Goal: Information Seeking & Learning: Understand process/instructions

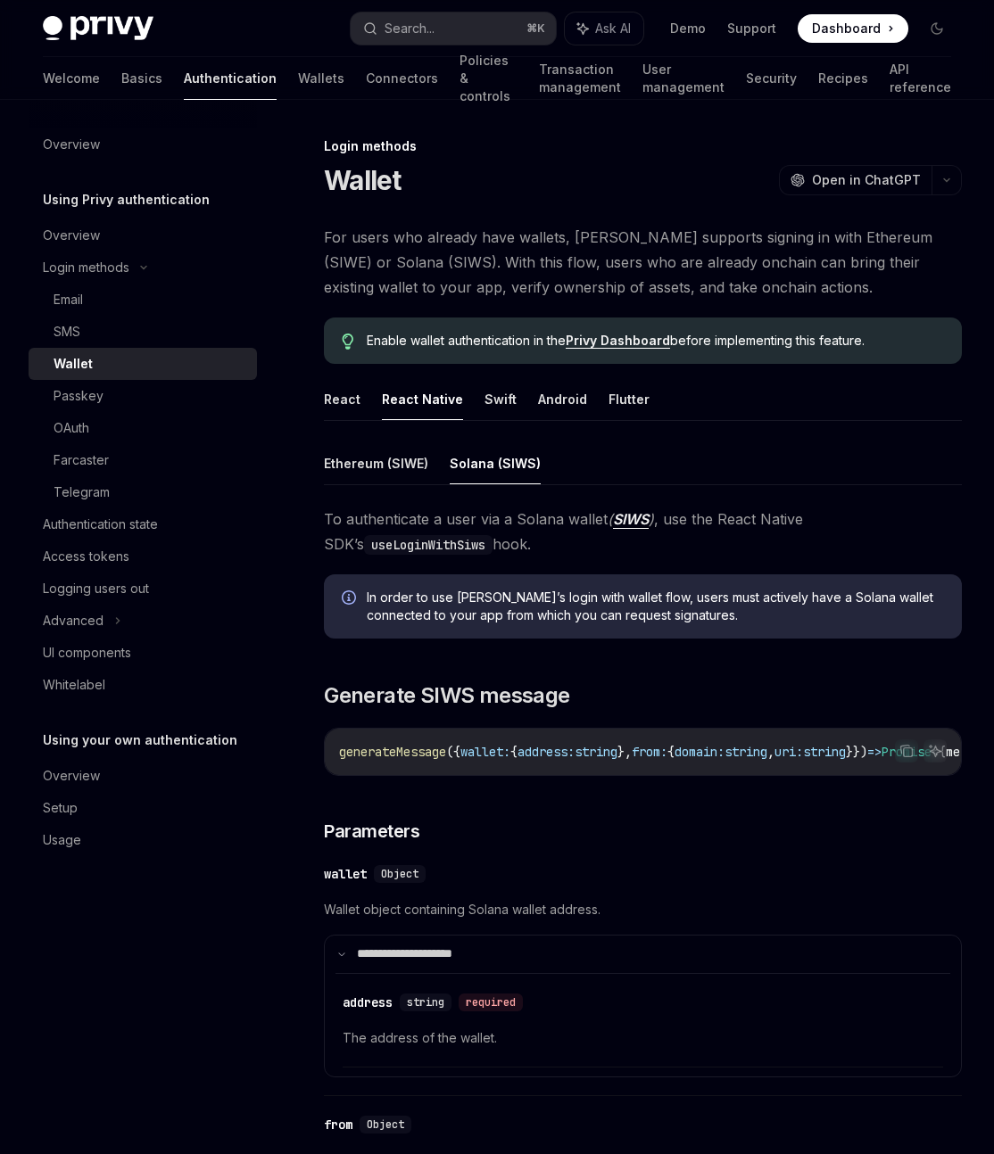
click at [507, 464] on button "Solana (SIWS)" at bounding box center [494, 463] width 91 height 42
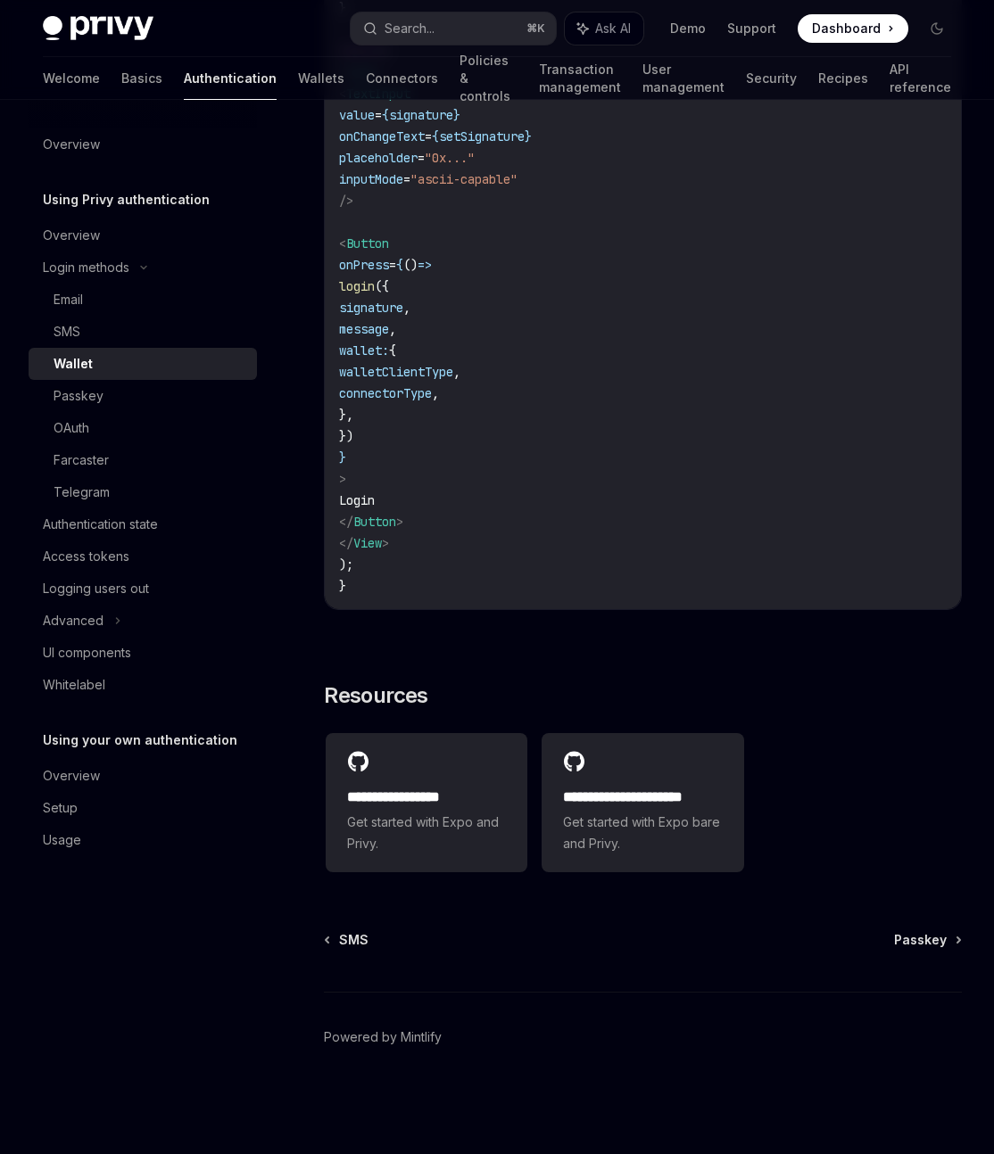
scroll to position [4013, 0]
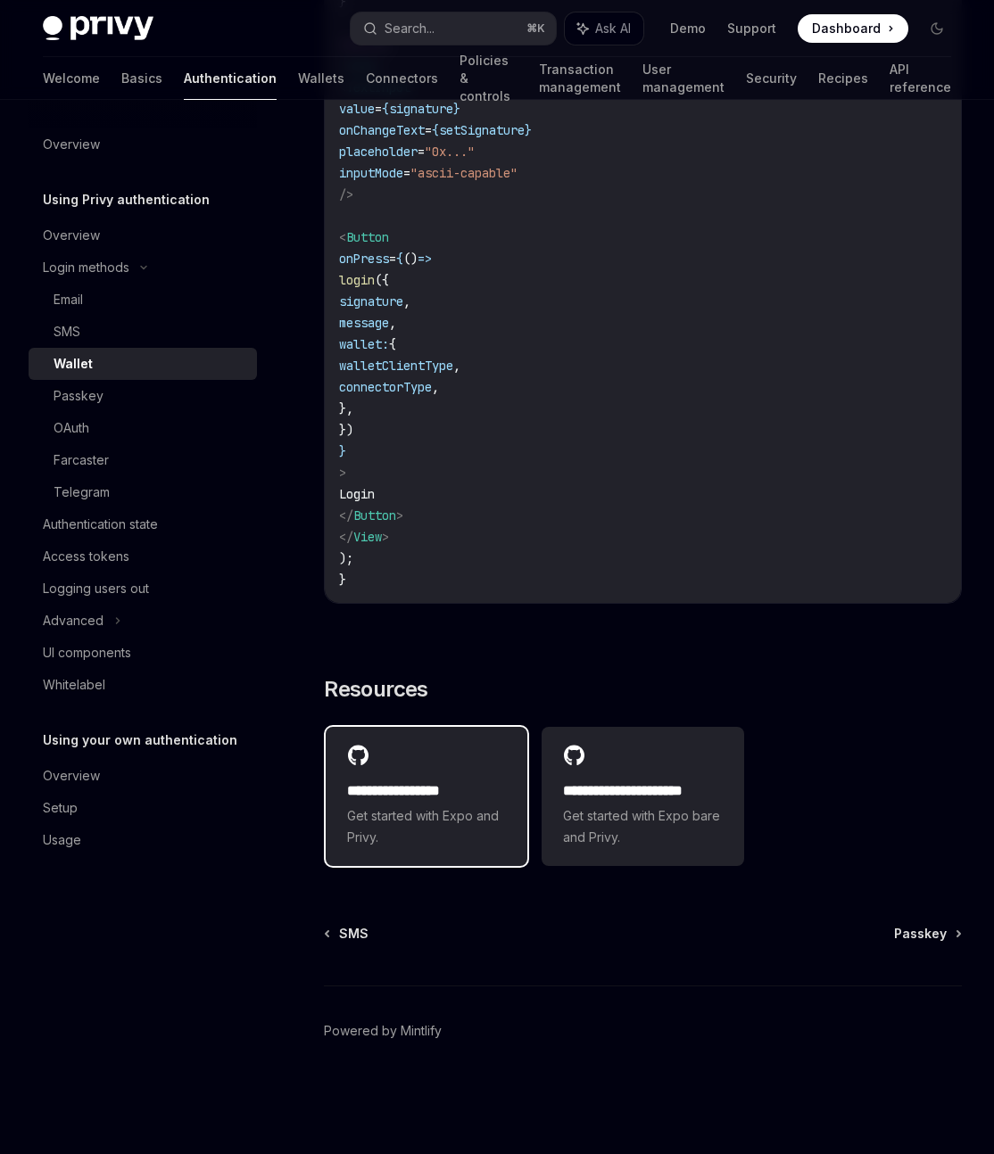
click at [434, 802] on h2 "**********" at bounding box center [426, 790] width 159 height 21
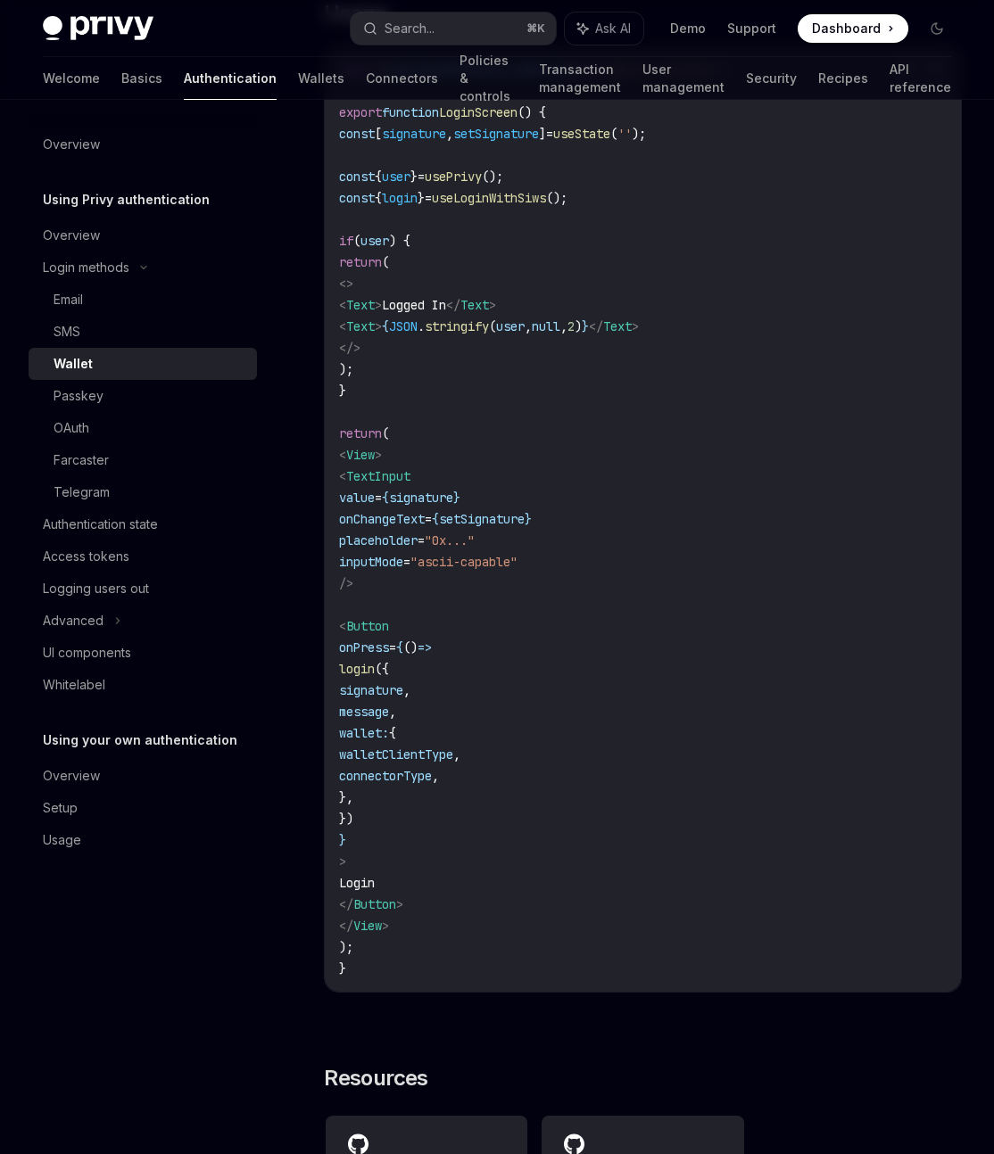
scroll to position [3624, 0]
click at [453, 507] on span "signature" at bounding box center [421, 499] width 64 height 16
click at [425, 528] on span "onChangeText" at bounding box center [382, 520] width 86 height 16
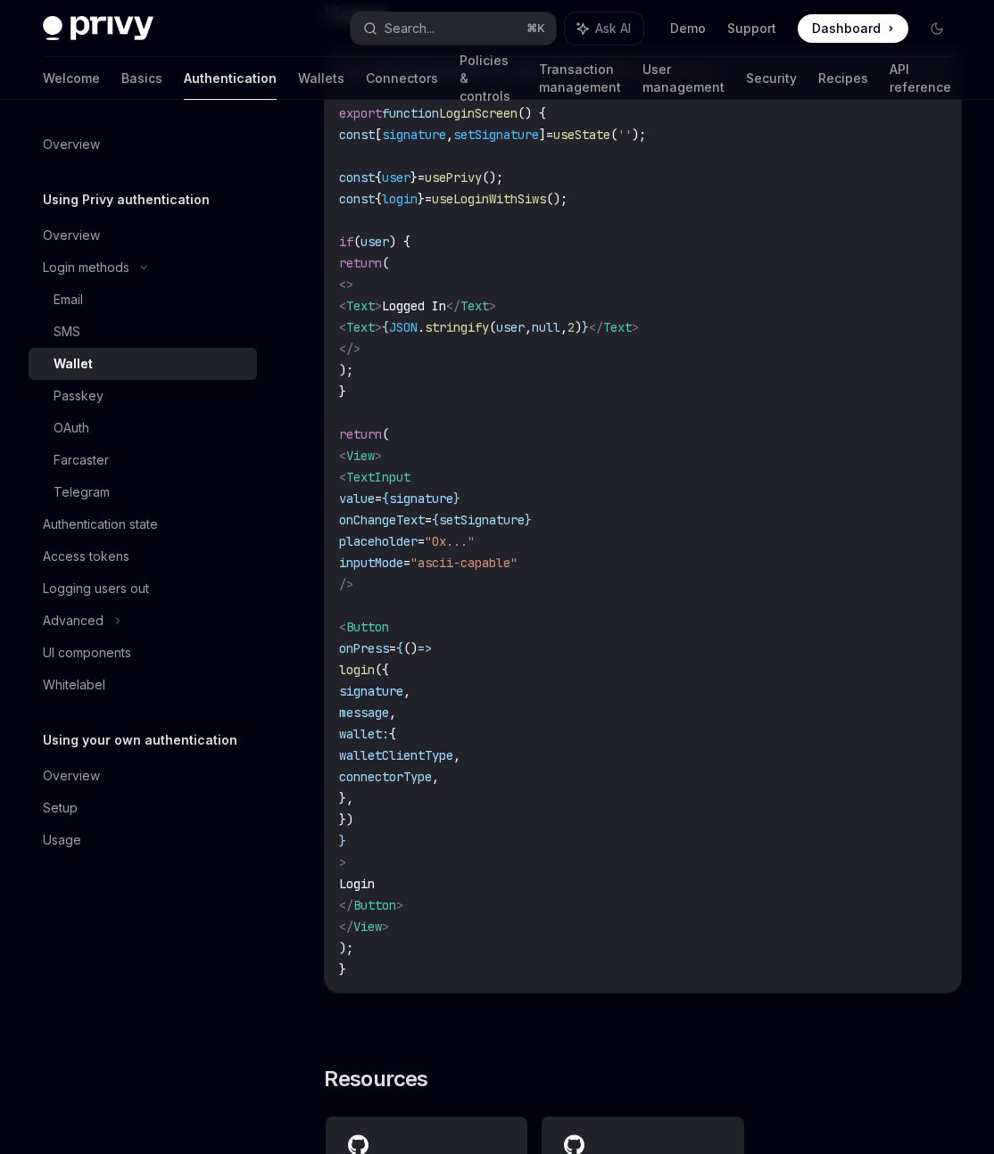
click at [389, 721] on span "message" at bounding box center [364, 713] width 50 height 16
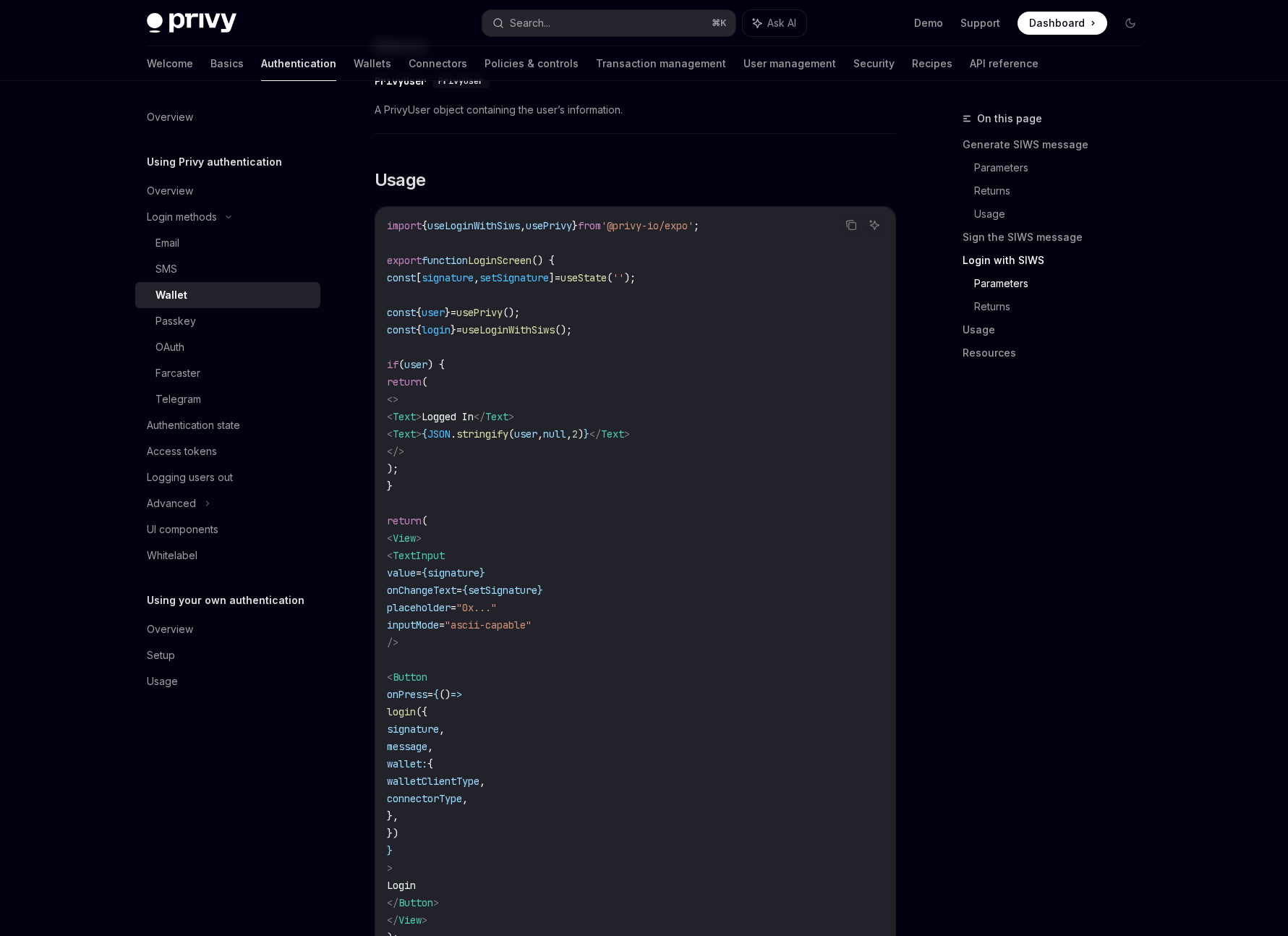
scroll to position [2836, 0]
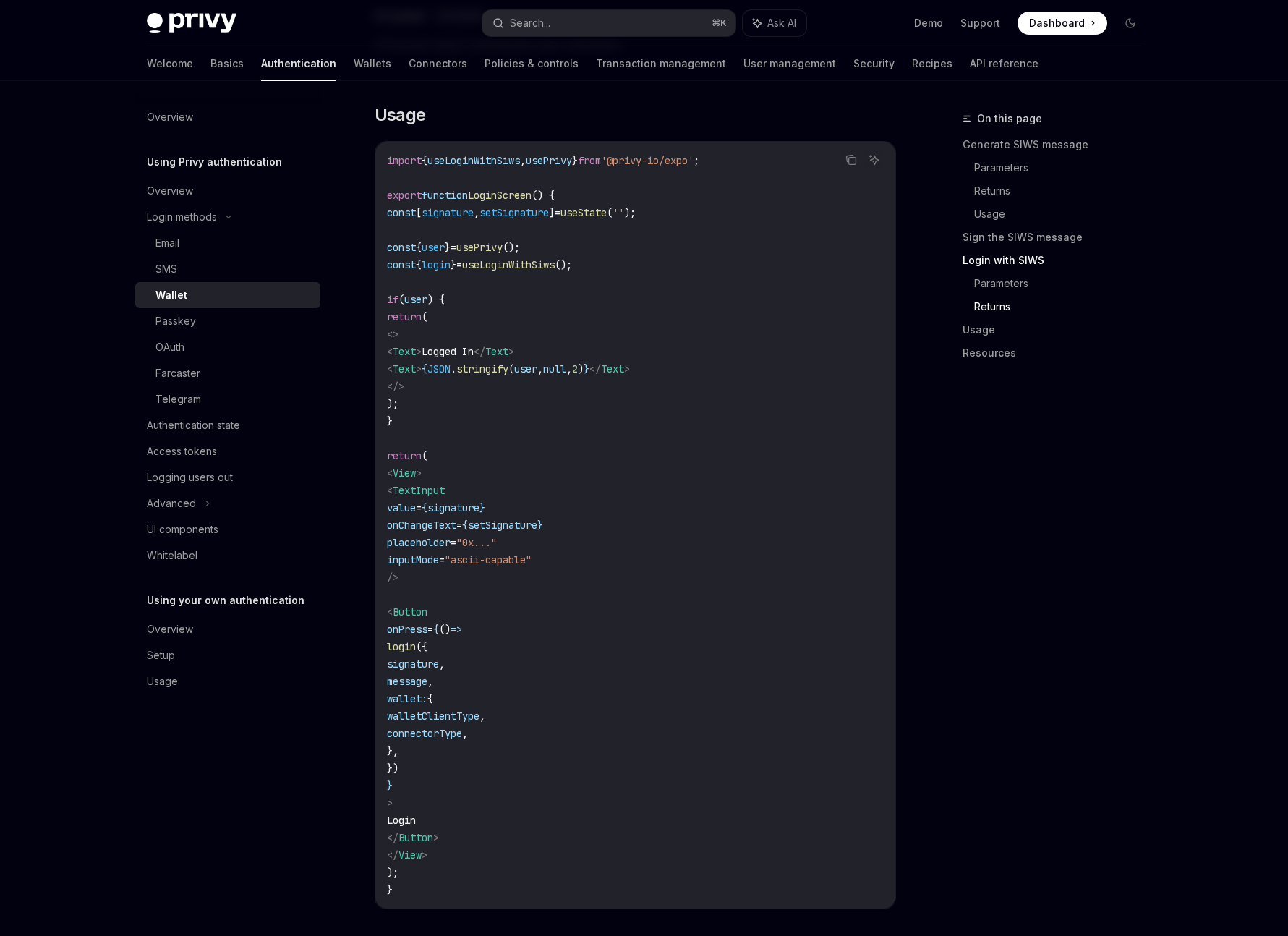
click at [543, 271] on span "useLoginWithSiws" at bounding box center [509, 264] width 92 height 13
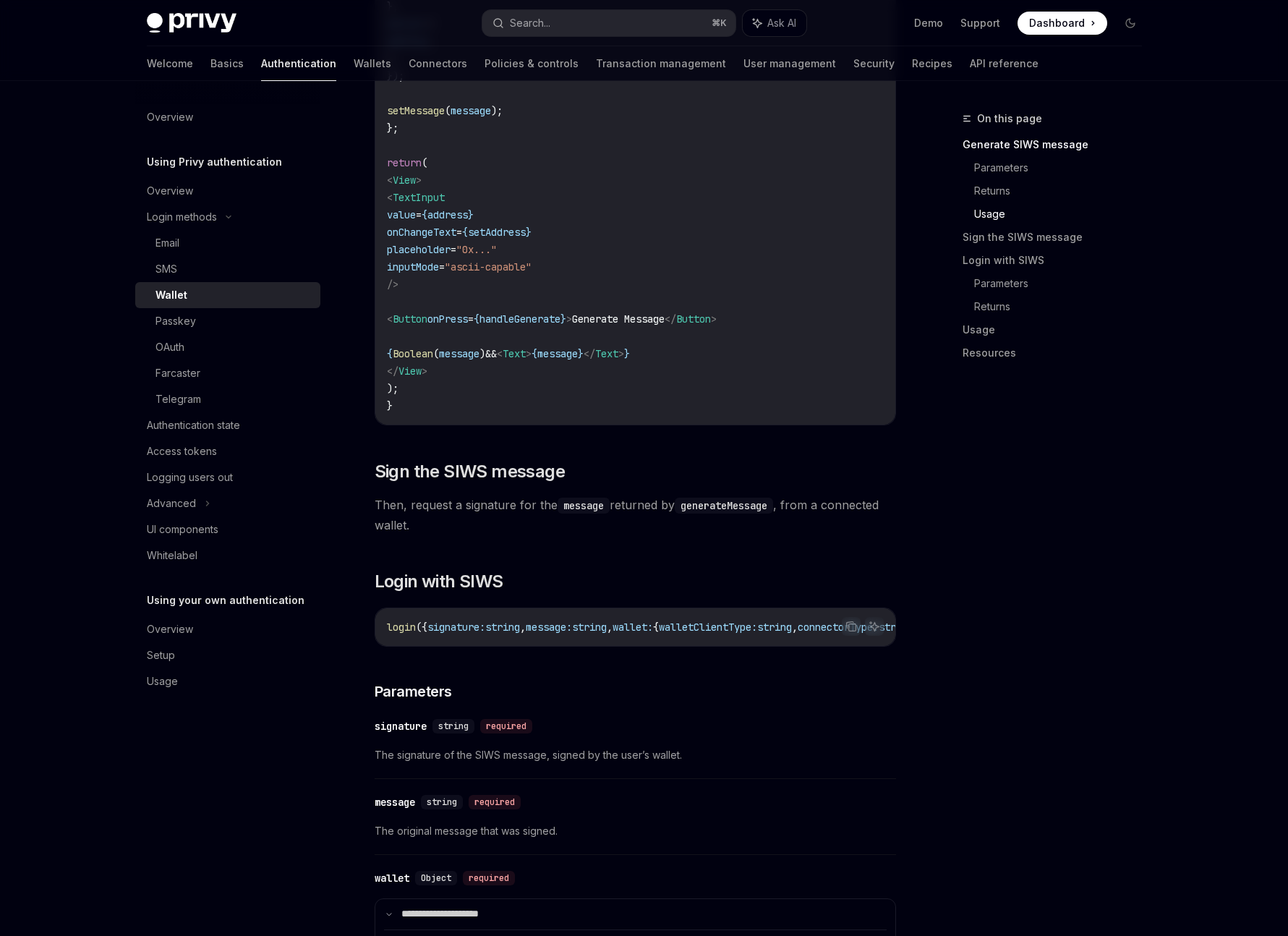
scroll to position [1595, 0]
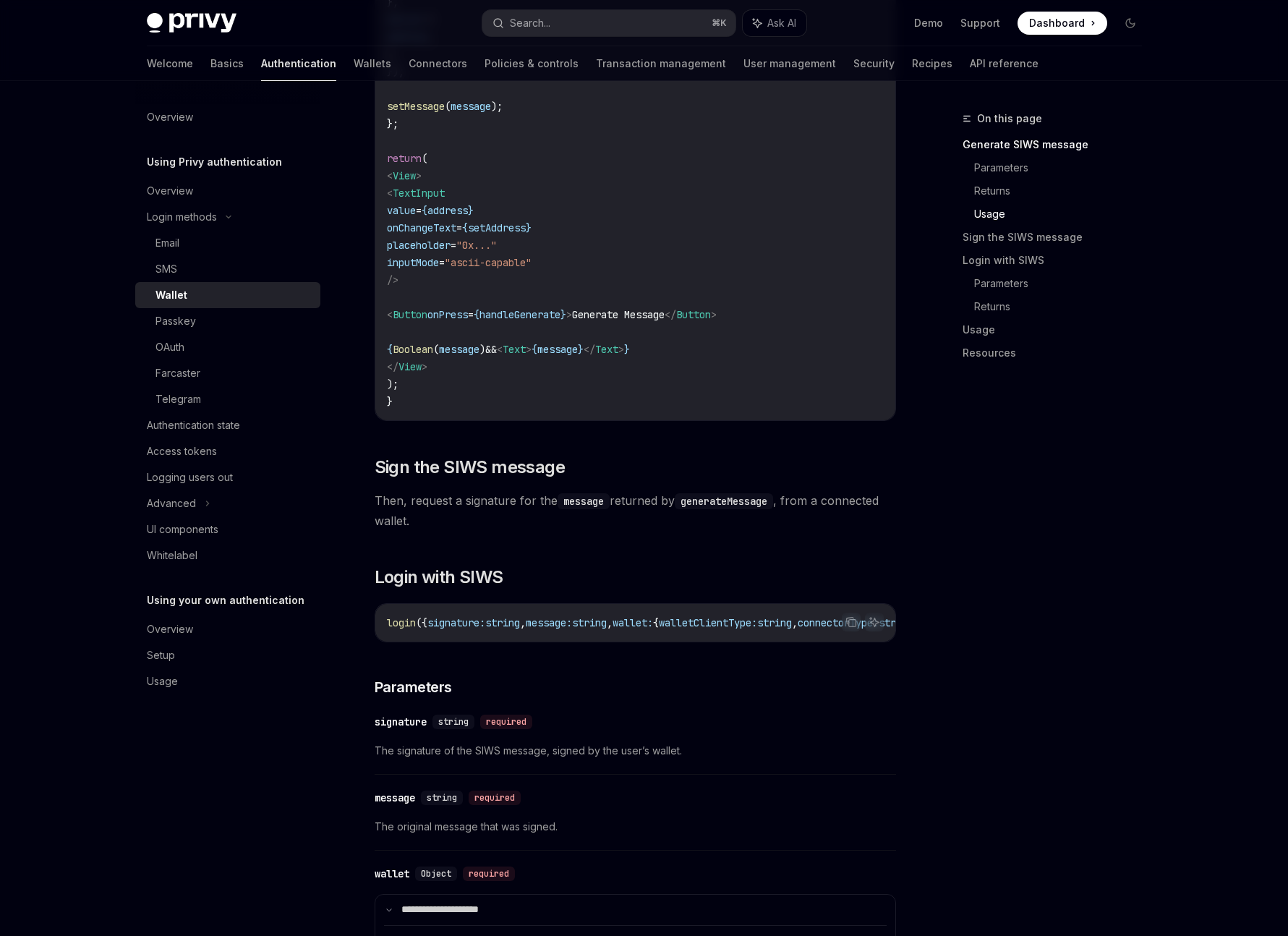
drag, startPoint x: 409, startPoint y: 506, endPoint x: 556, endPoint y: 506, distance: 147.0
click at [556, 506] on span "Then, request a signature for the message returned by generateMessage , from a …" at bounding box center [635, 511] width 522 height 41
click at [586, 505] on code "message" at bounding box center [584, 501] width 52 height 16
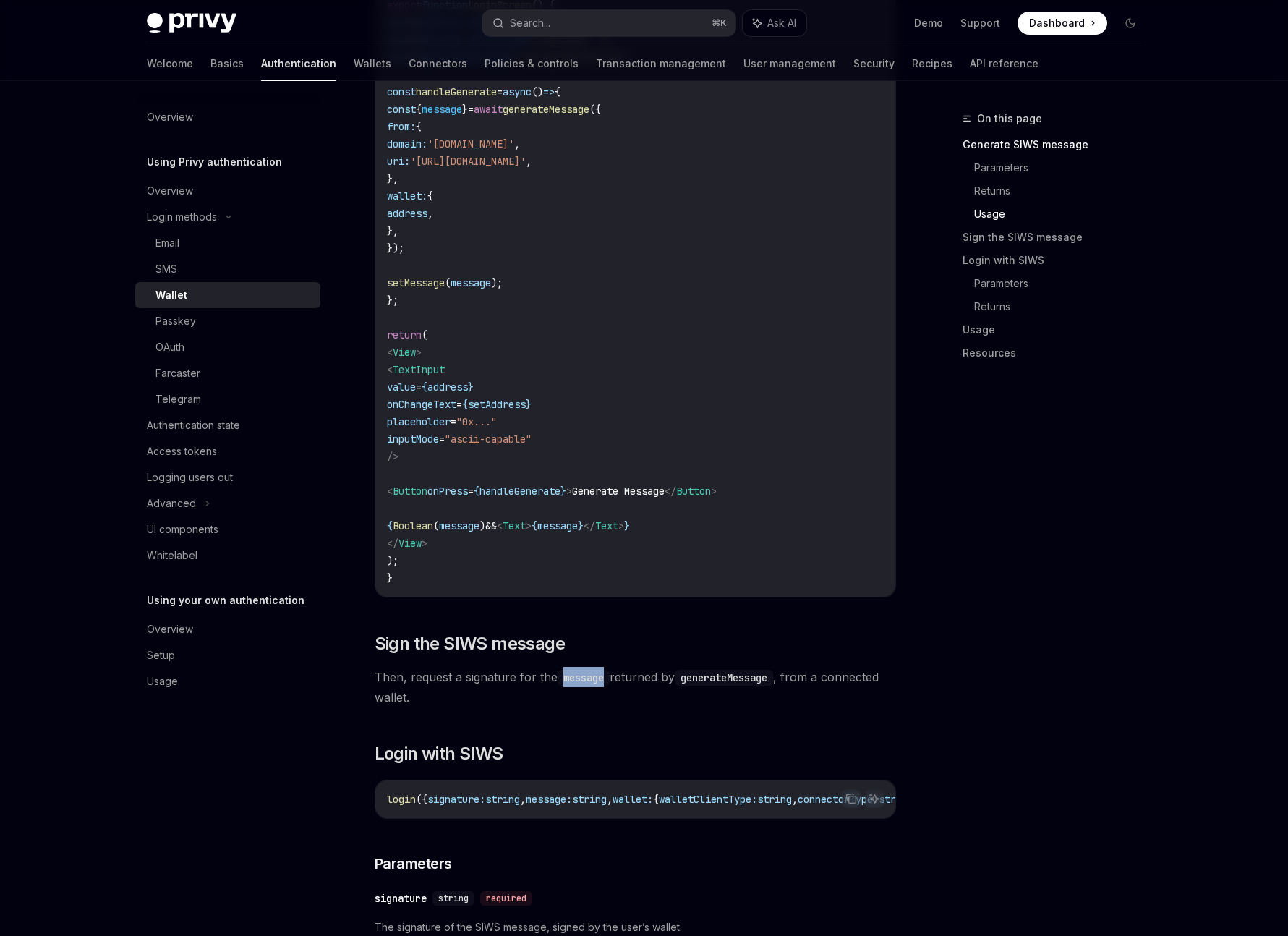
scroll to position [1404, 0]
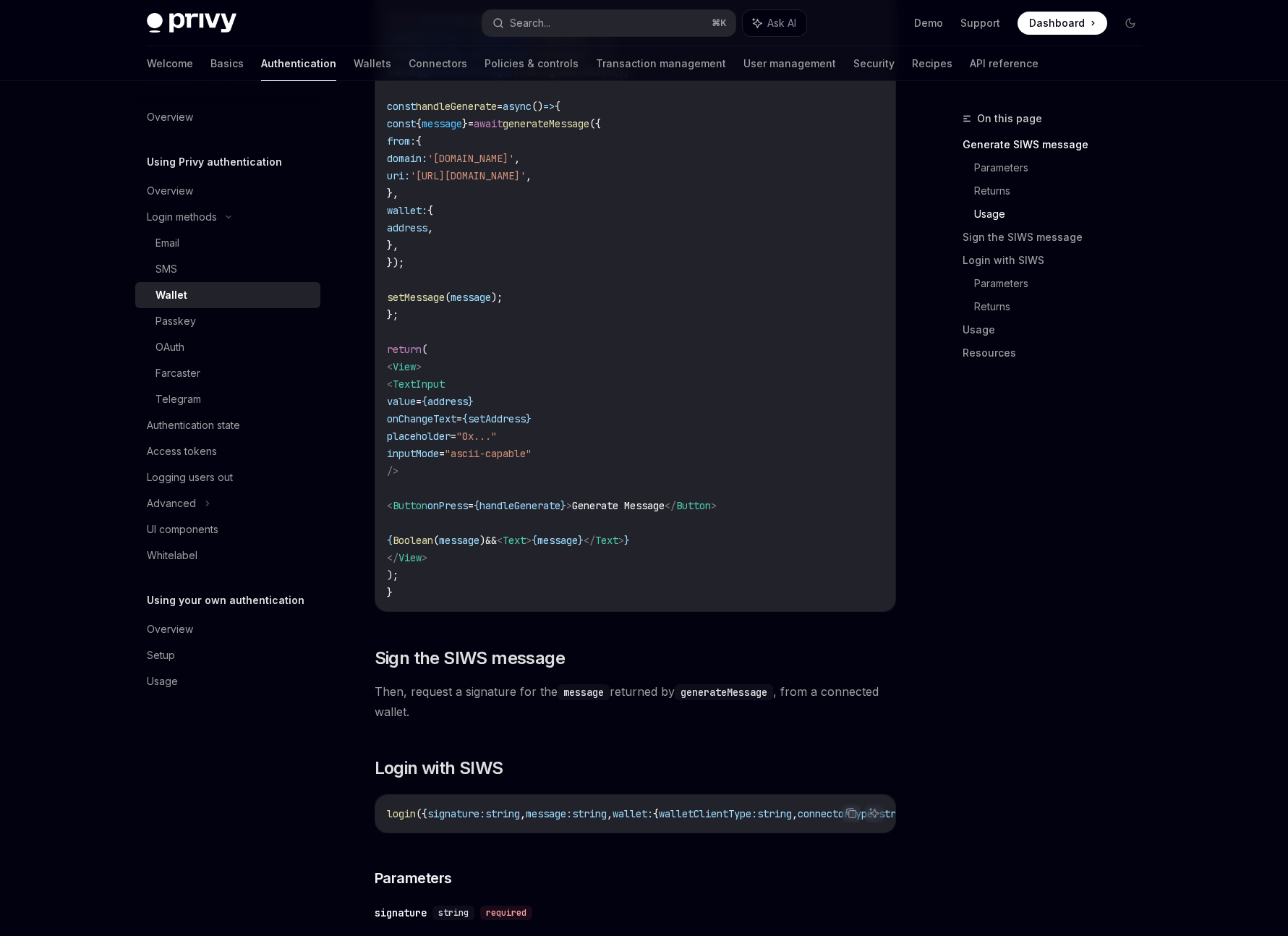
click at [492, 304] on span "message" at bounding box center [471, 298] width 41 height 13
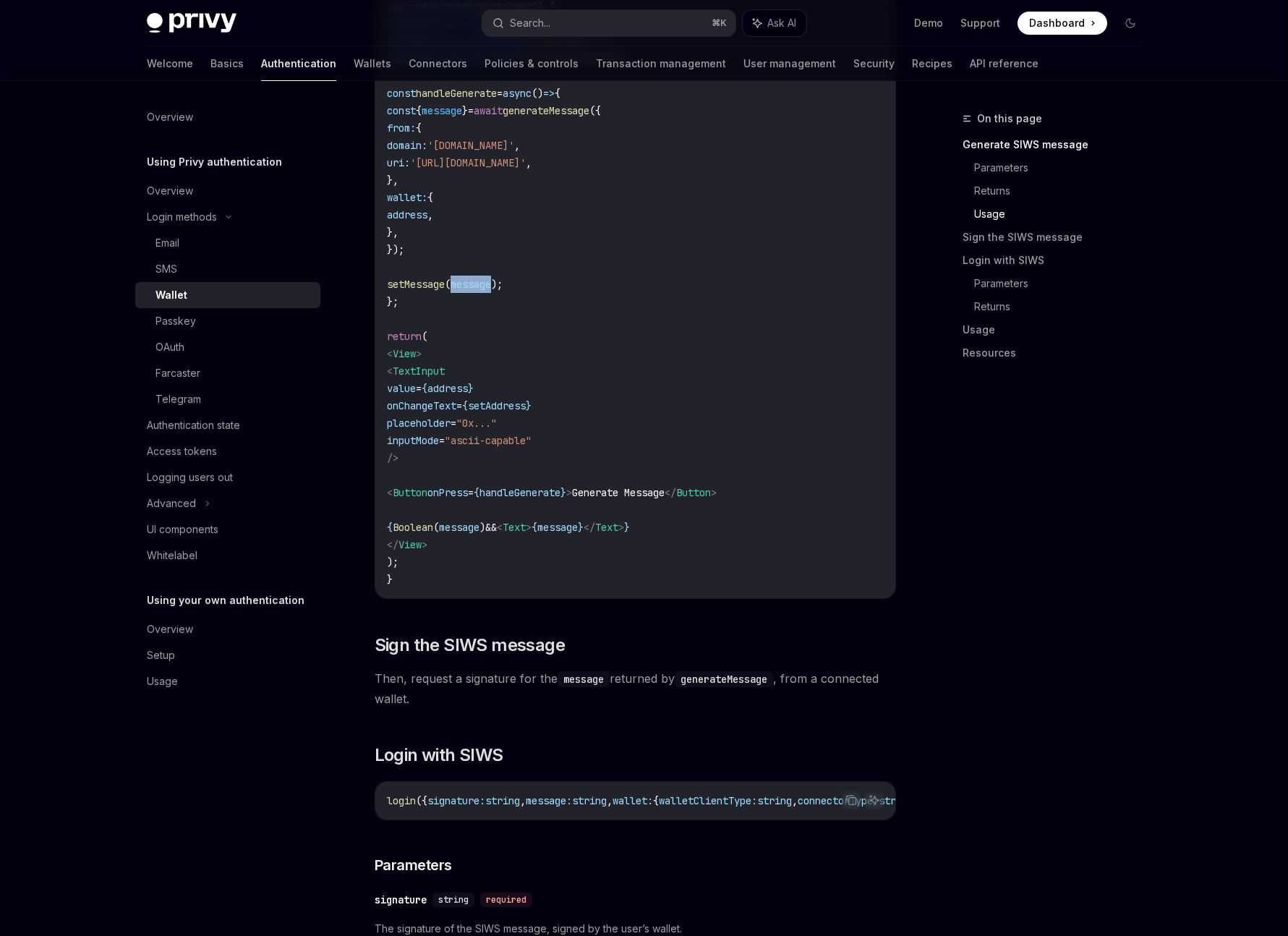
scroll to position [1428, 0]
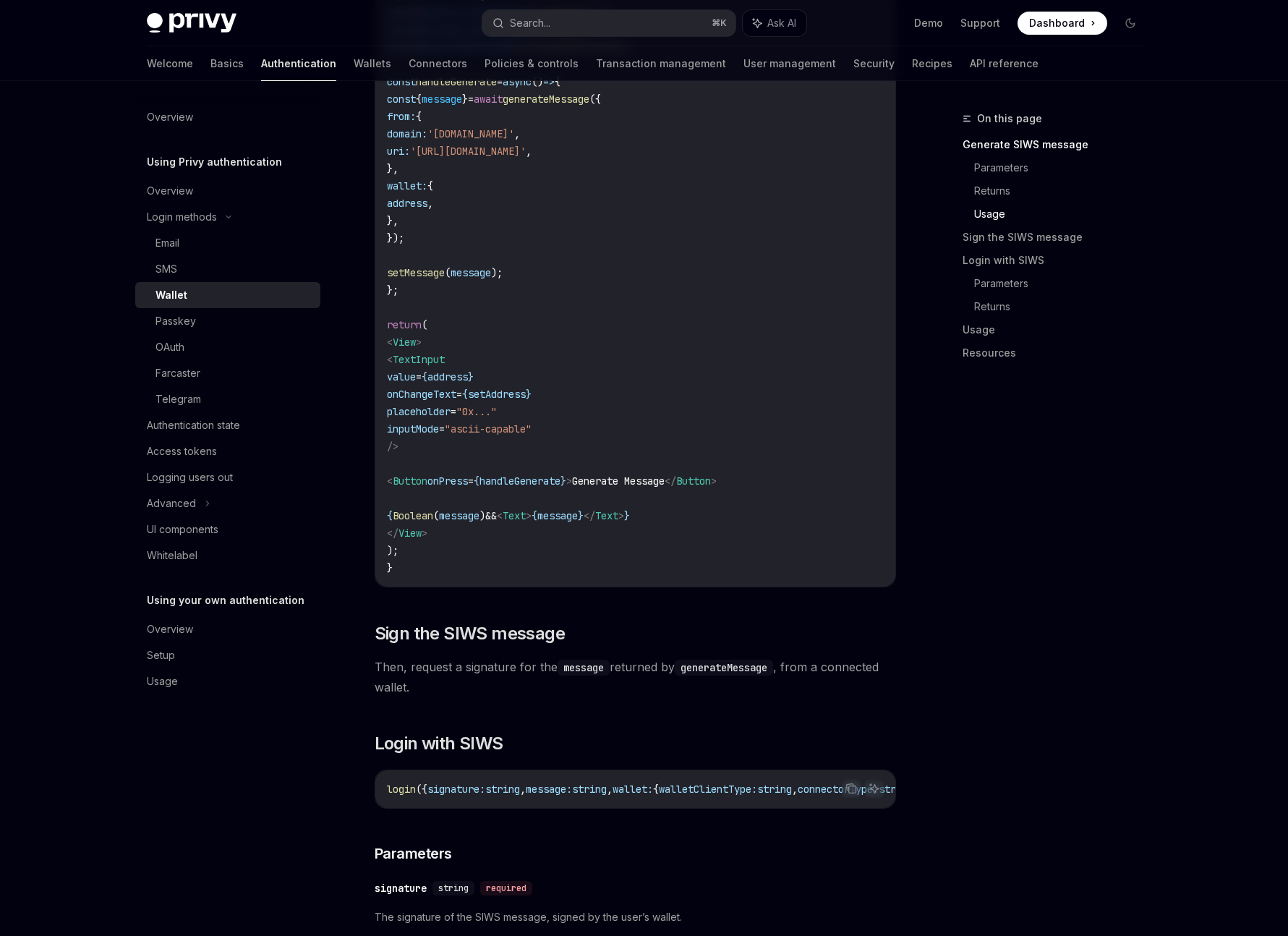
click at [572, 796] on span "message:" at bounding box center [548, 789] width 46 height 13
click at [470, 793] on span "signature:" at bounding box center [456, 789] width 58 height 13
drag, startPoint x: 585, startPoint y: 821, endPoint x: 682, endPoint y: 820, distance: 97.0
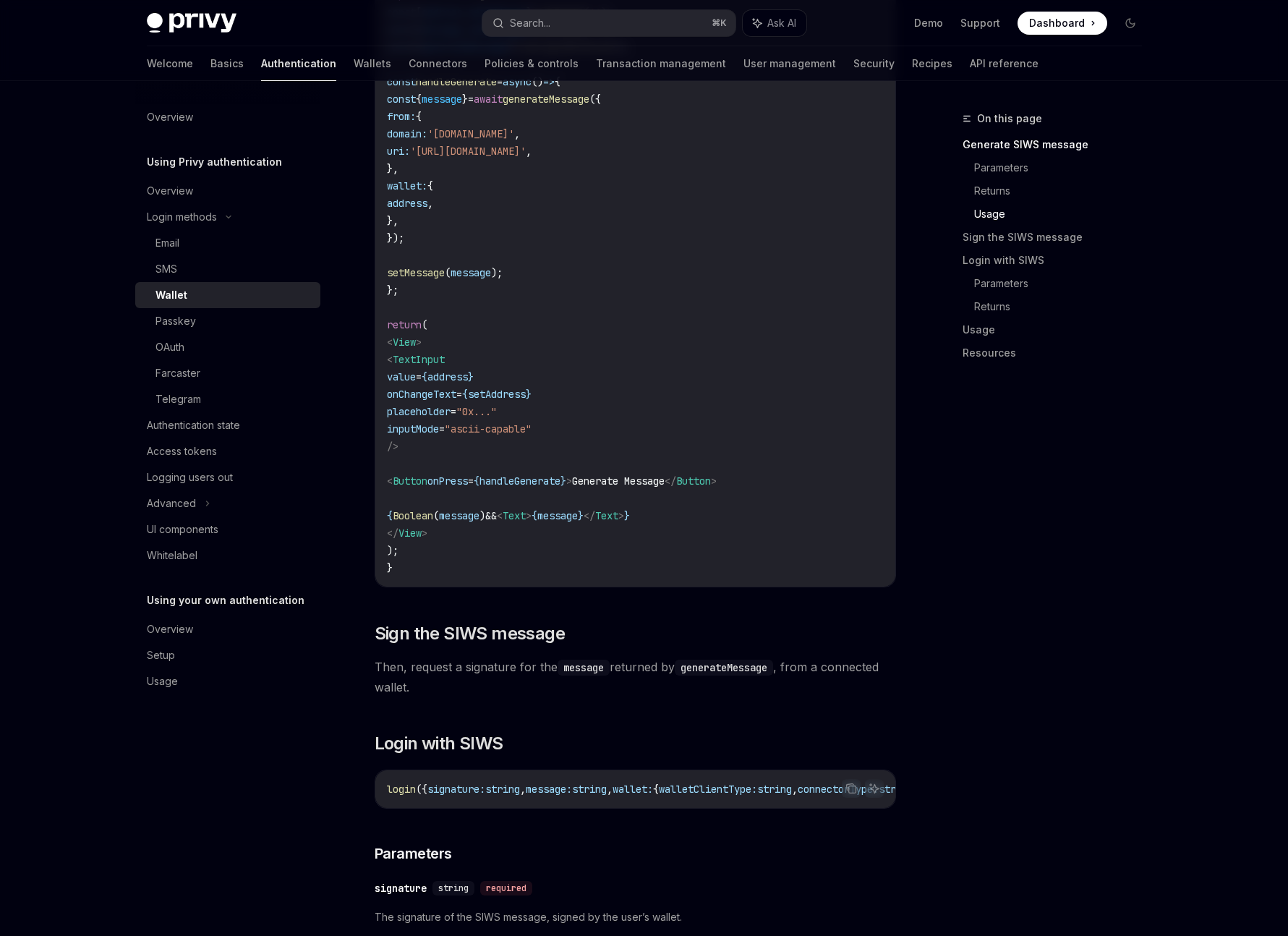
click at [682, 820] on div "**********" at bounding box center [635, 660] width 522 height 3357
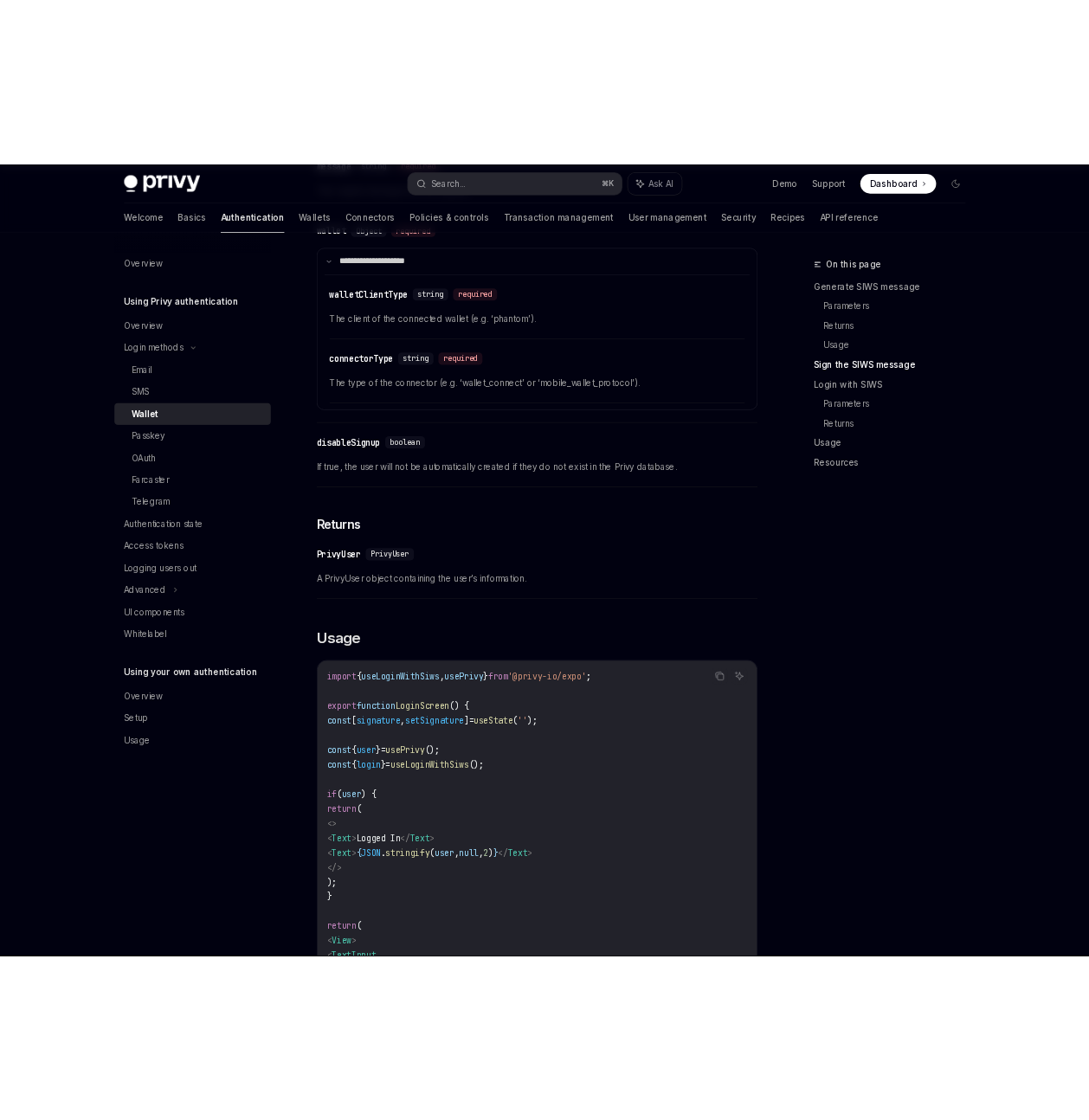
scroll to position [3050, 0]
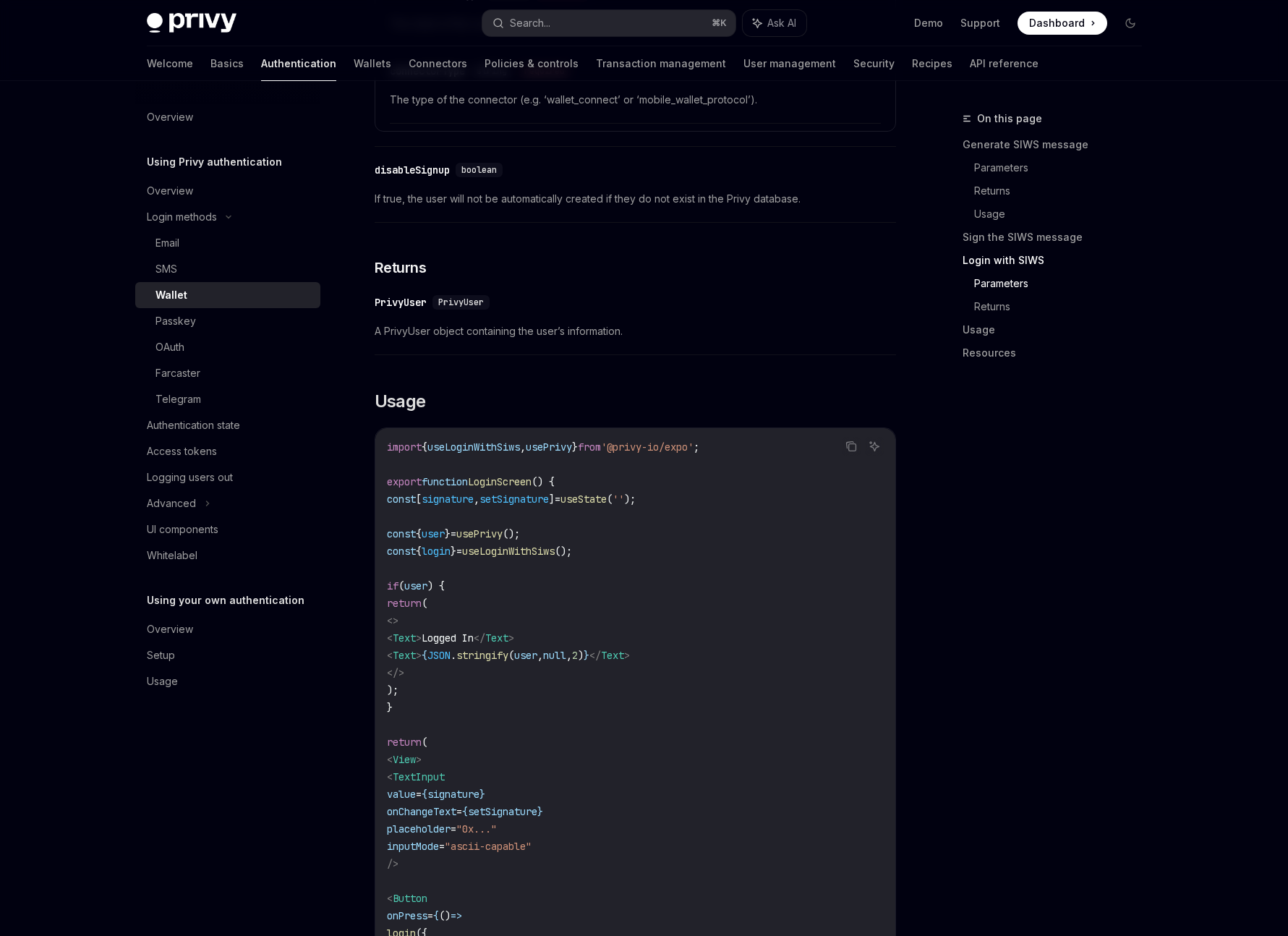
click at [552, 558] on span "useLoginWithSiws" at bounding box center [509, 552] width 92 height 13
copy span "useLoginWithSiws"
type textarea "*"
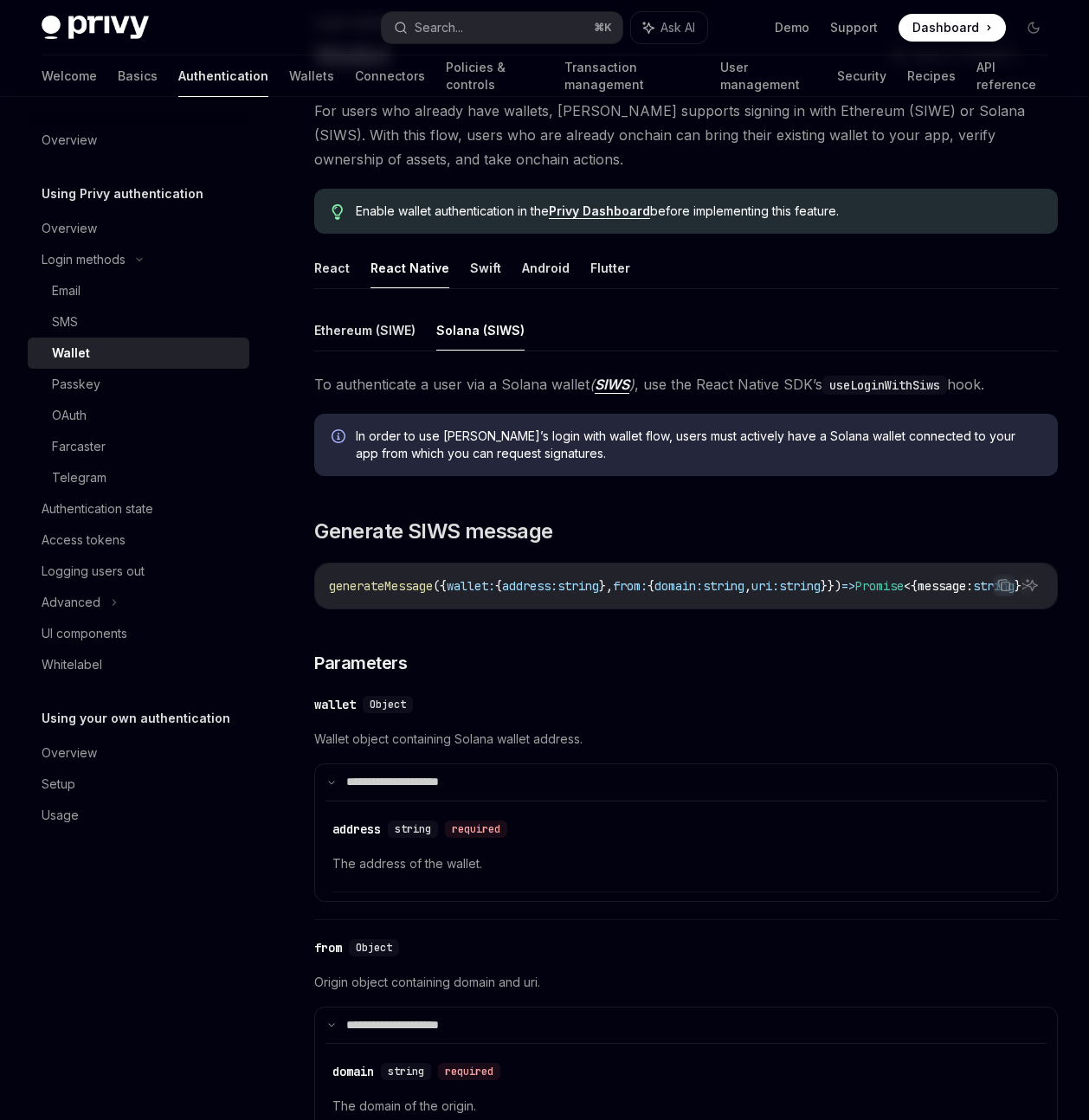
scroll to position [0, 0]
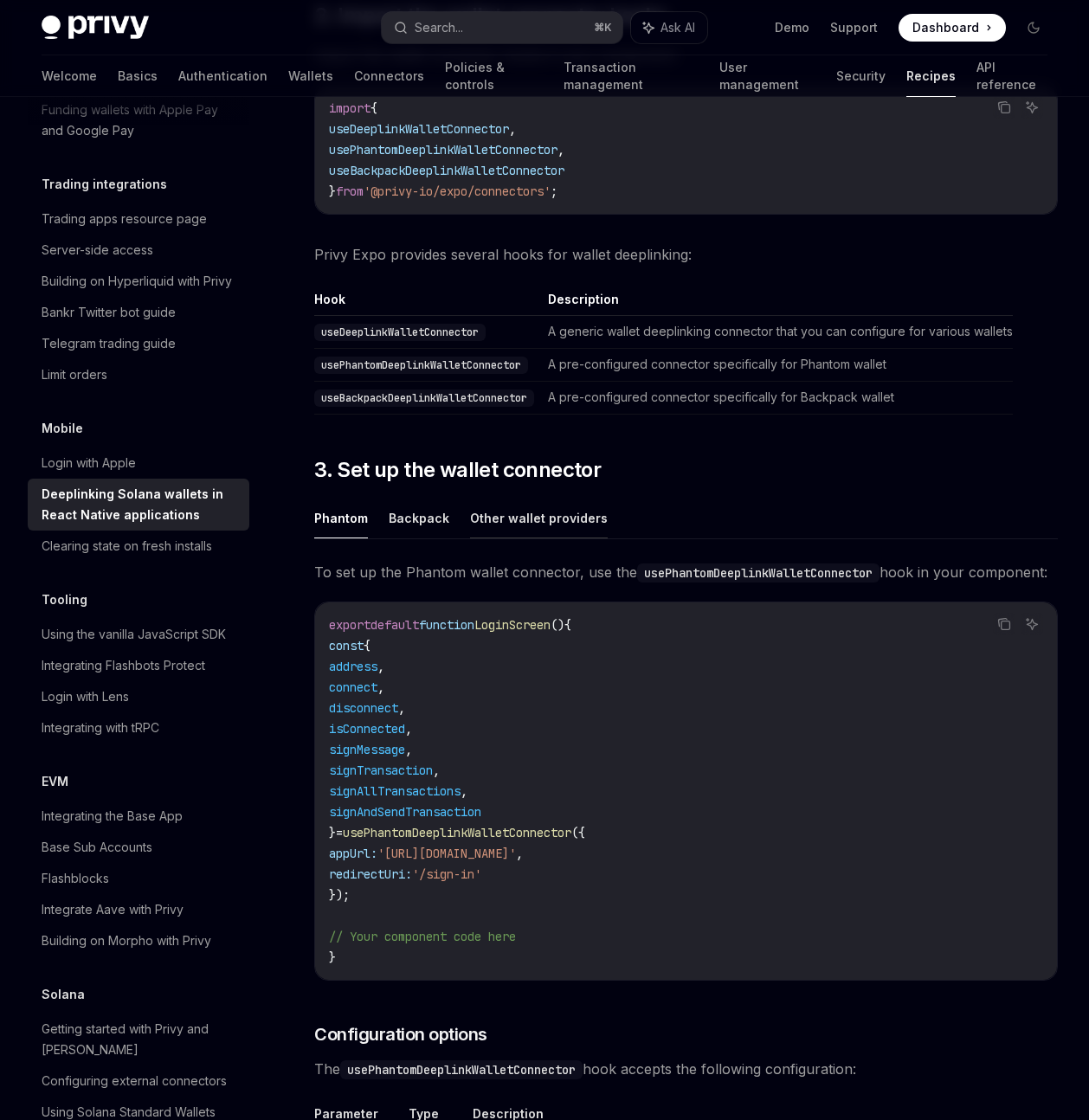
scroll to position [666, 0]
click at [560, 521] on button "Other wallet providers" at bounding box center [539, 517] width 138 height 41
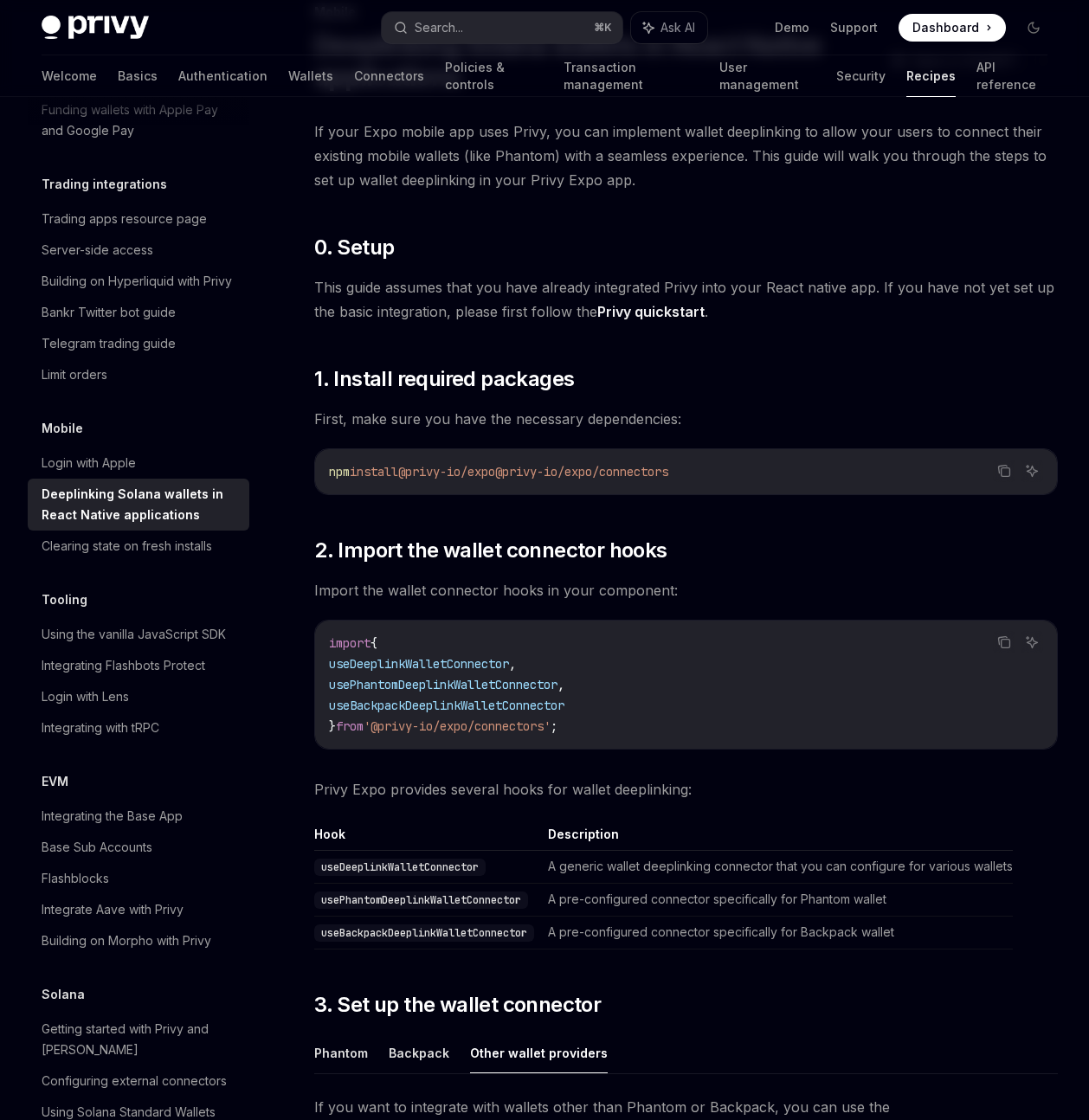
scroll to position [126, 0]
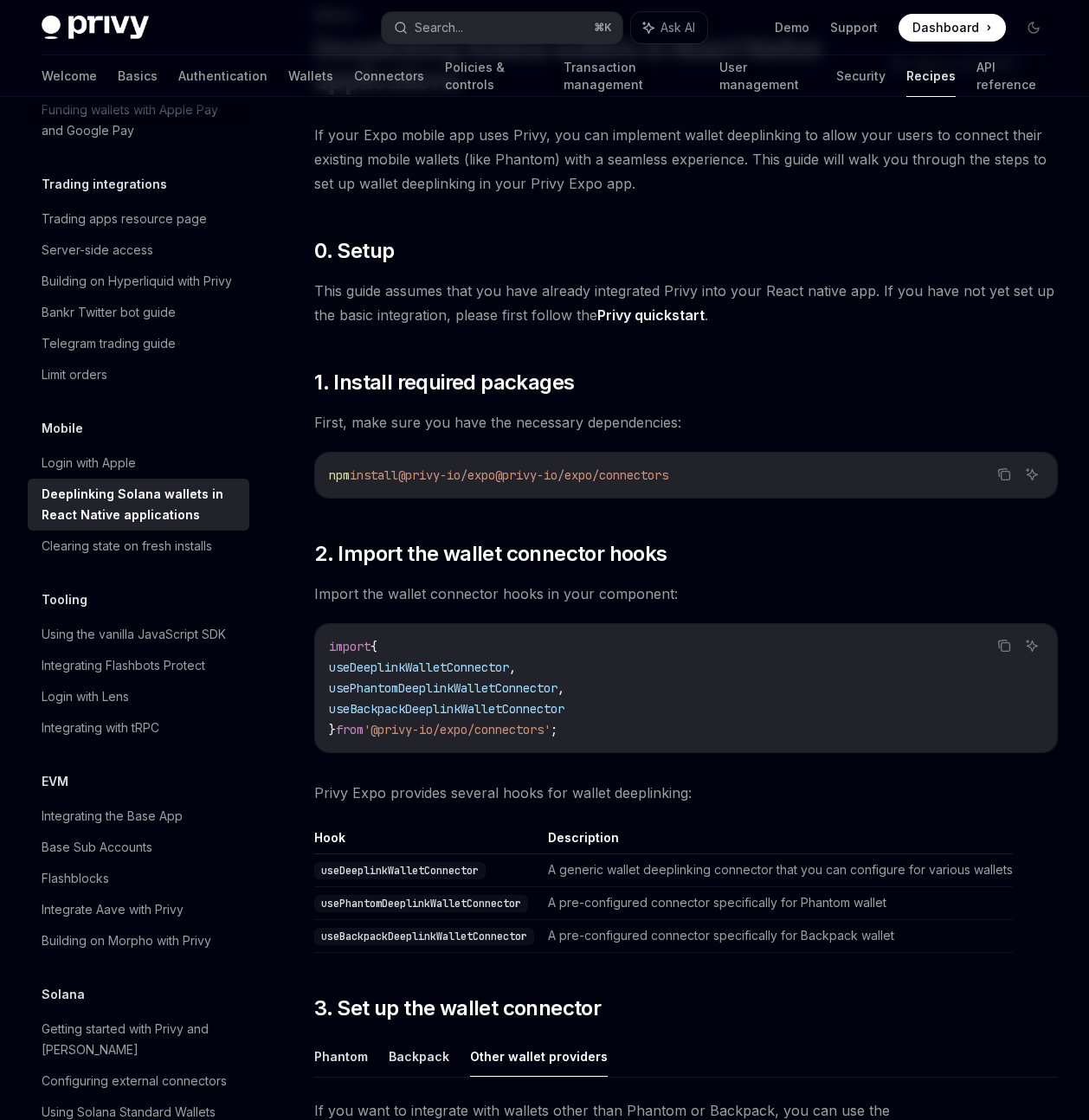
click at [452, 706] on span "useBackpackDeeplinkWalletConnector" at bounding box center [446, 708] width 236 height 16
copy span "useBackpackDeeplinkWalletConnector"
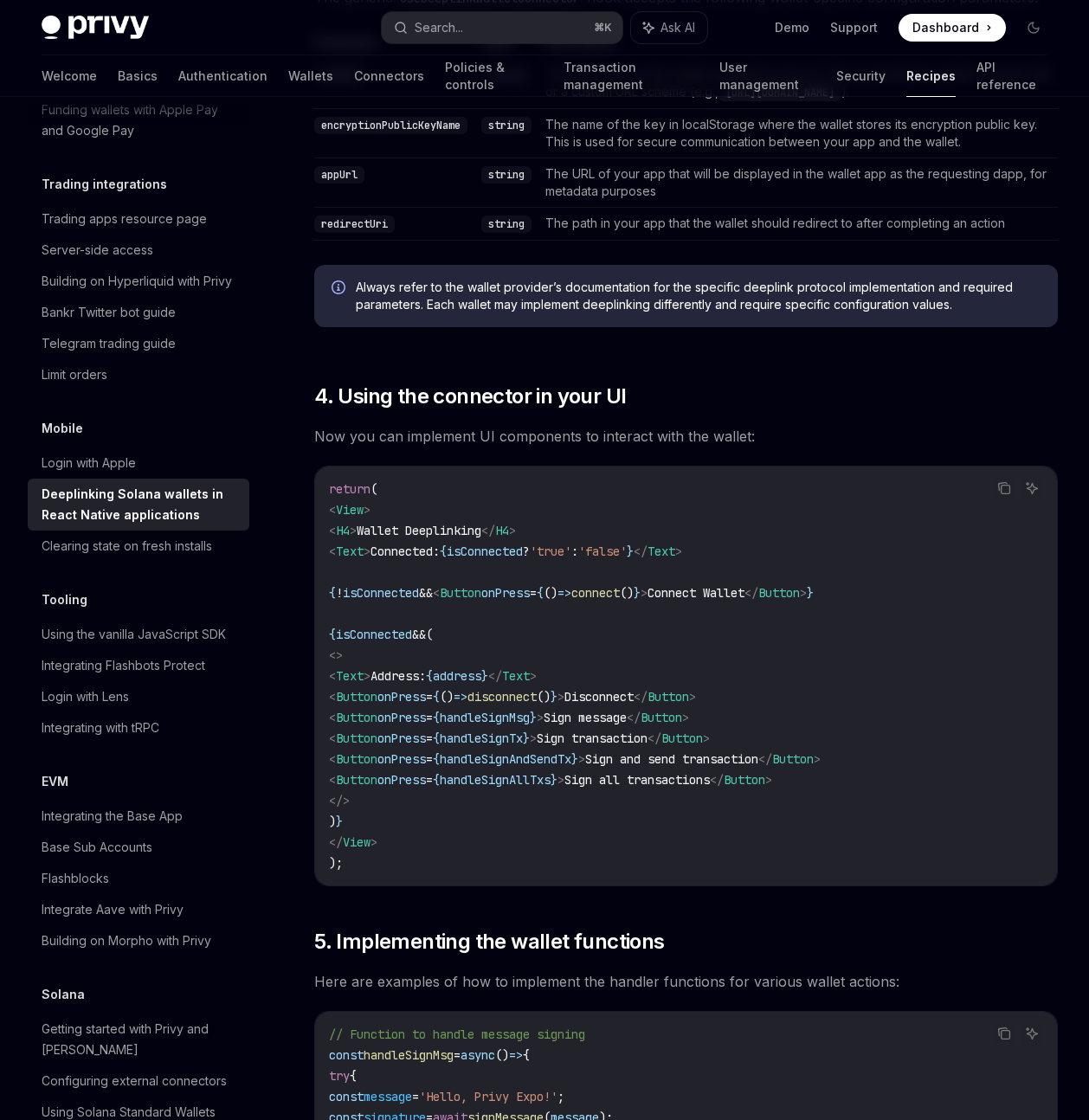
scroll to position [1033, 0]
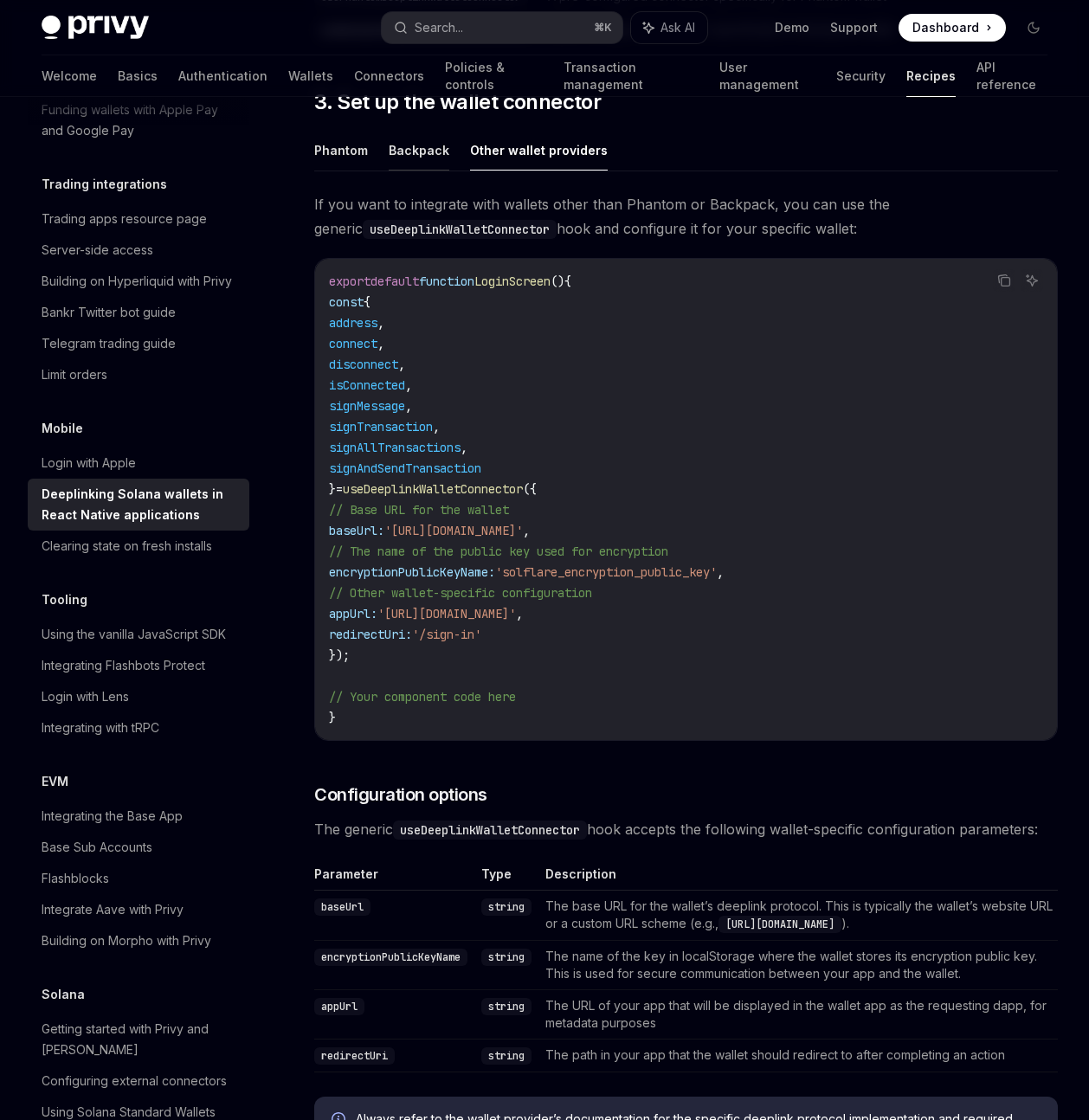
click at [410, 153] on button "Backpack" at bounding box center [418, 150] width 60 height 41
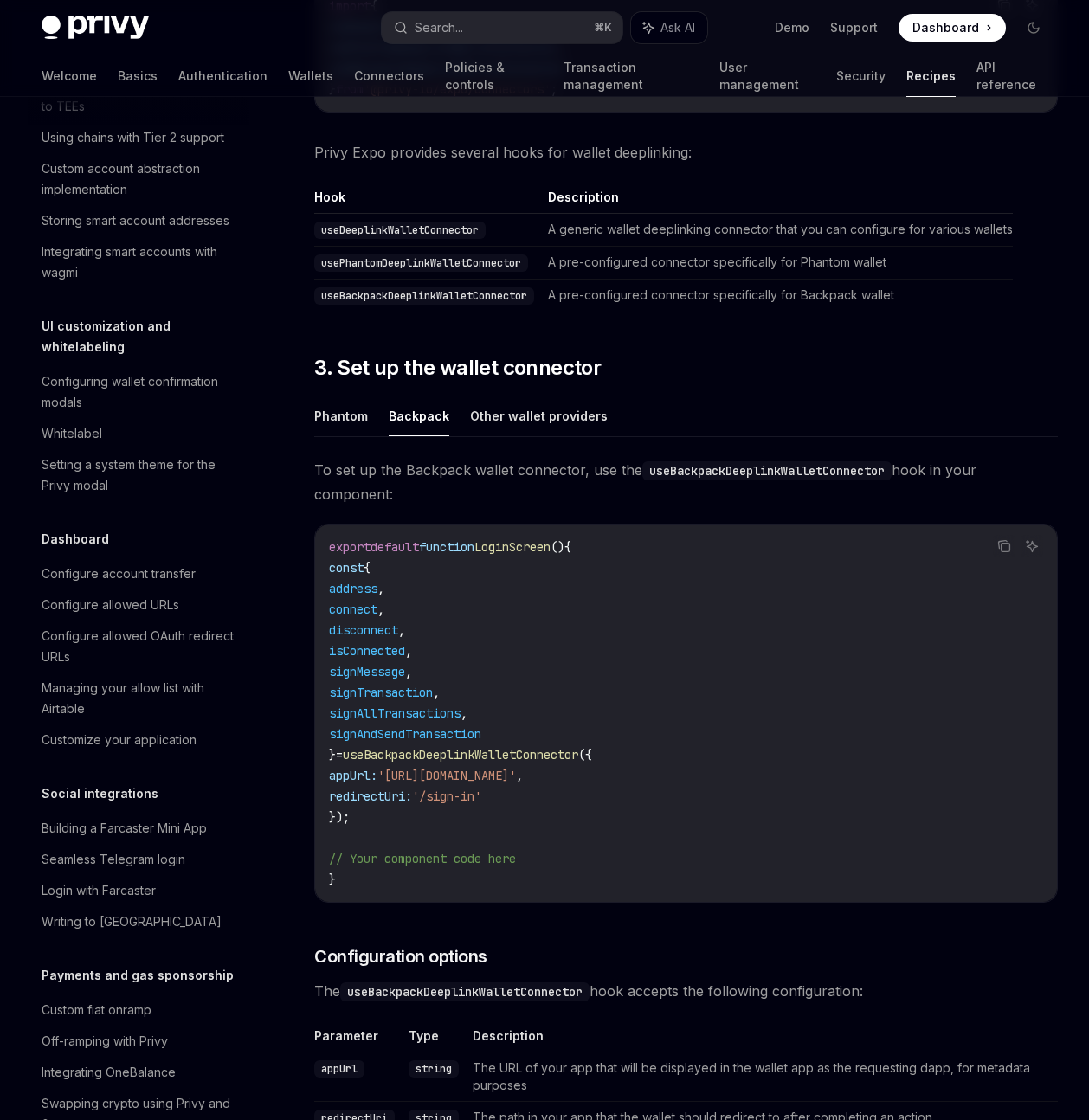
scroll to position [645, 0]
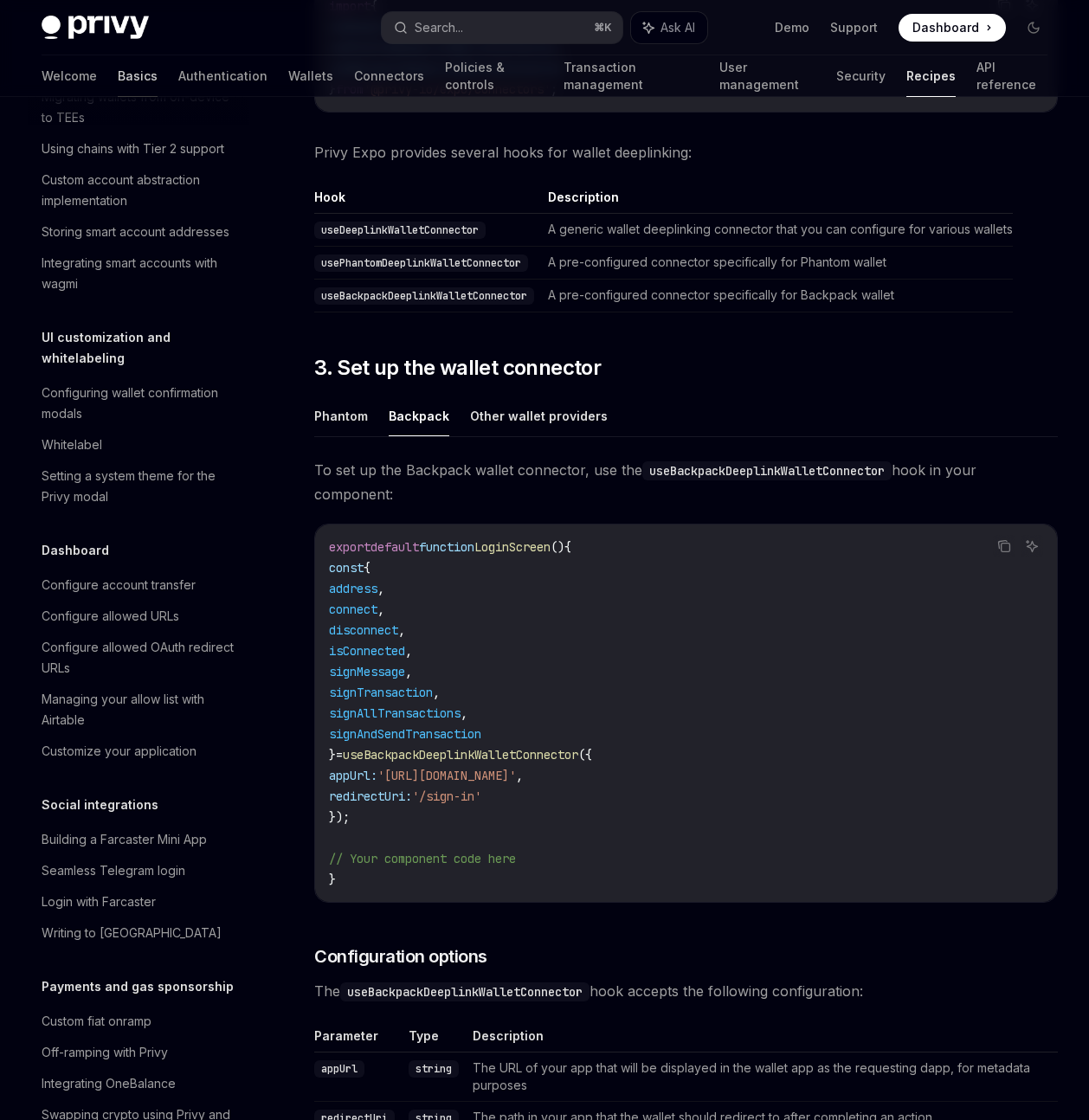
click at [117, 82] on link "Basics" at bounding box center [137, 76] width 40 height 42
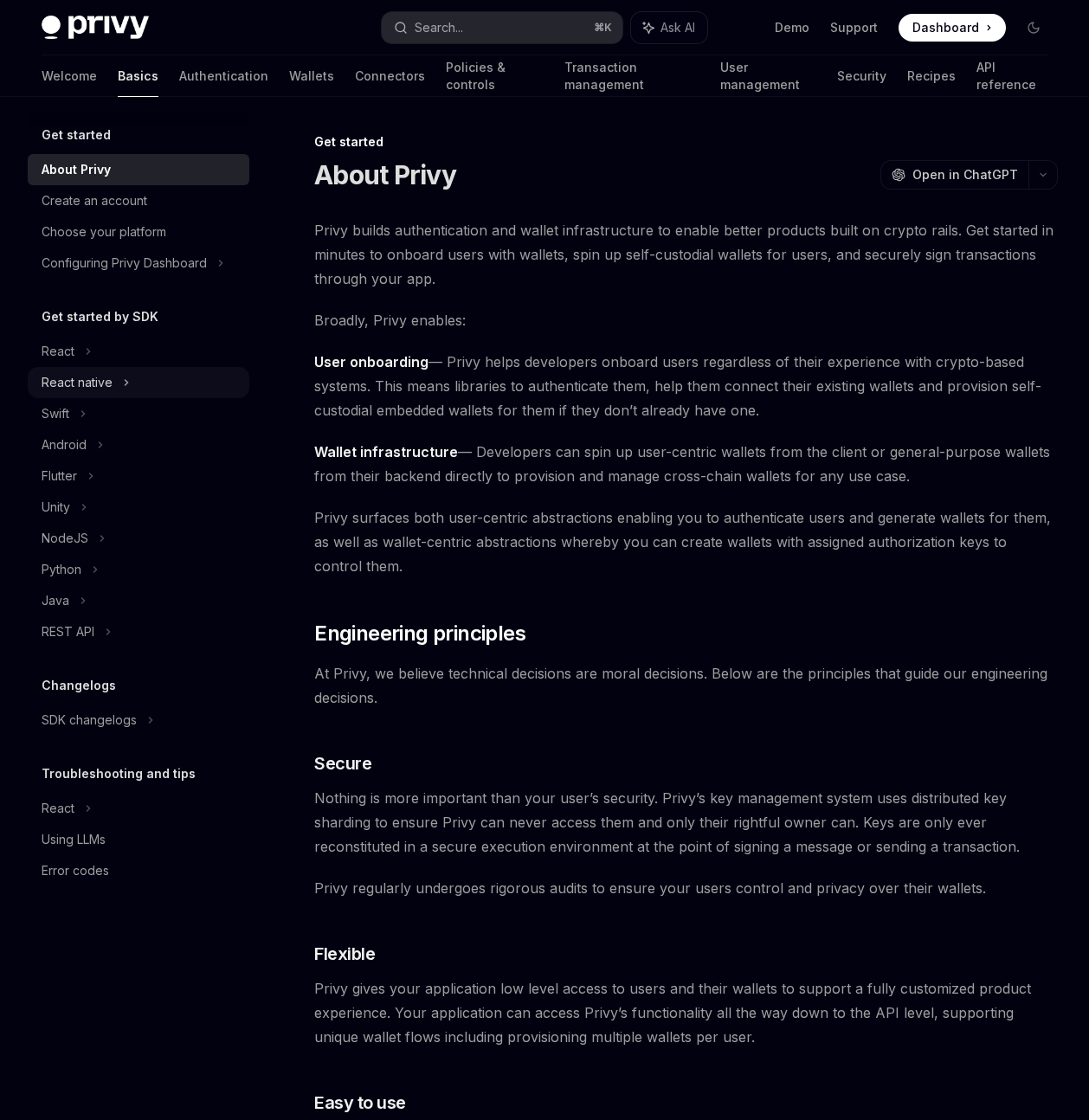
click at [92, 386] on div "React native" at bounding box center [77, 381] width 71 height 20
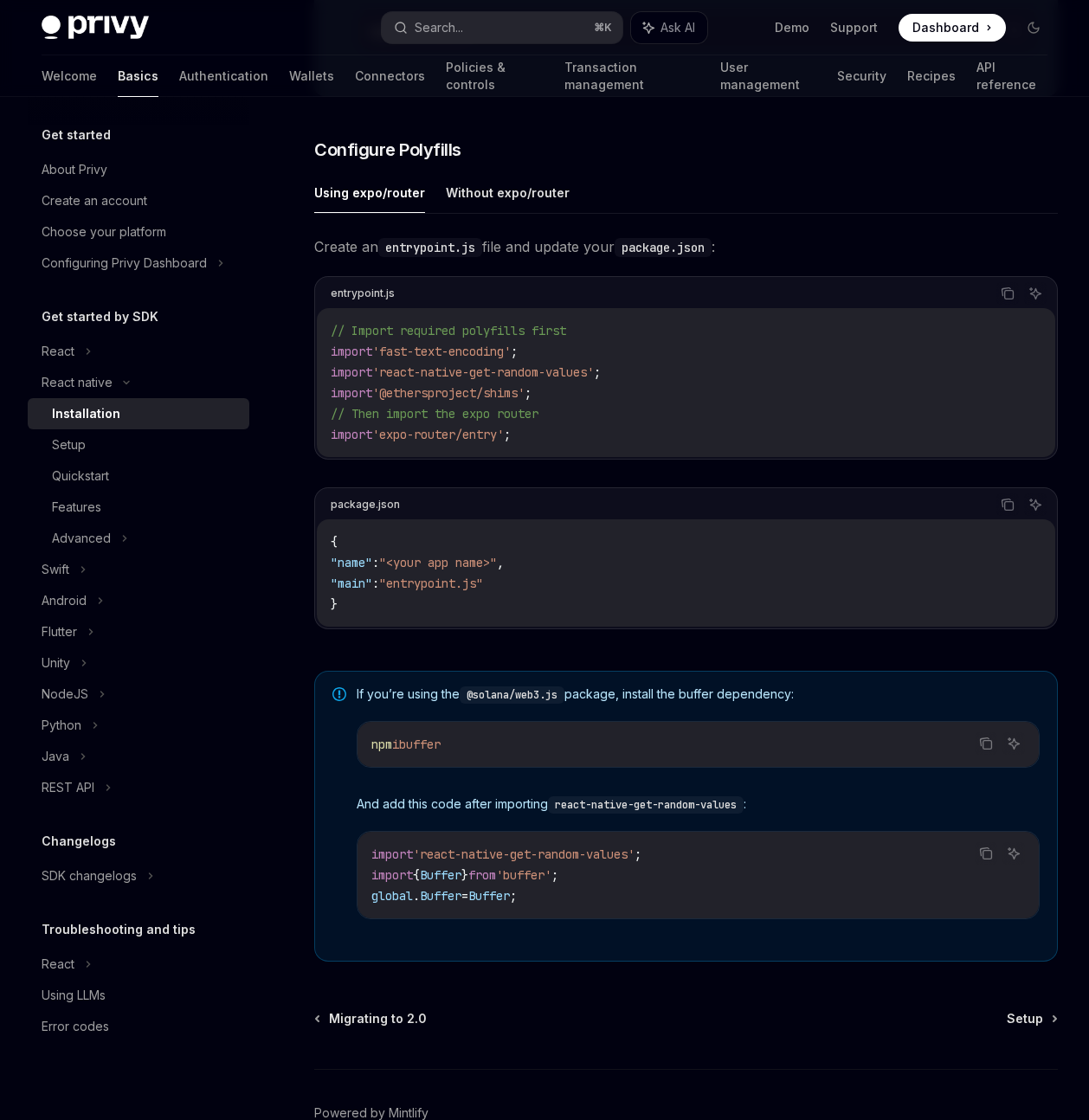
scroll to position [860, 0]
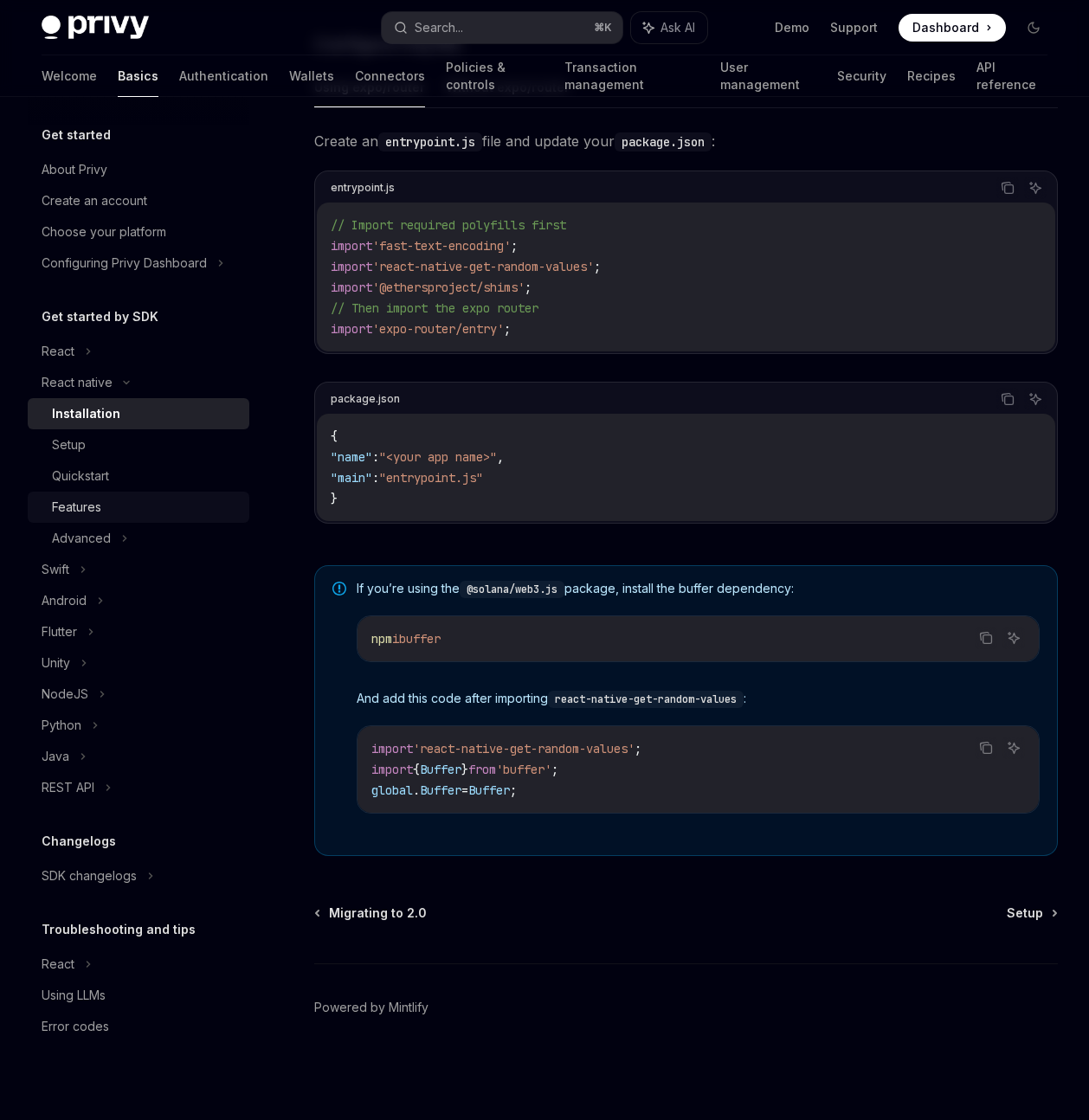
click at [98, 505] on div "Features" at bounding box center [77, 507] width 50 height 20
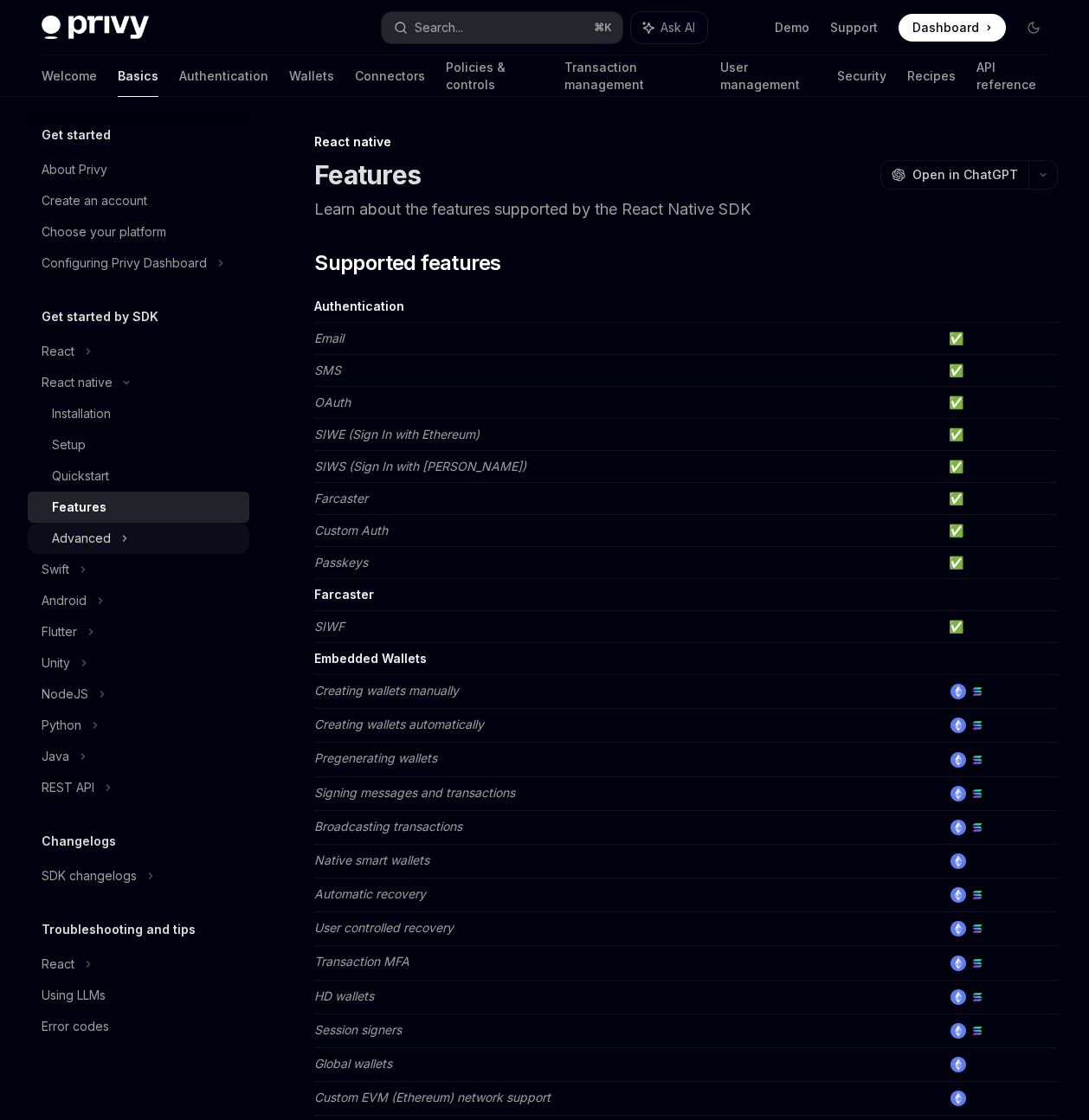
click at [95, 536] on div "Advanced" at bounding box center [82, 538] width 59 height 20
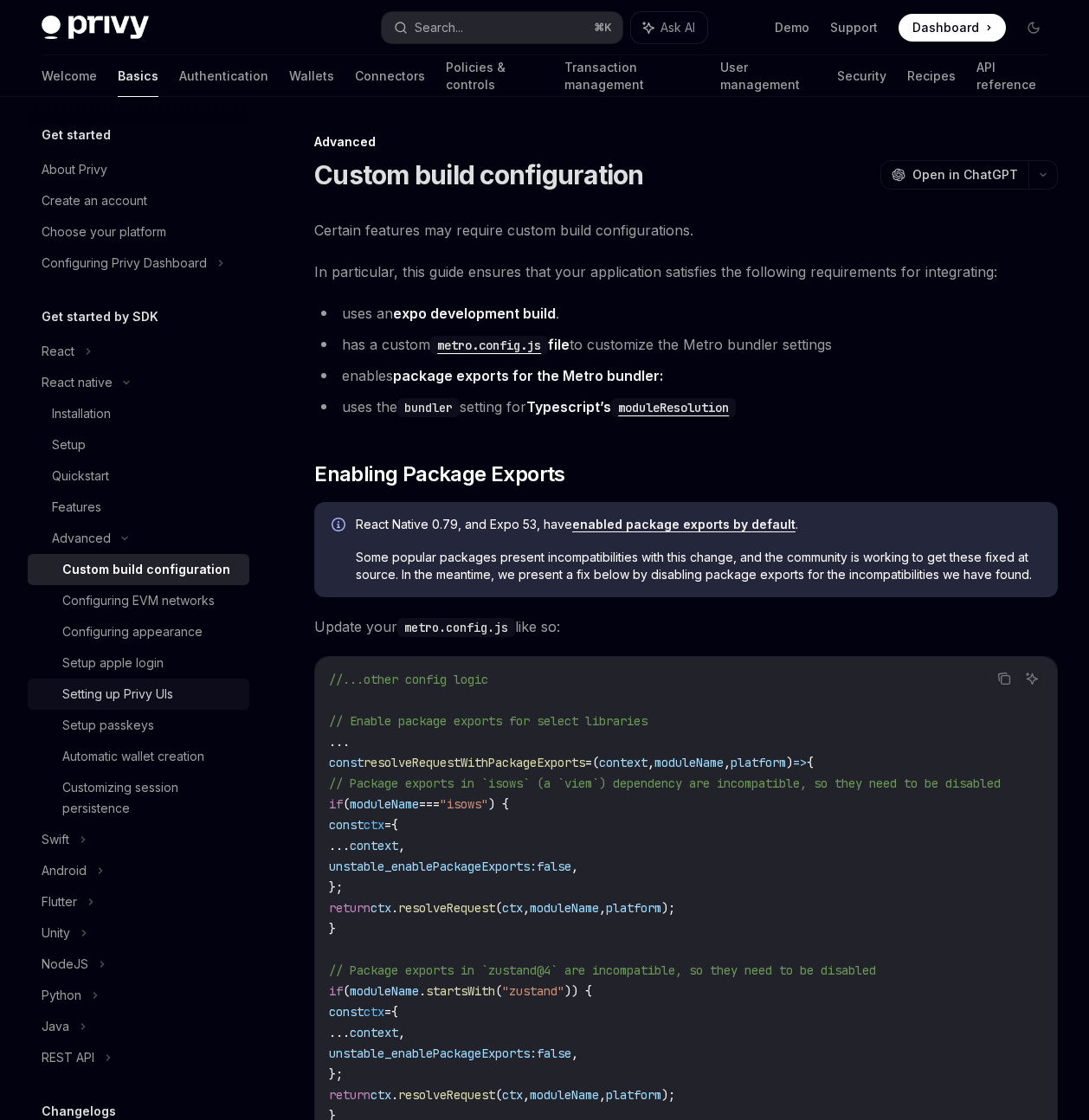
click at [173, 704] on div "Setting up Privy UIs" at bounding box center [117, 694] width 111 height 20
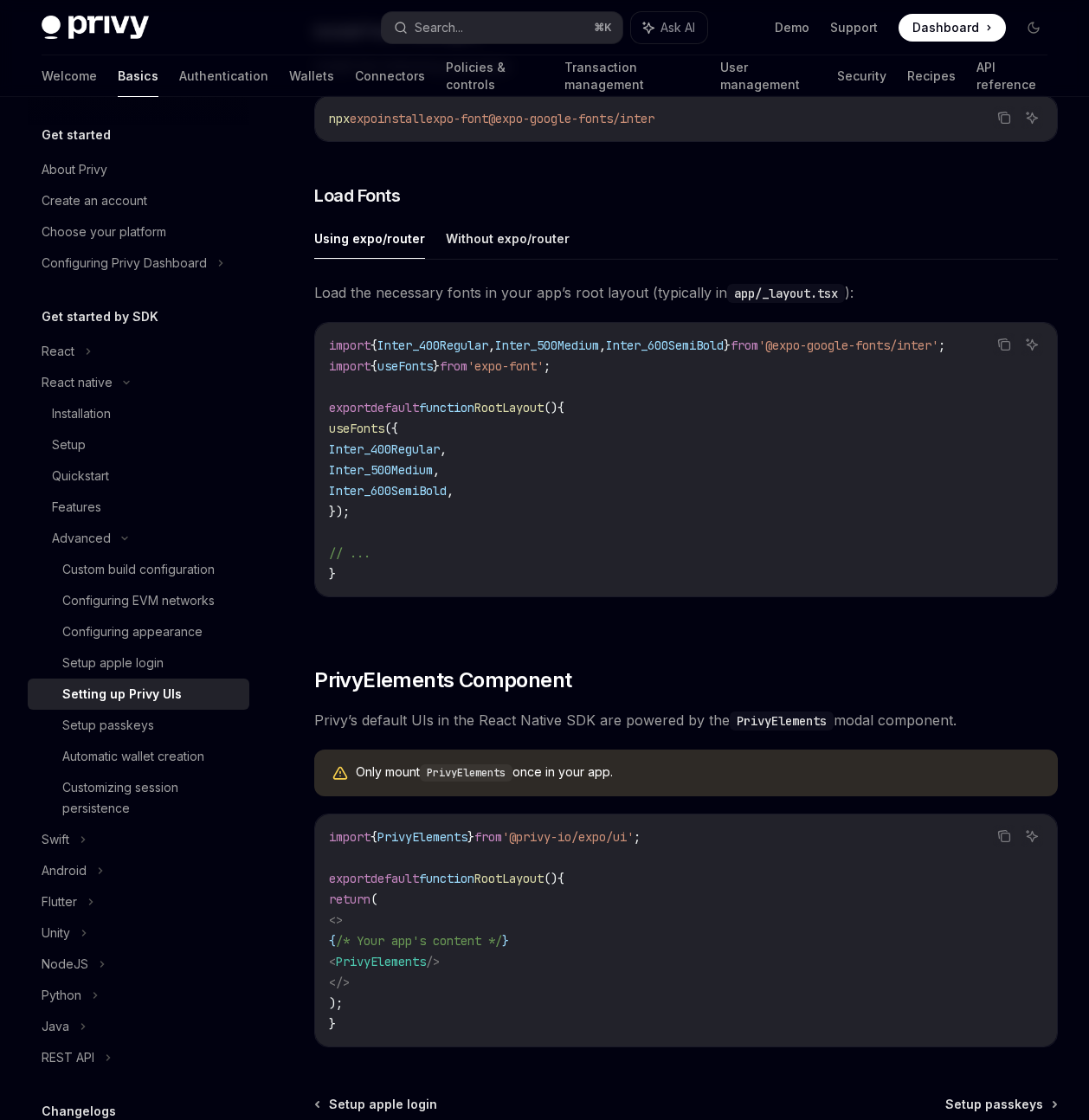
scroll to position [867, 0]
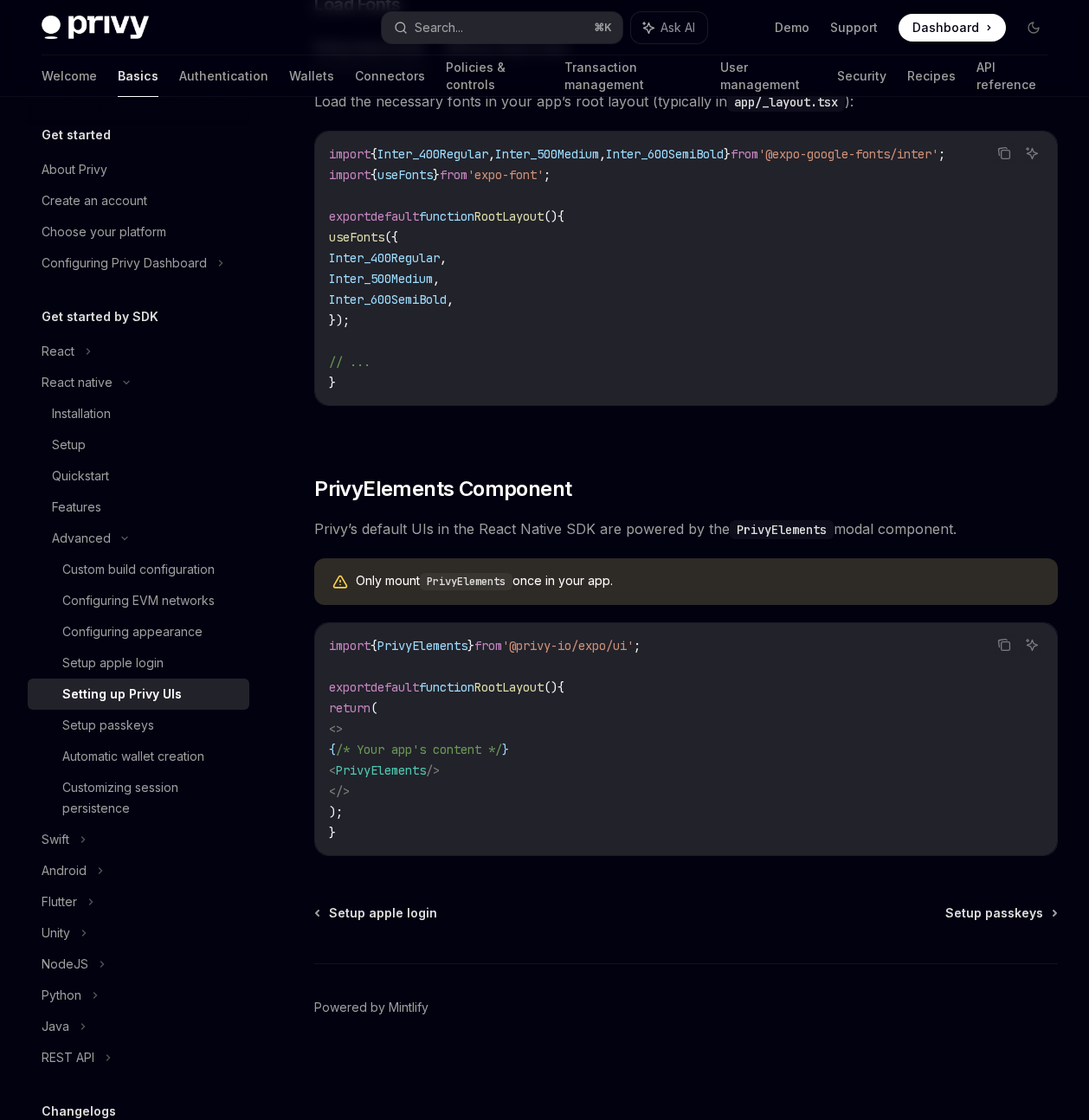
click at [426, 776] on span "PrivyElements" at bounding box center [380, 771] width 90 height 16
copy span "PrivyElements"
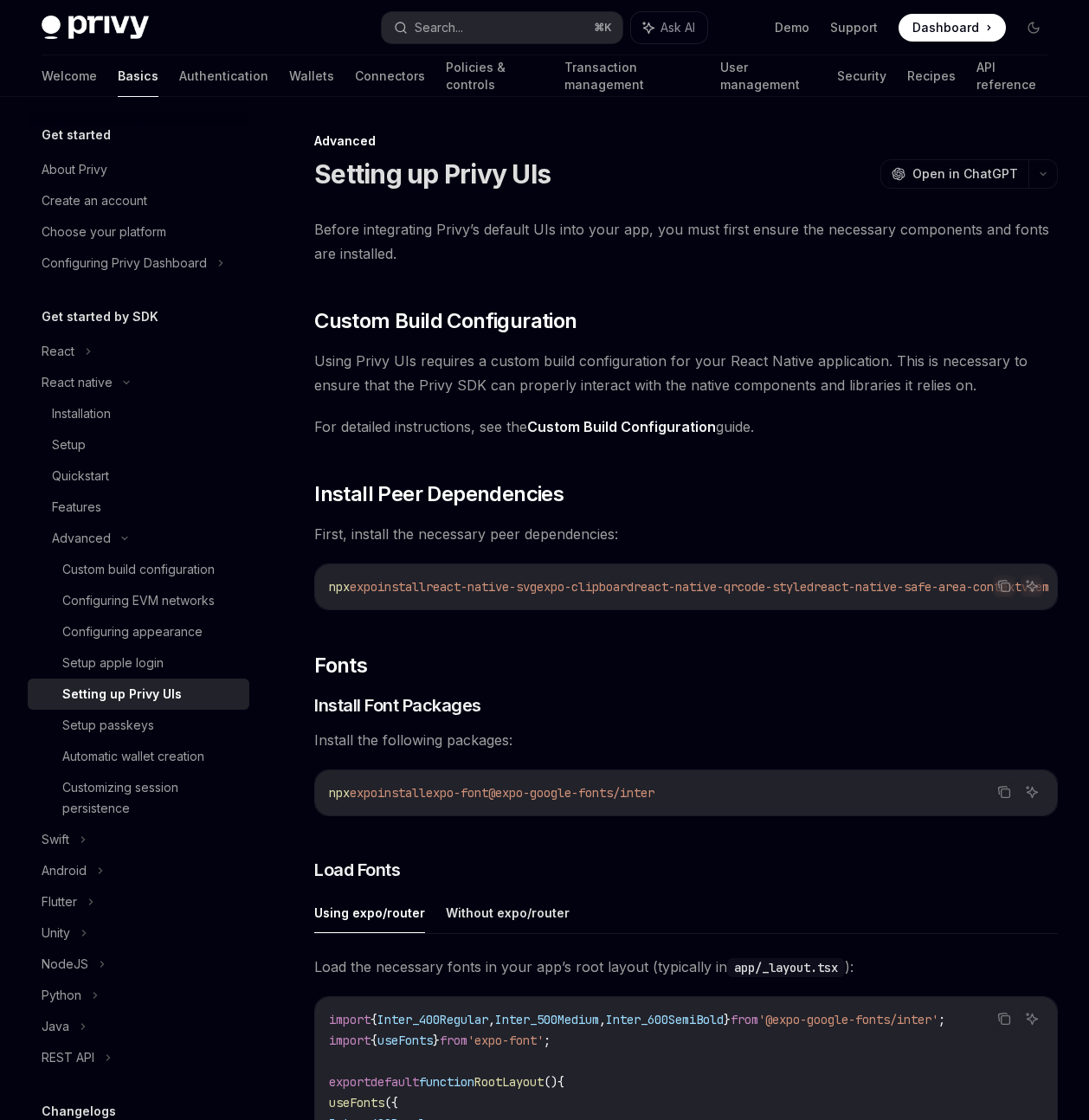
scroll to position [0, 0]
click at [81, 468] on div "Quickstart" at bounding box center [81, 476] width 57 height 20
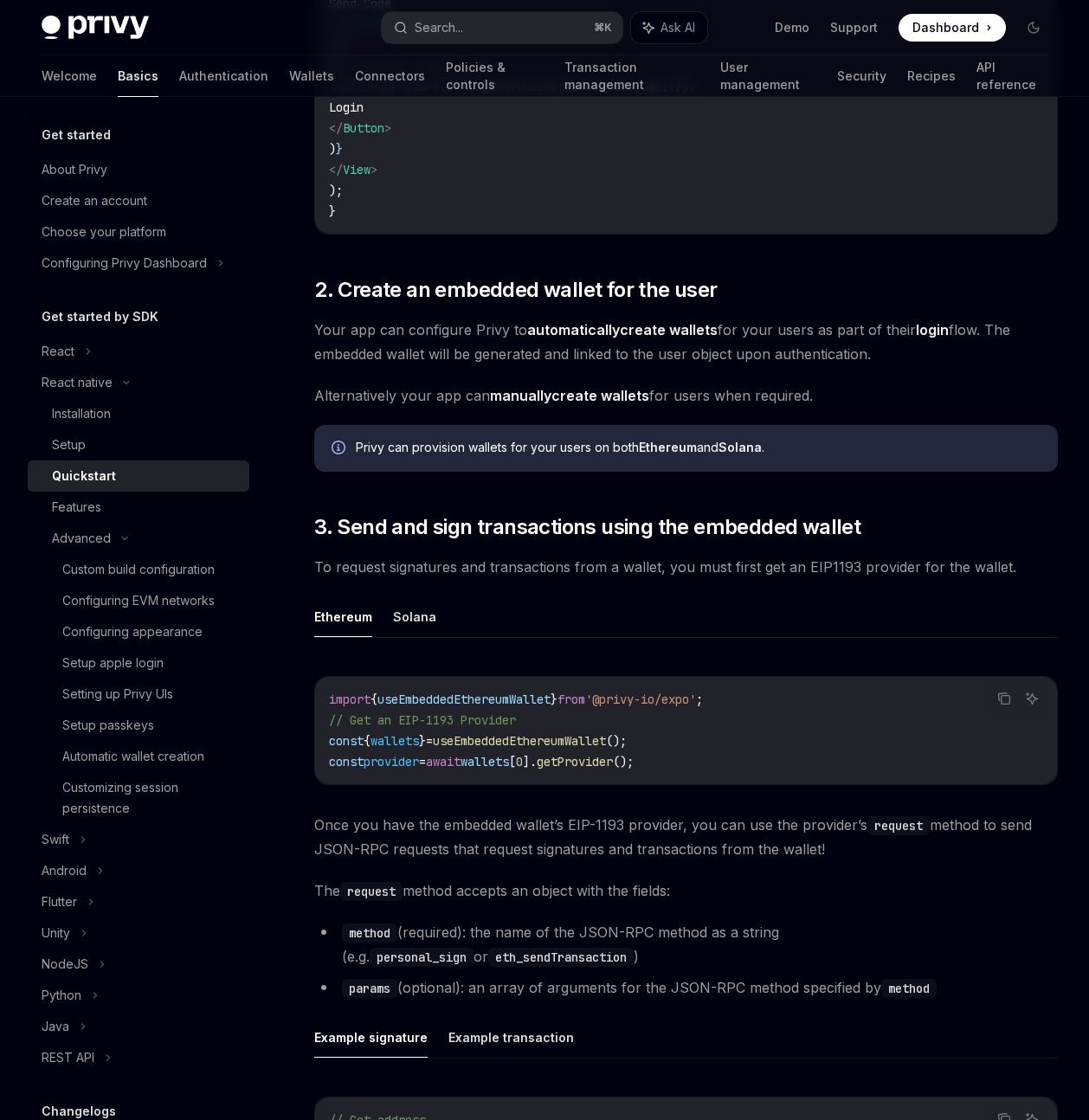
scroll to position [1691, 0]
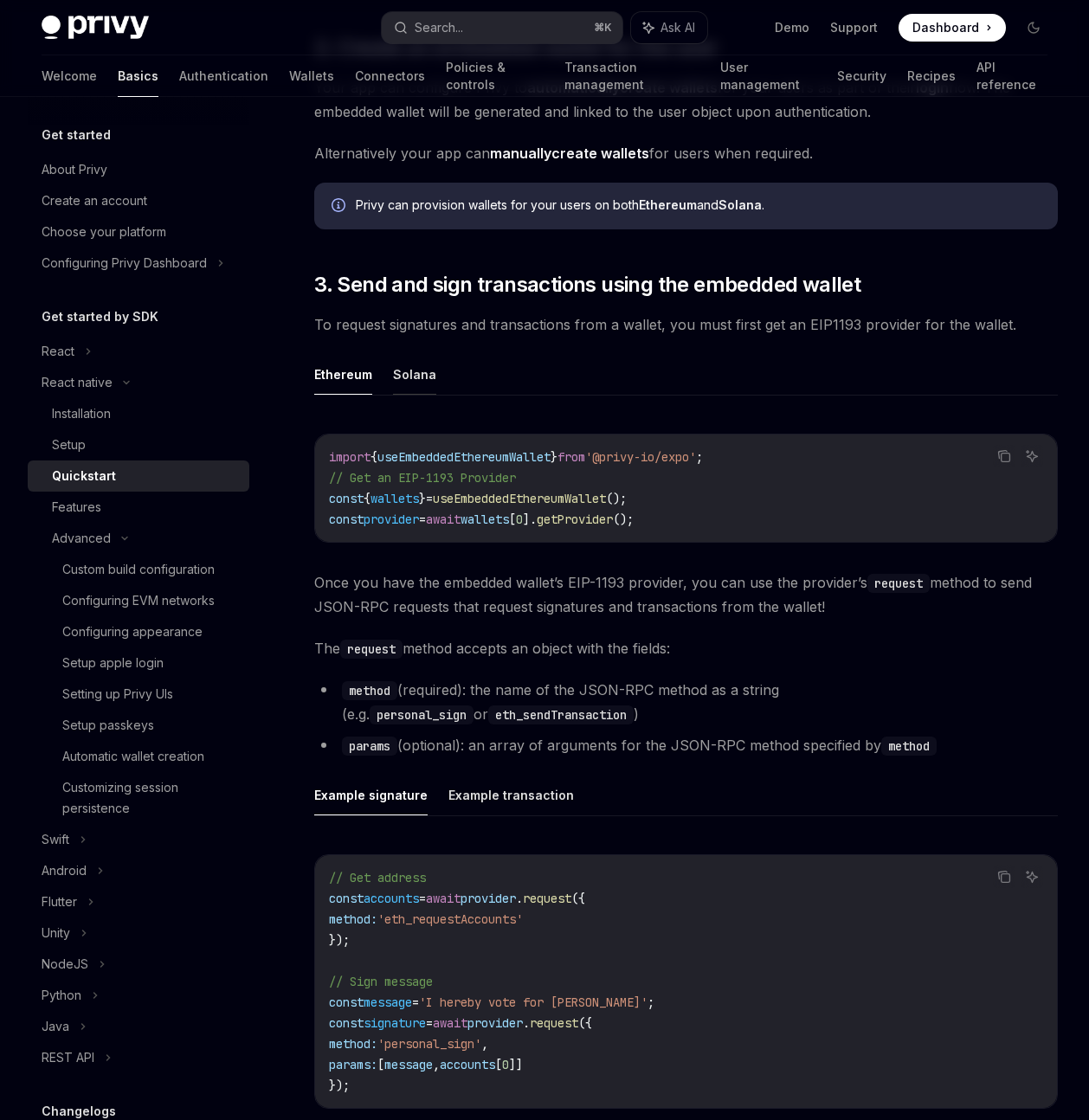
click at [405, 386] on button "Solana" at bounding box center [414, 375] width 44 height 41
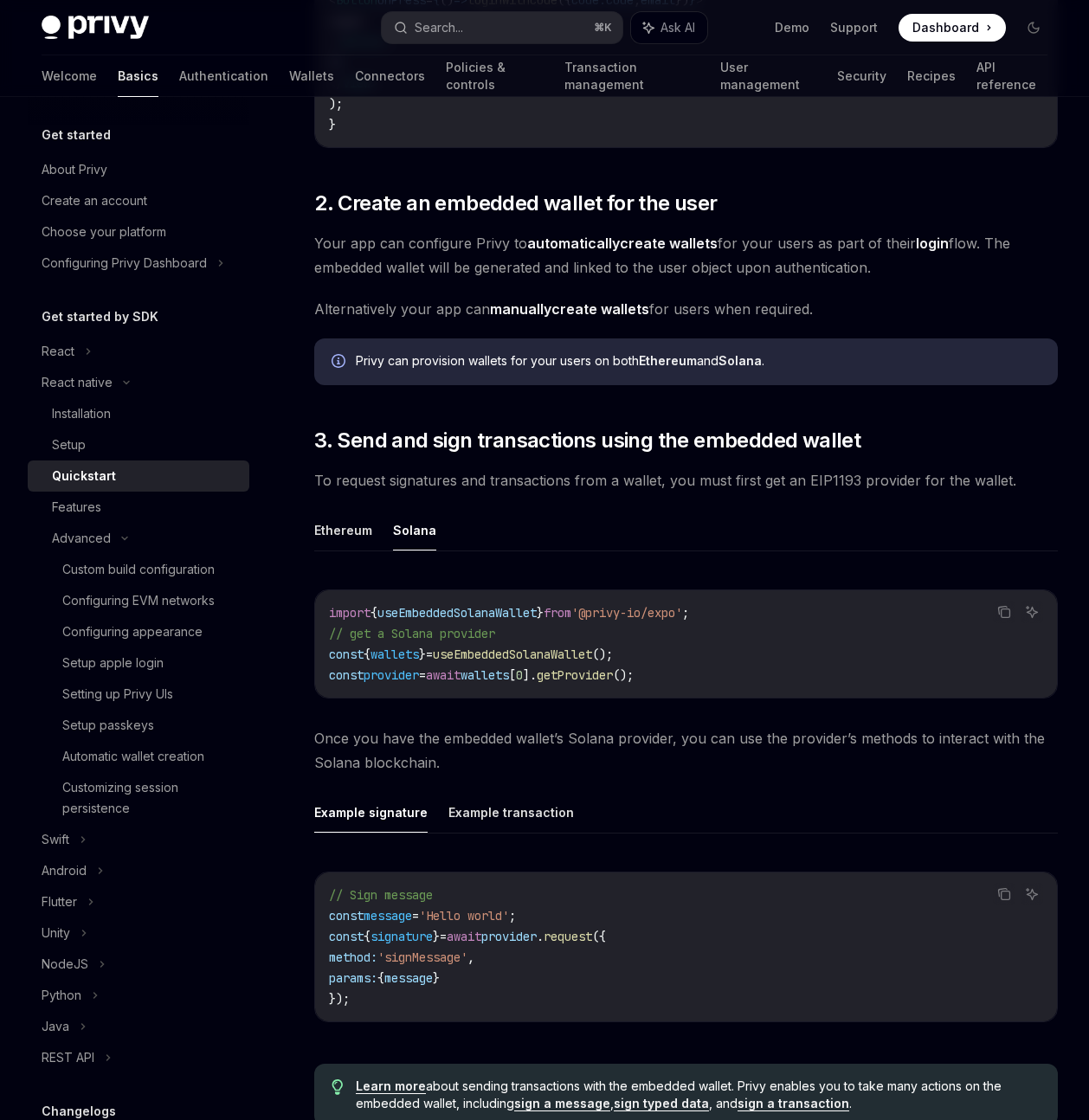
scroll to position [1863, 0]
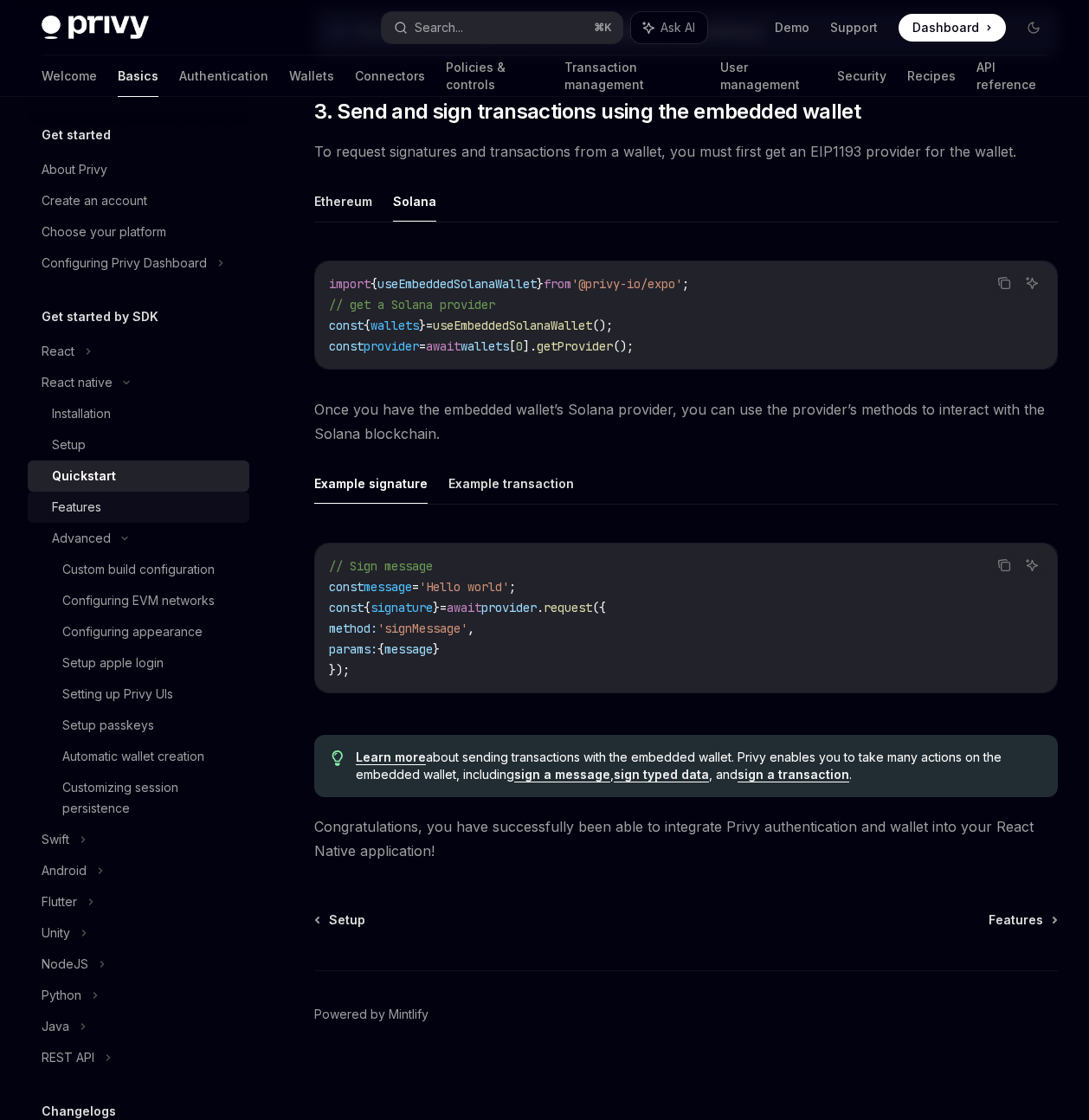
click at [85, 502] on div "Features" at bounding box center [77, 507] width 50 height 20
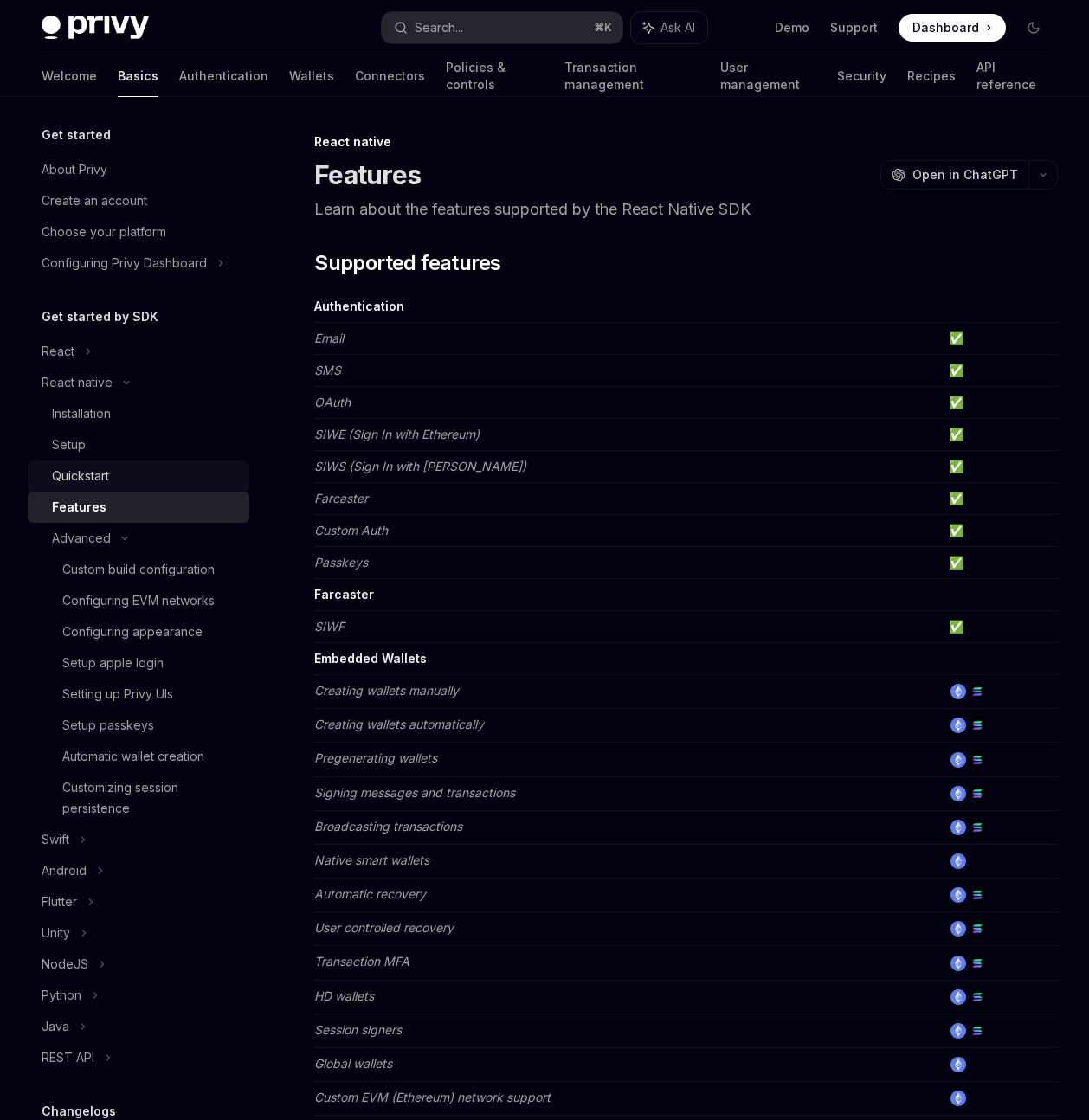
click at [85, 477] on div "Quickstart" at bounding box center [81, 476] width 57 height 20
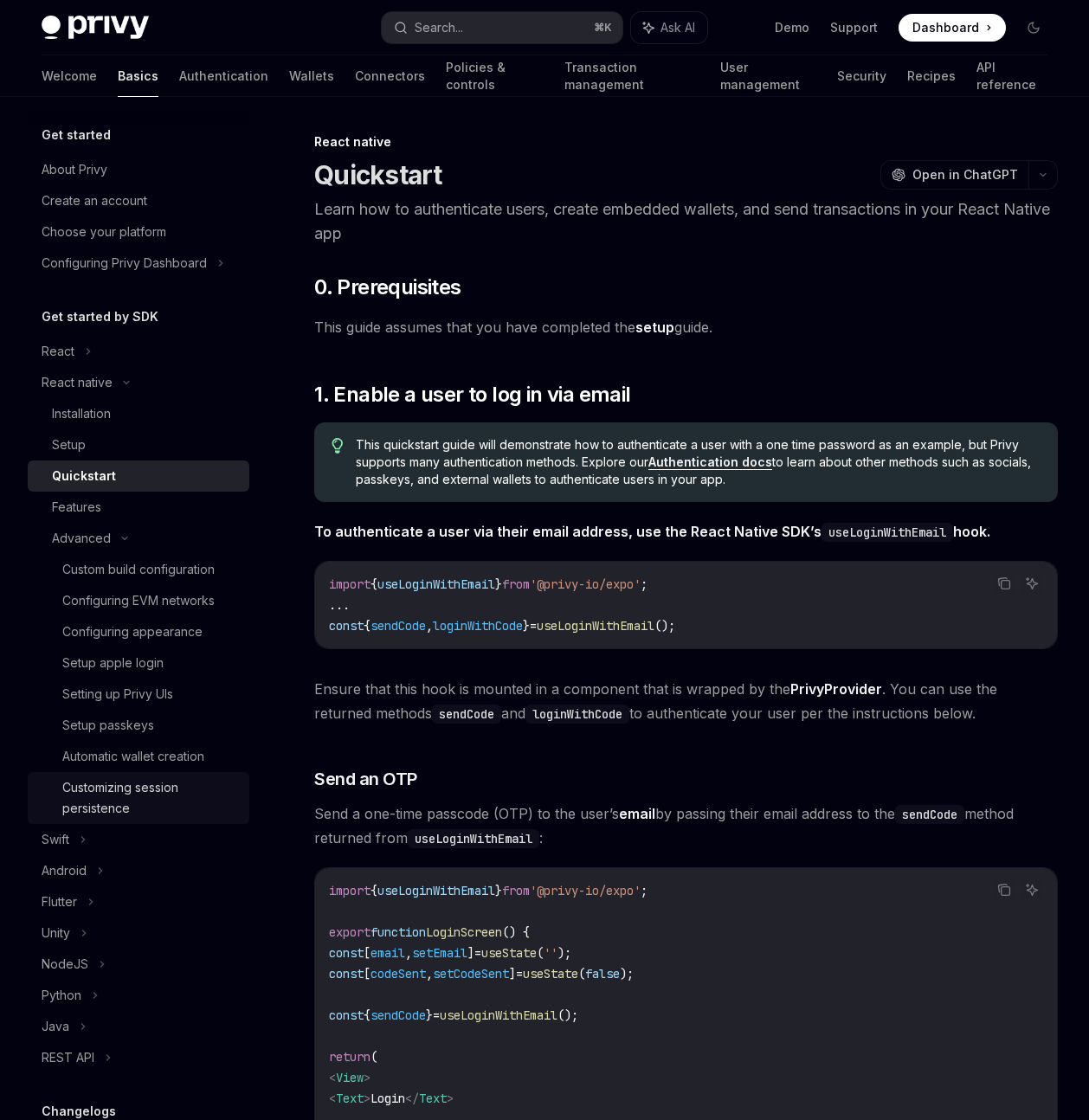
click at [163, 788] on div "Customizing session persistence" at bounding box center [150, 798] width 177 height 42
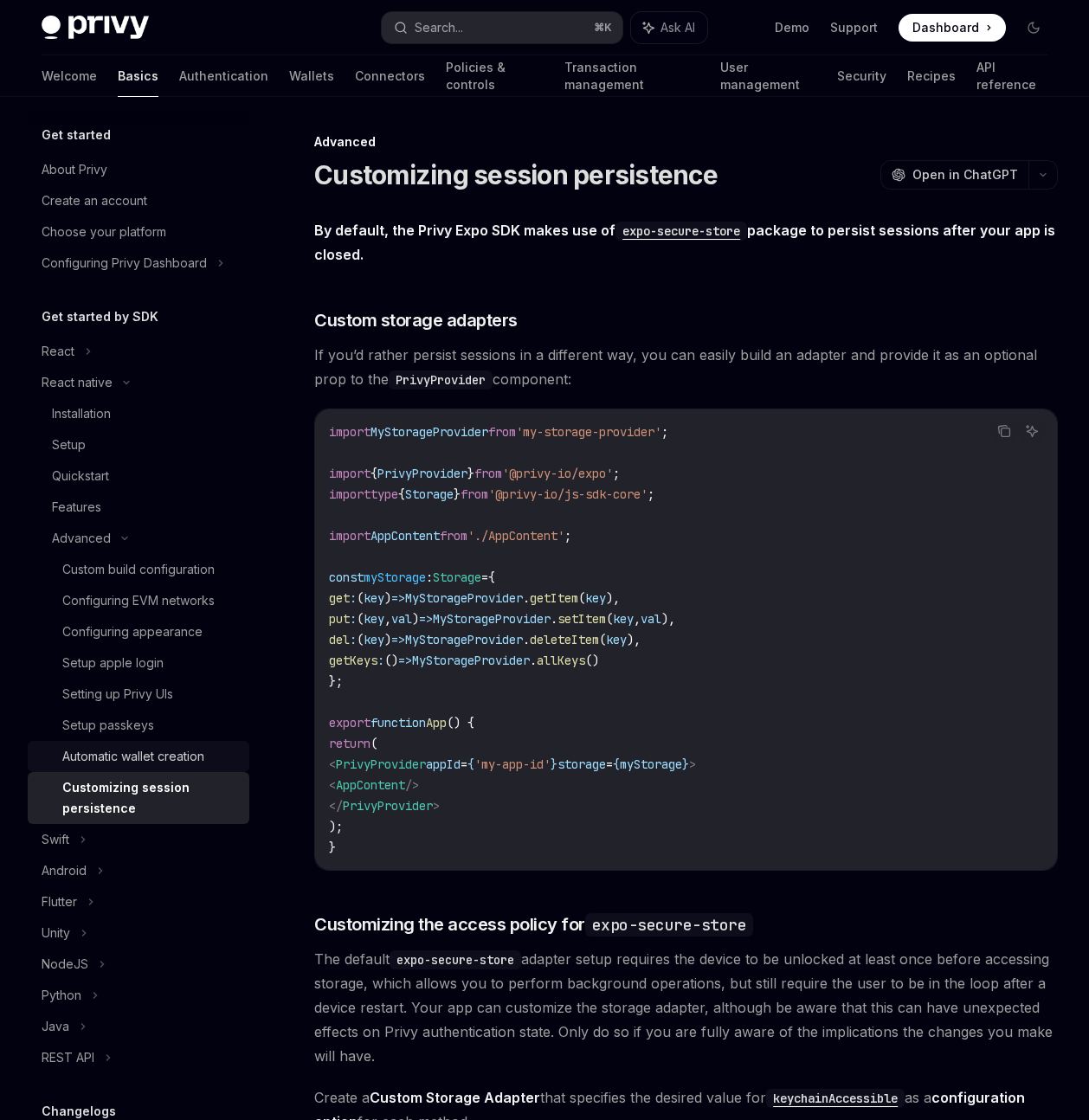
click at [143, 760] on div "Automatic wallet creation" at bounding box center [133, 756] width 142 height 20
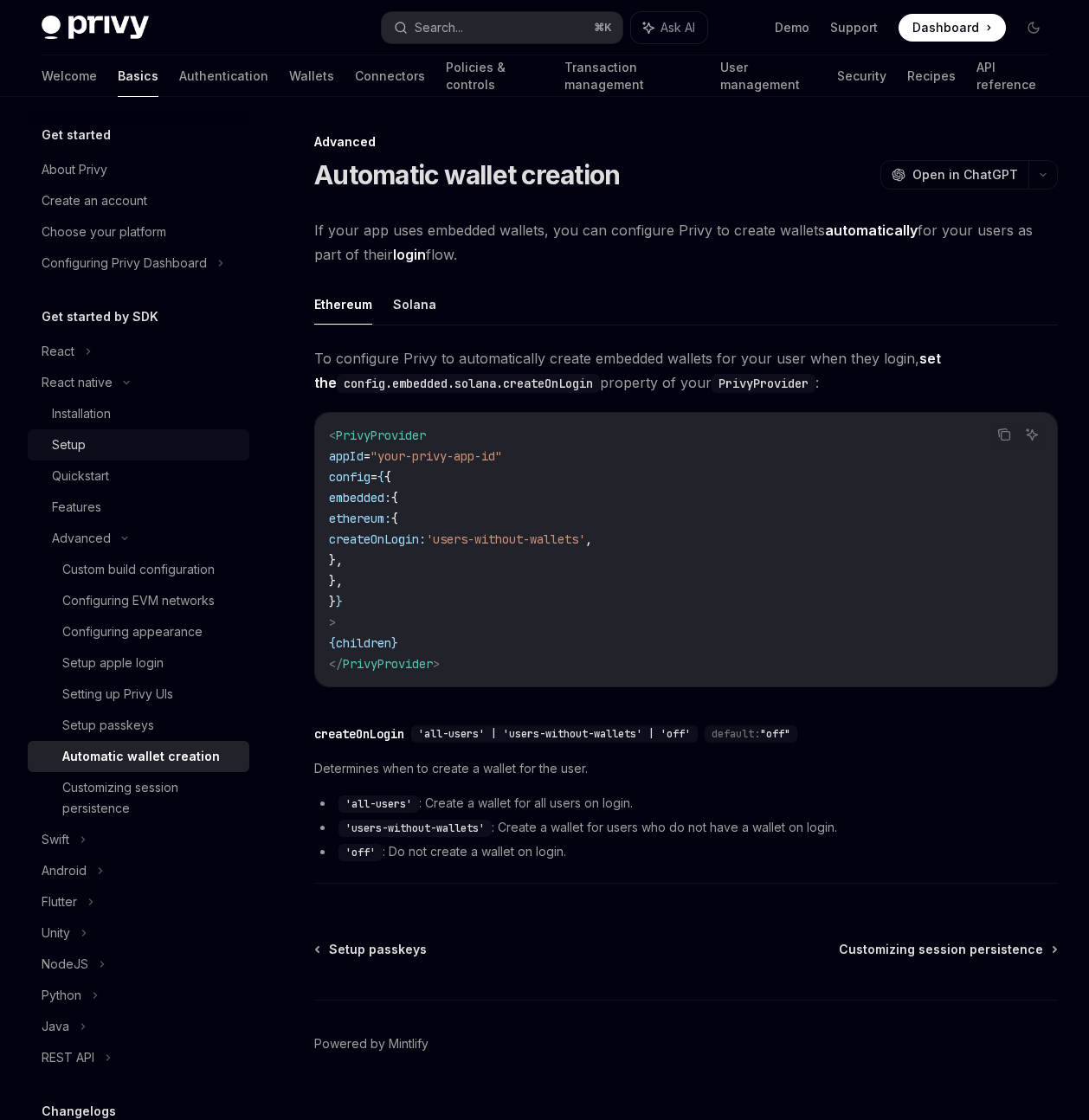
click at [82, 445] on div "Setup" at bounding box center [69, 445] width 34 height 20
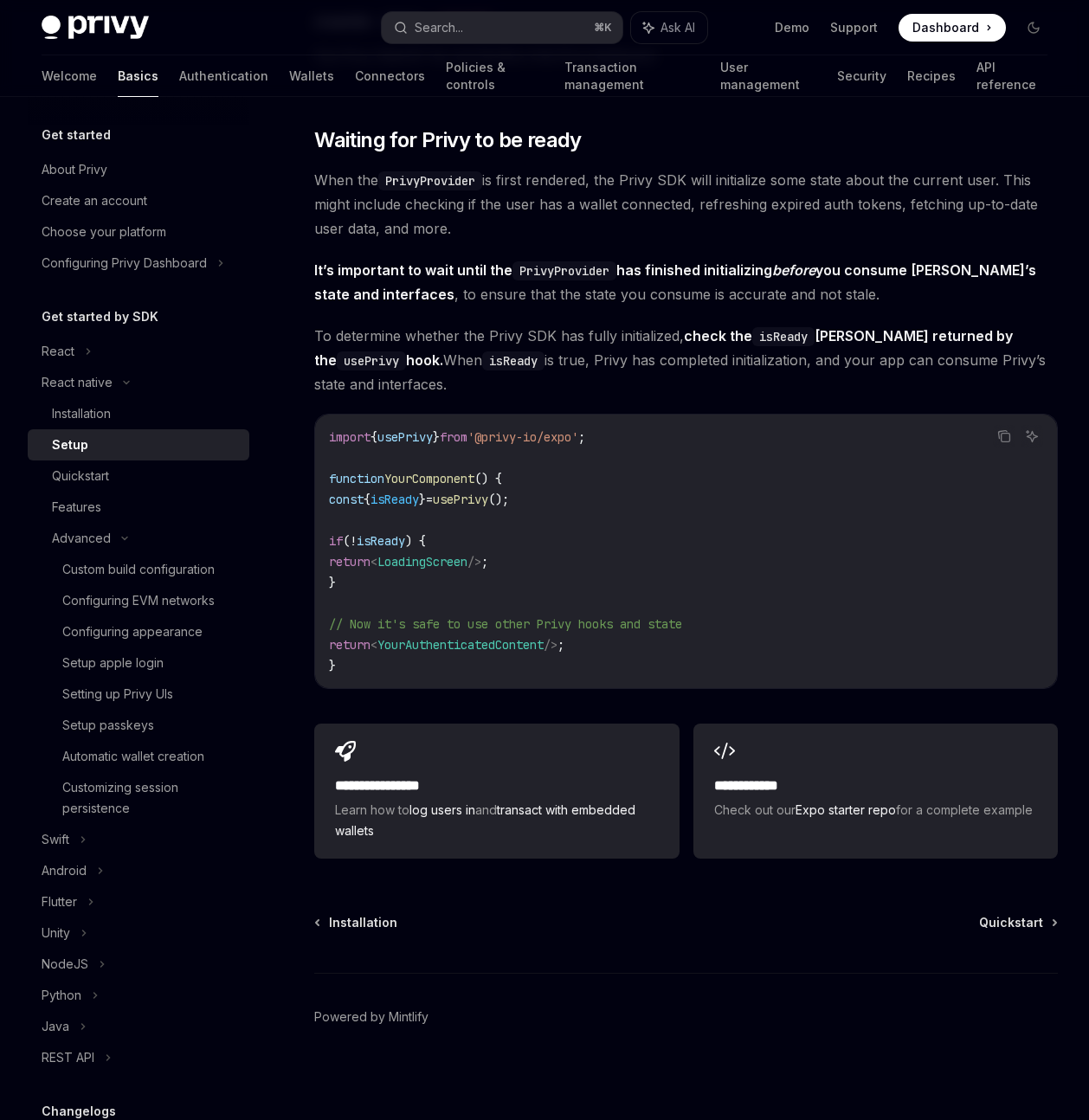
scroll to position [1220, 0]
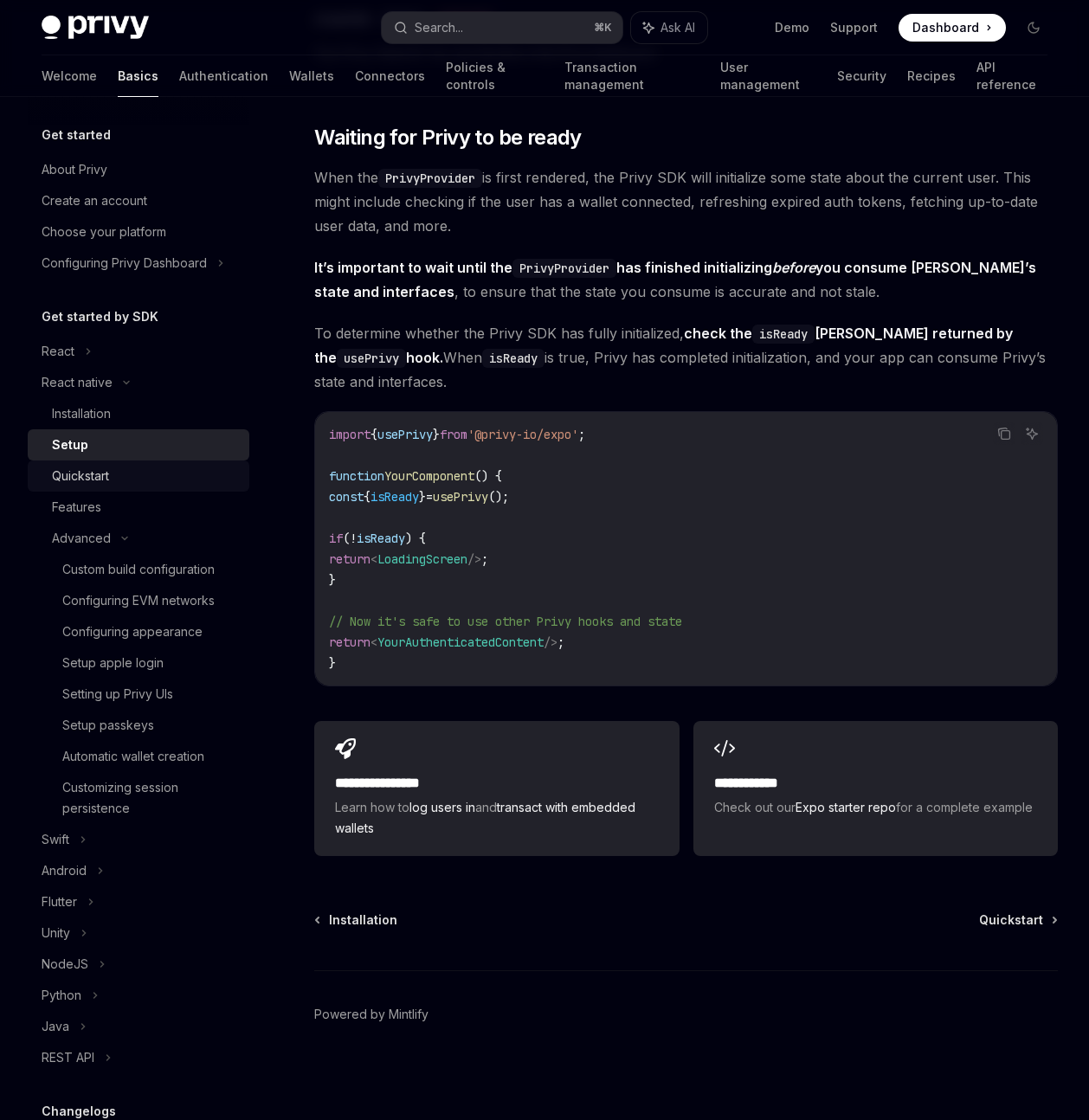
click at [76, 482] on div "Quickstart" at bounding box center [81, 476] width 57 height 20
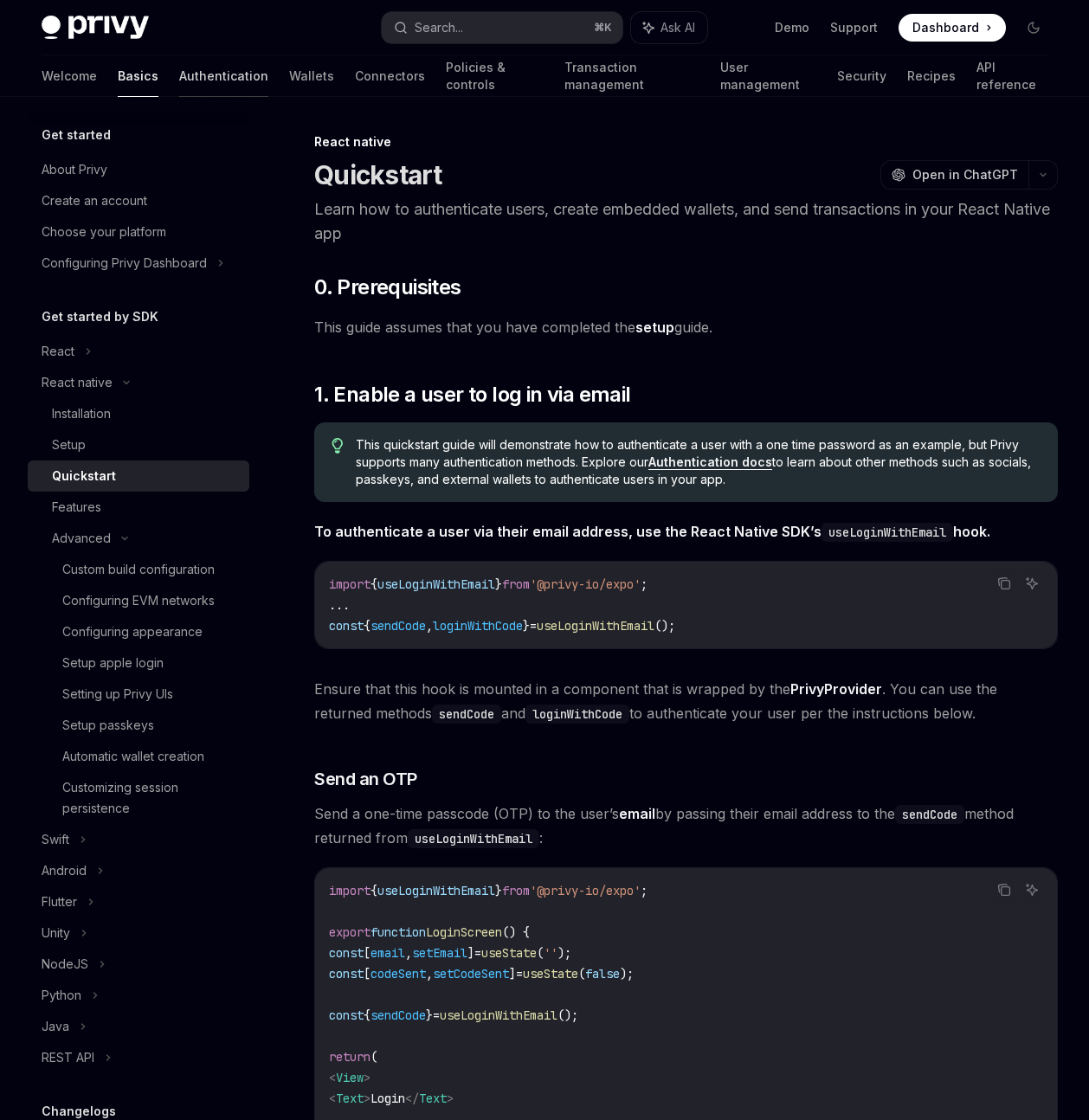
click at [180, 80] on link "Authentication" at bounding box center [224, 76] width 89 height 42
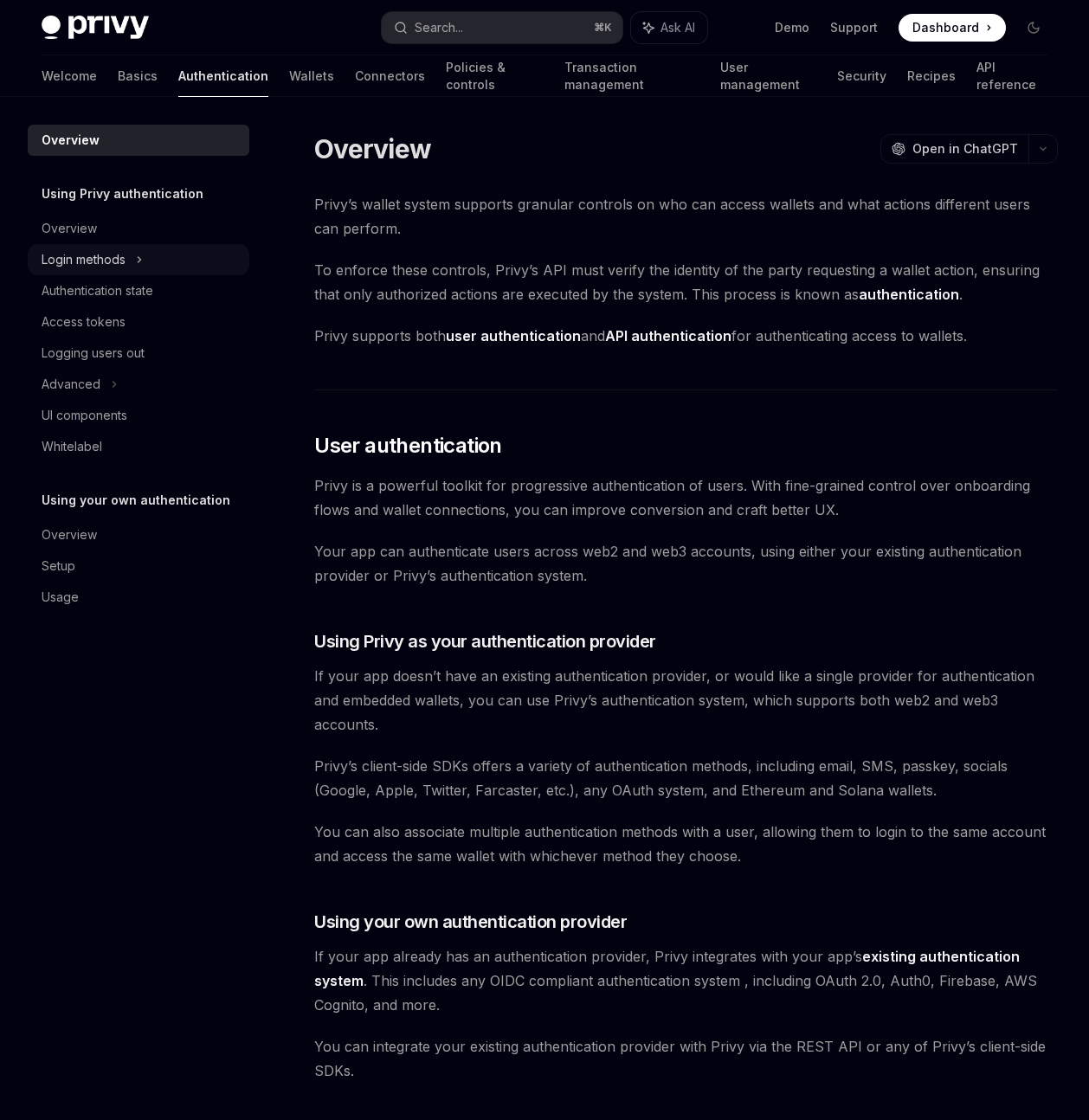
click at [117, 262] on div "Login methods" at bounding box center [83, 259] width 84 height 20
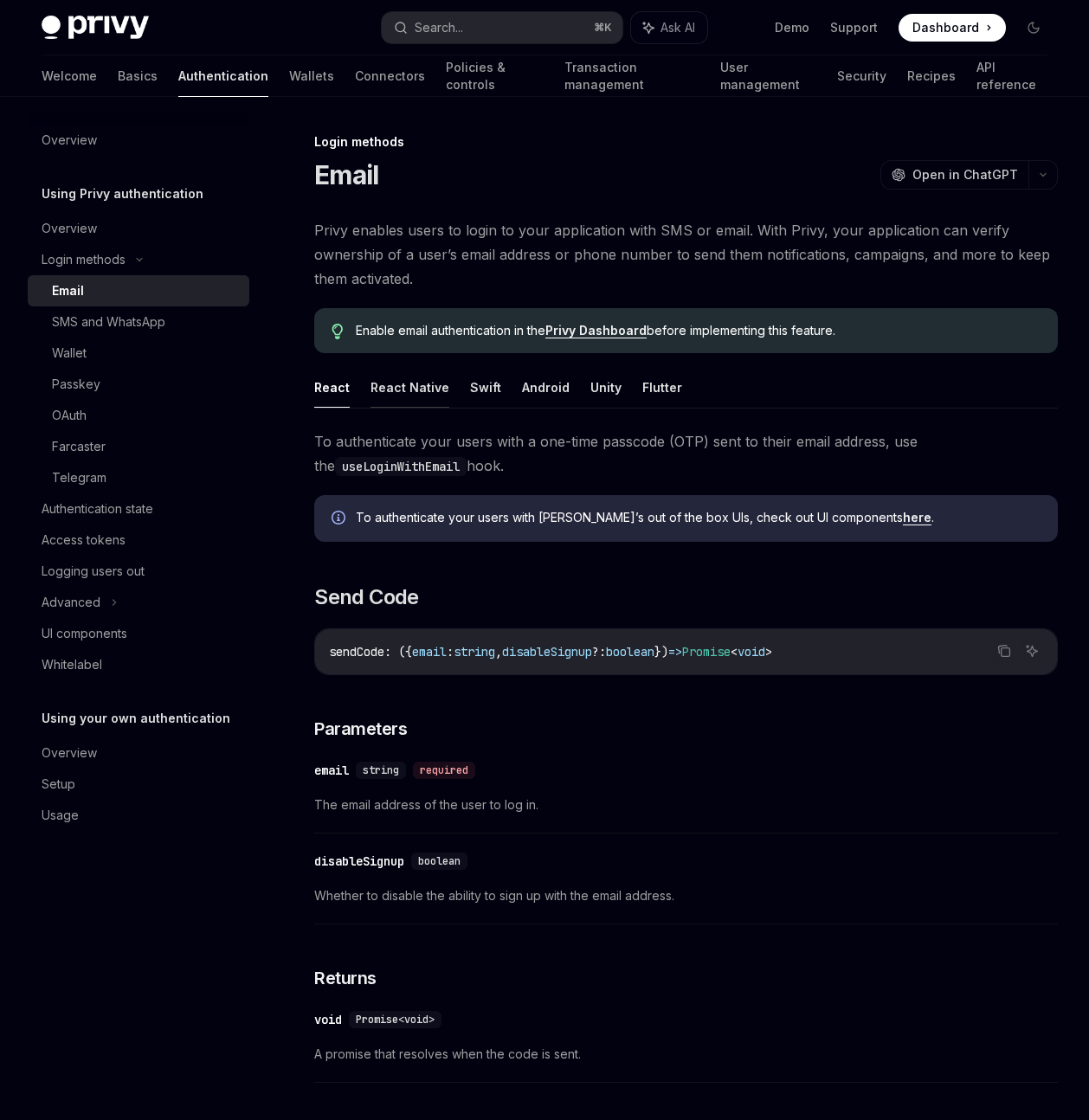
click at [413, 382] on button "React Native" at bounding box center [410, 387] width 79 height 41
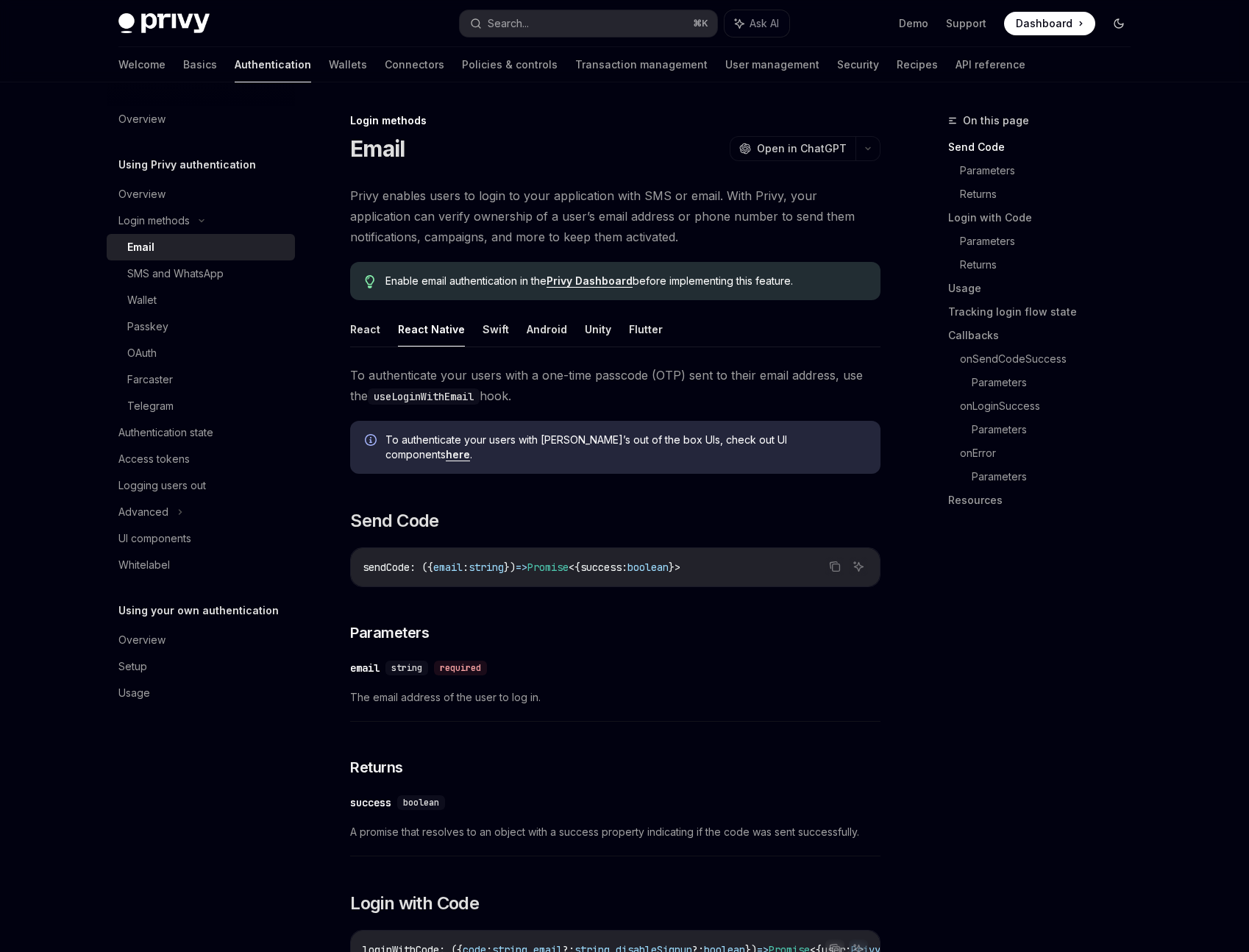
type textarea "*"
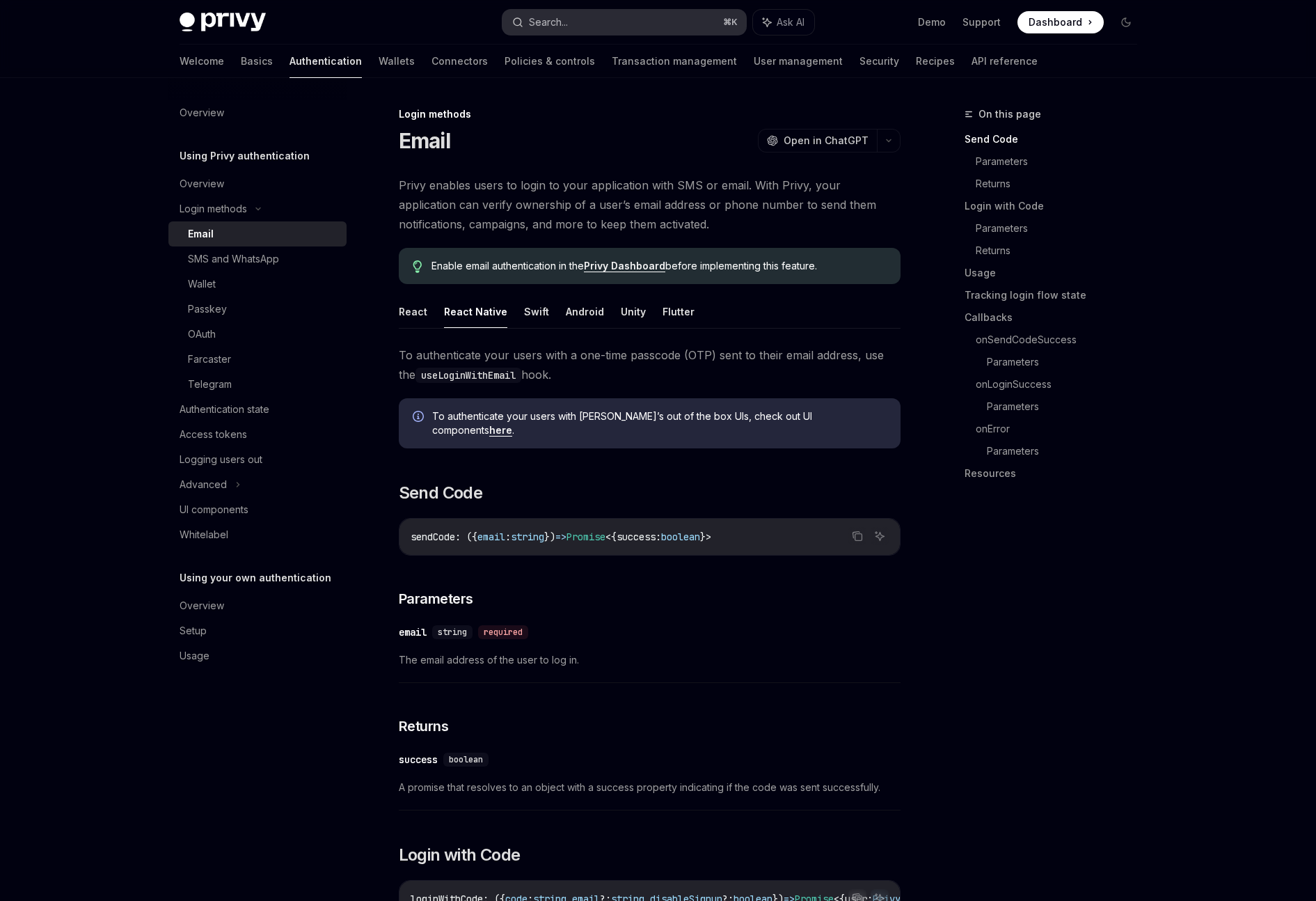
click at [582, 28] on button "Search... ⌘ K" at bounding box center [624, 22] width 244 height 25
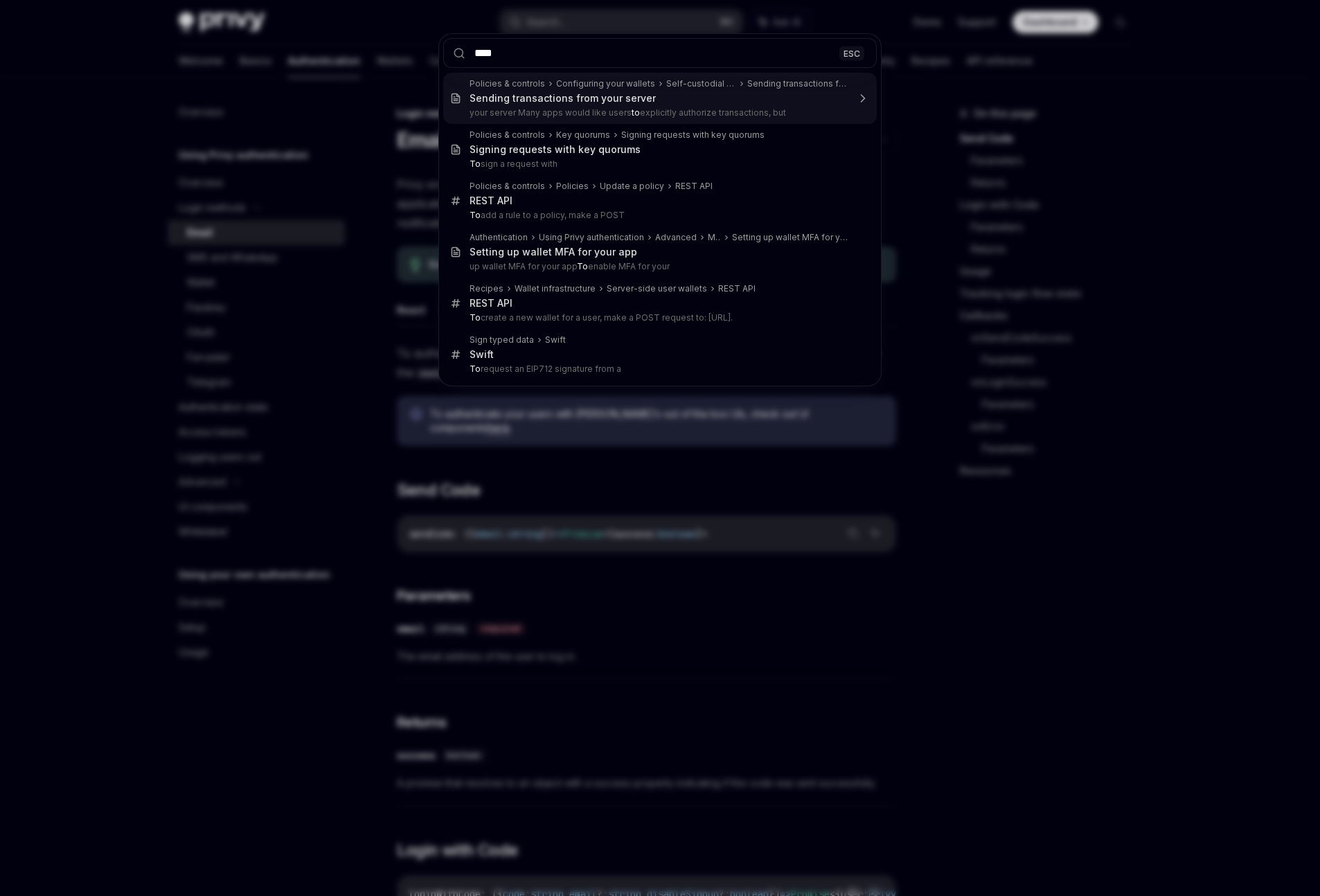
type input "*****"
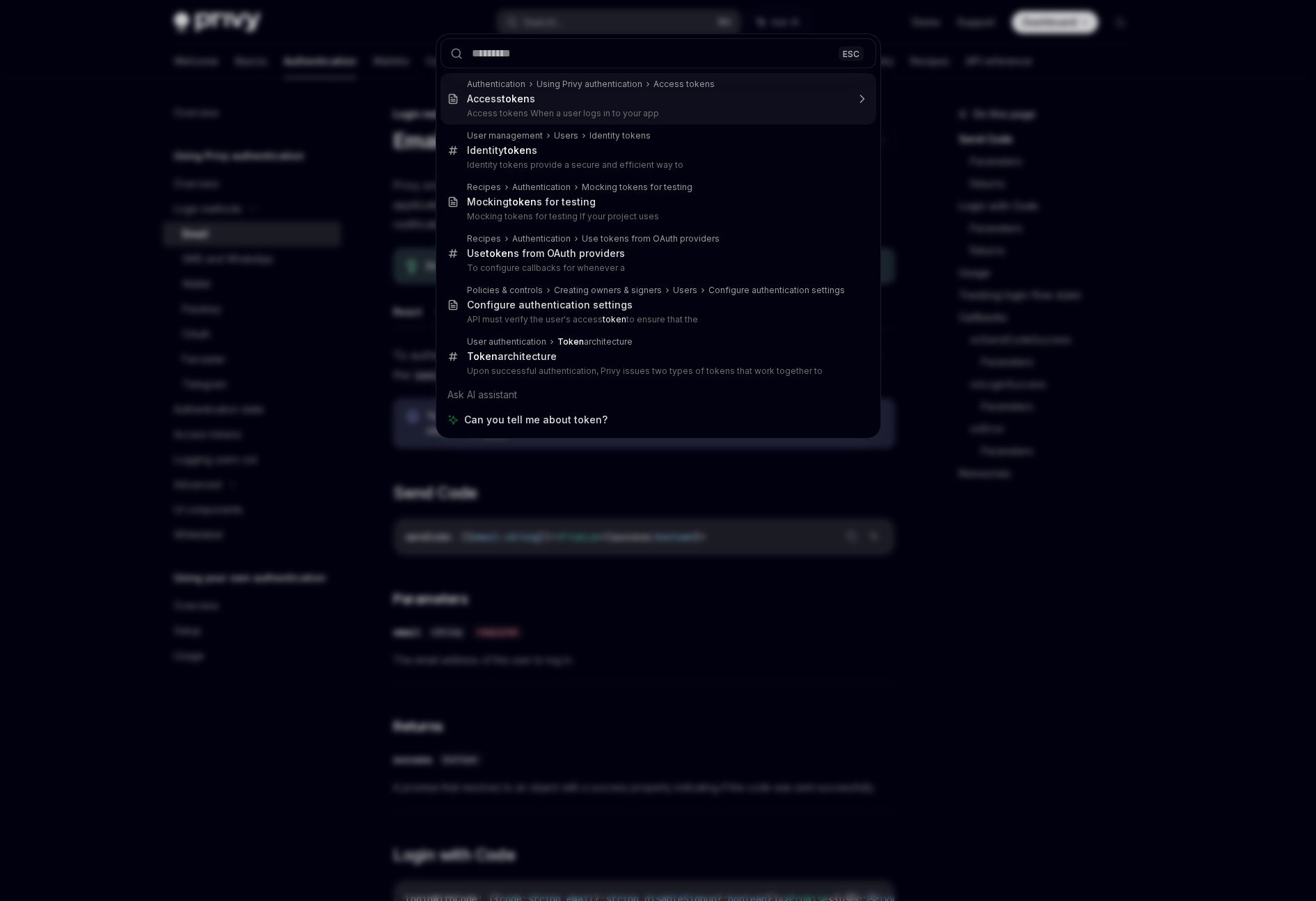
scroll to position [78, 0]
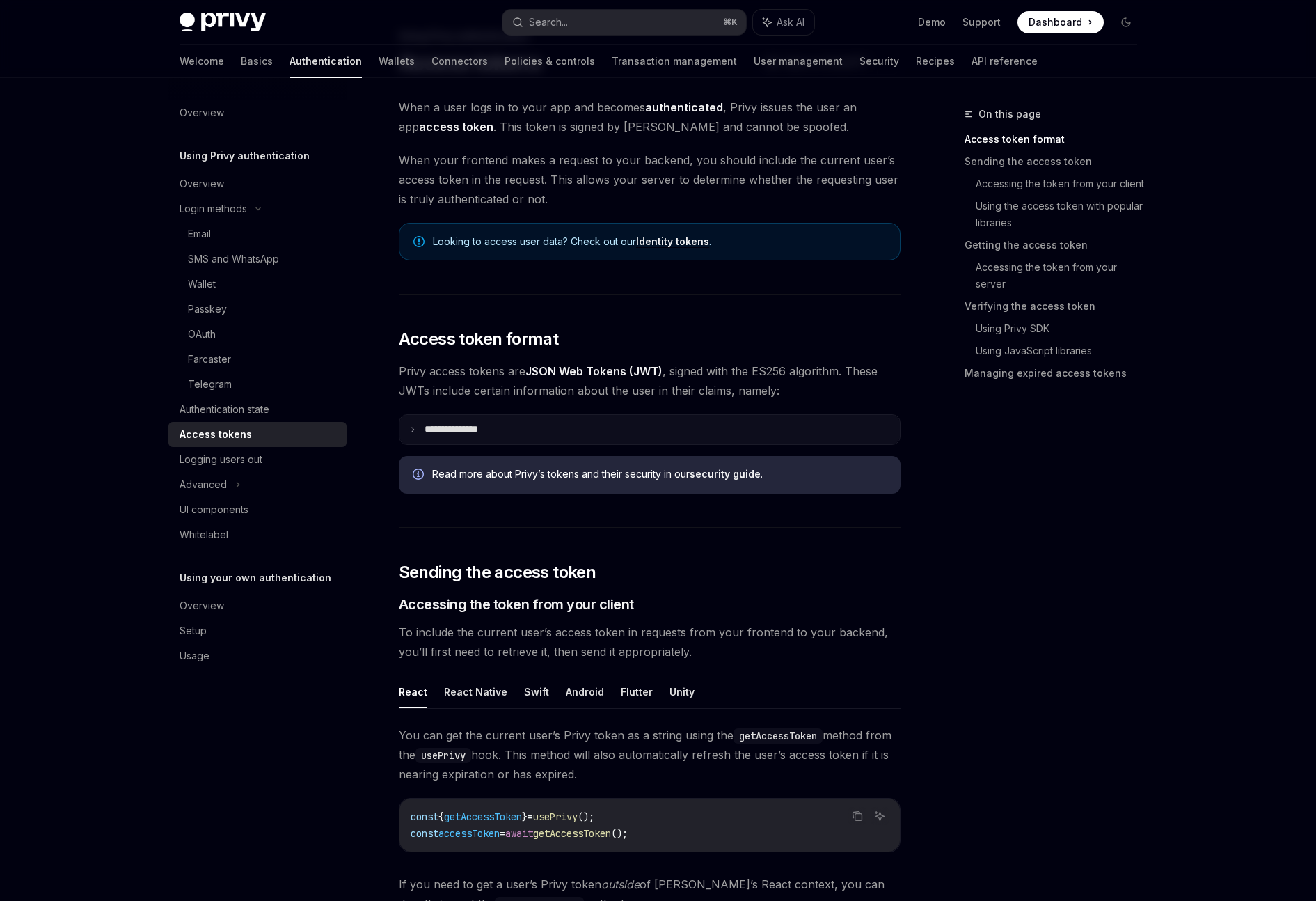
click at [412, 428] on icon at bounding box center [412, 429] width 7 height 7
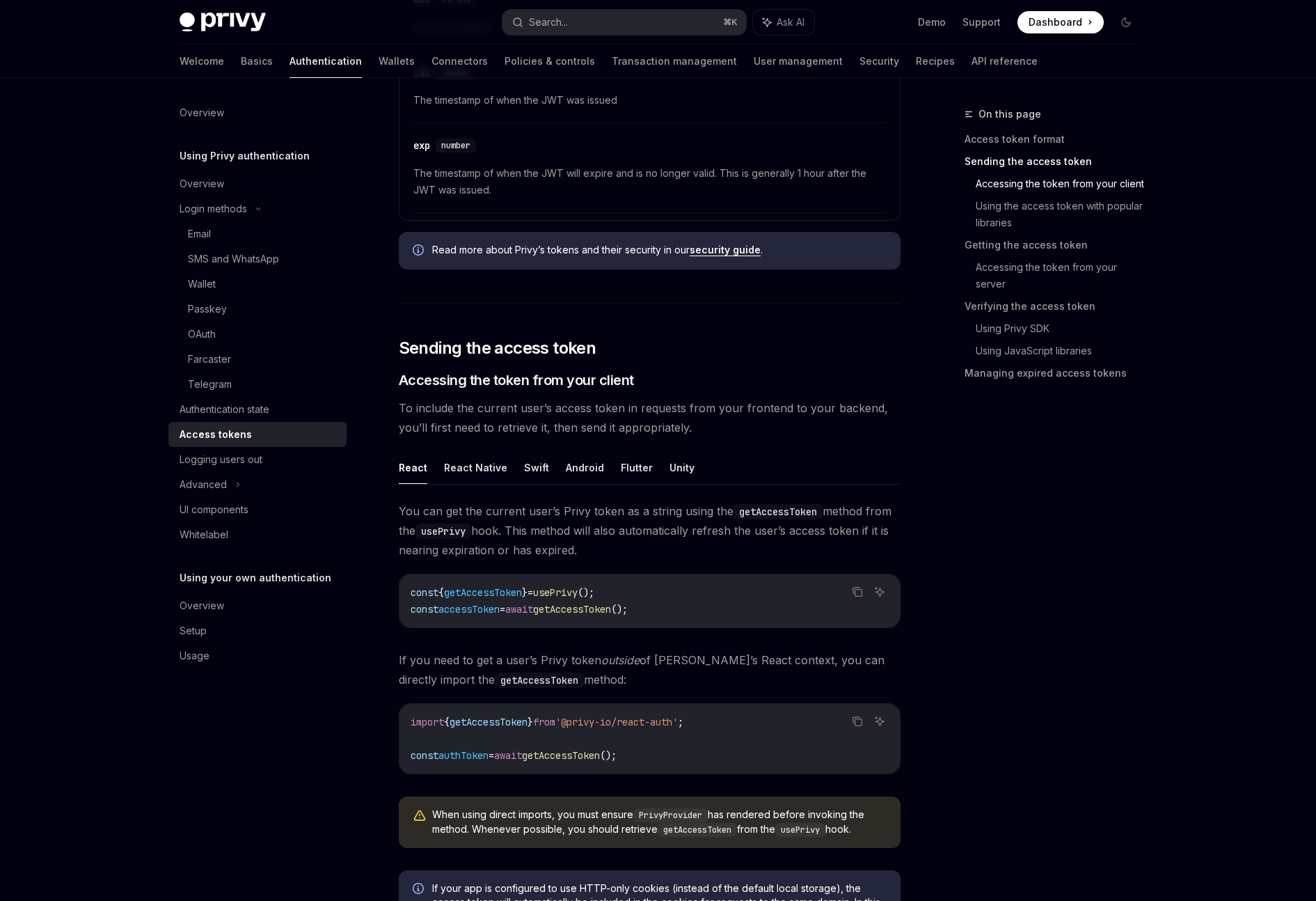
scroll to position [796, 0]
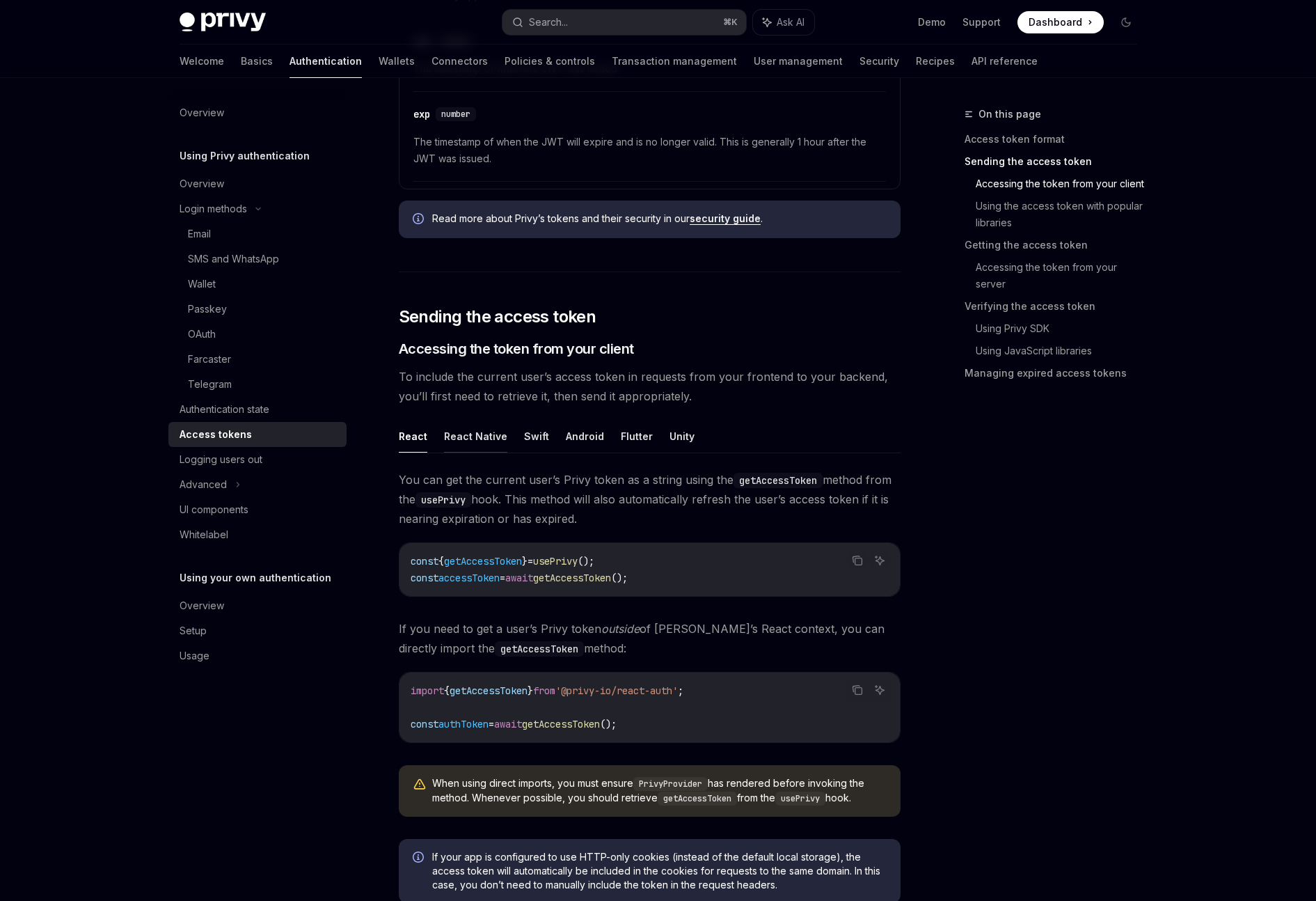
click at [474, 445] on button "React Native" at bounding box center [475, 436] width 63 height 33
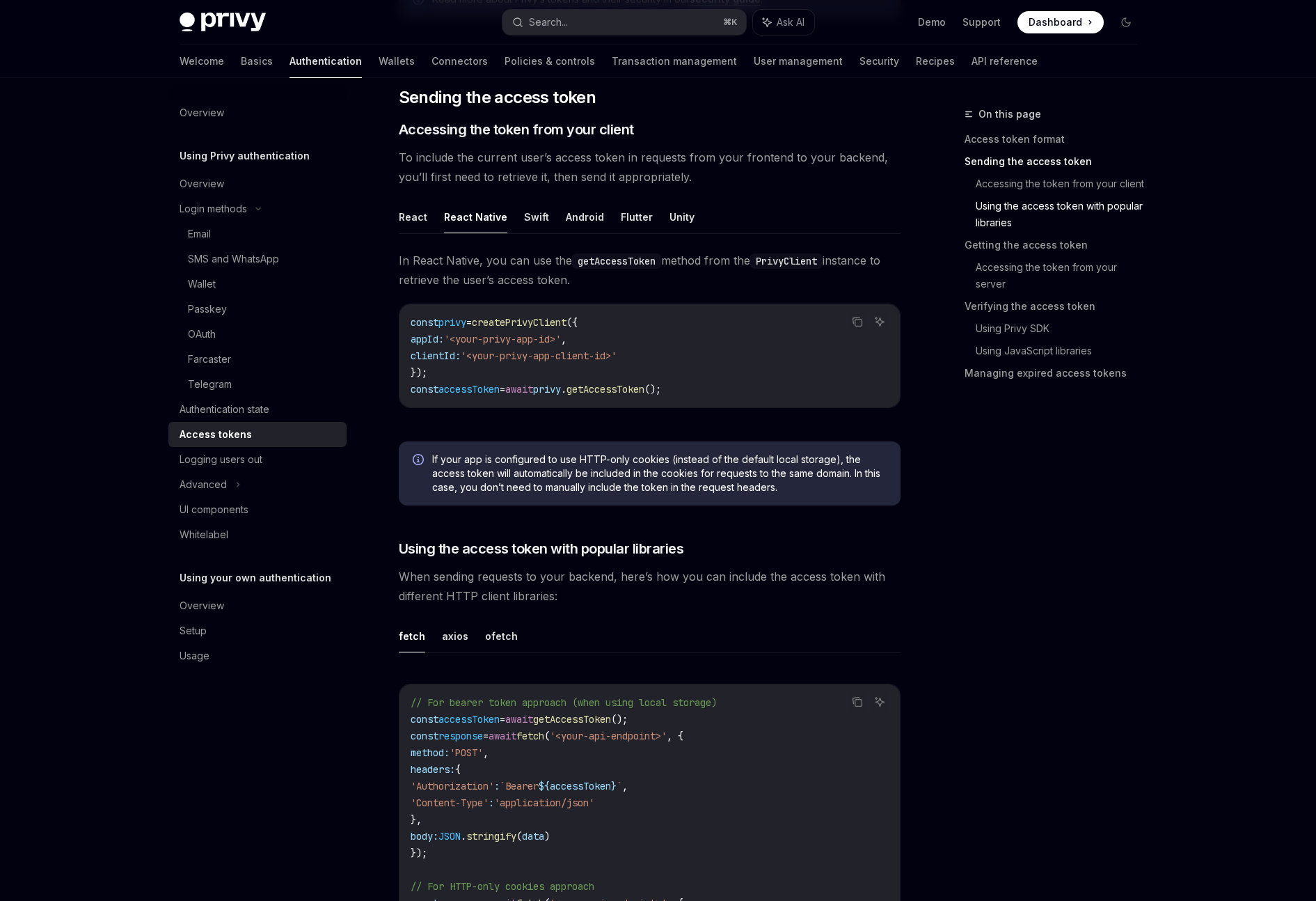
scroll to position [1189, 0]
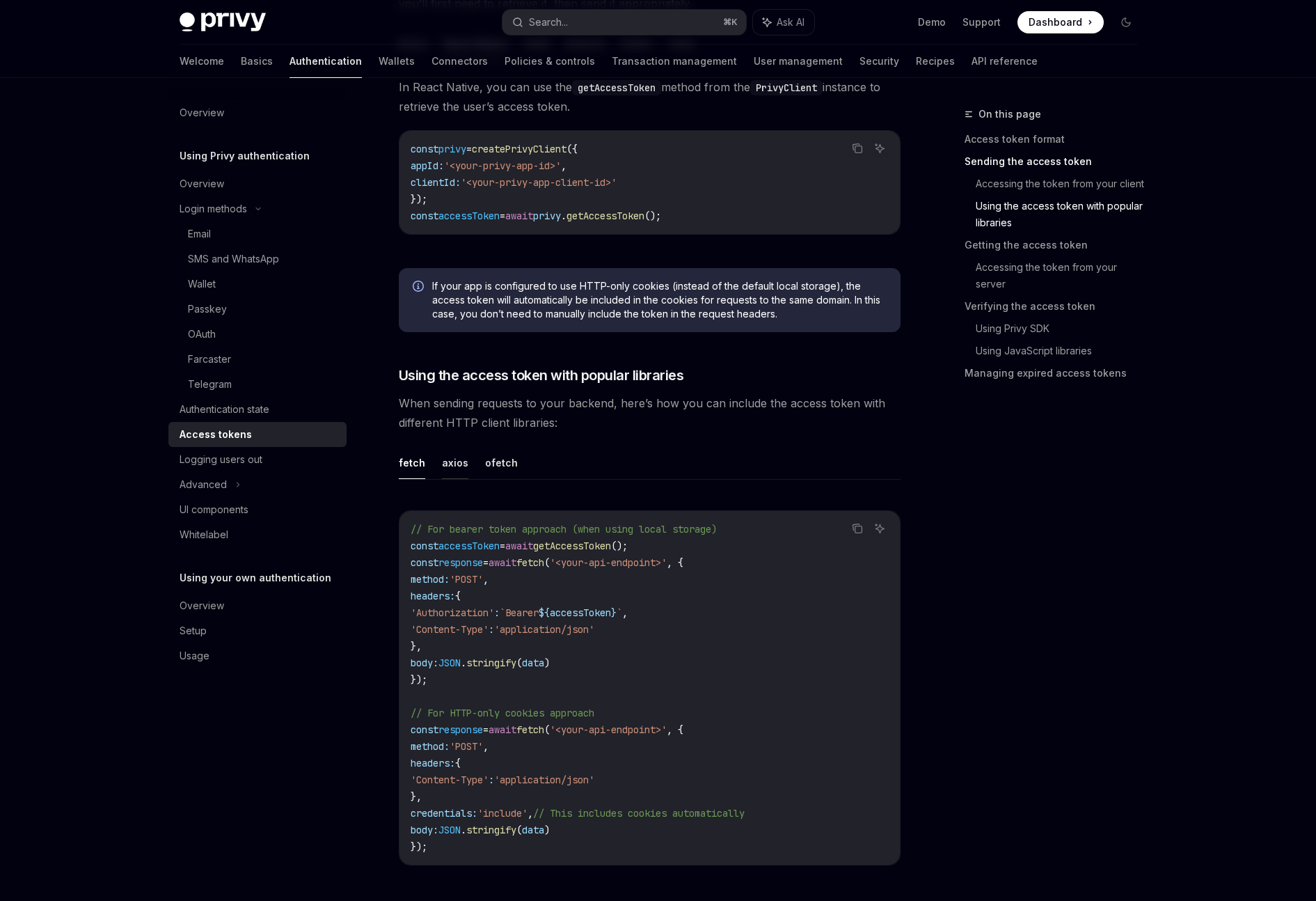
click at [454, 466] on button "axios" at bounding box center [455, 463] width 27 height 33
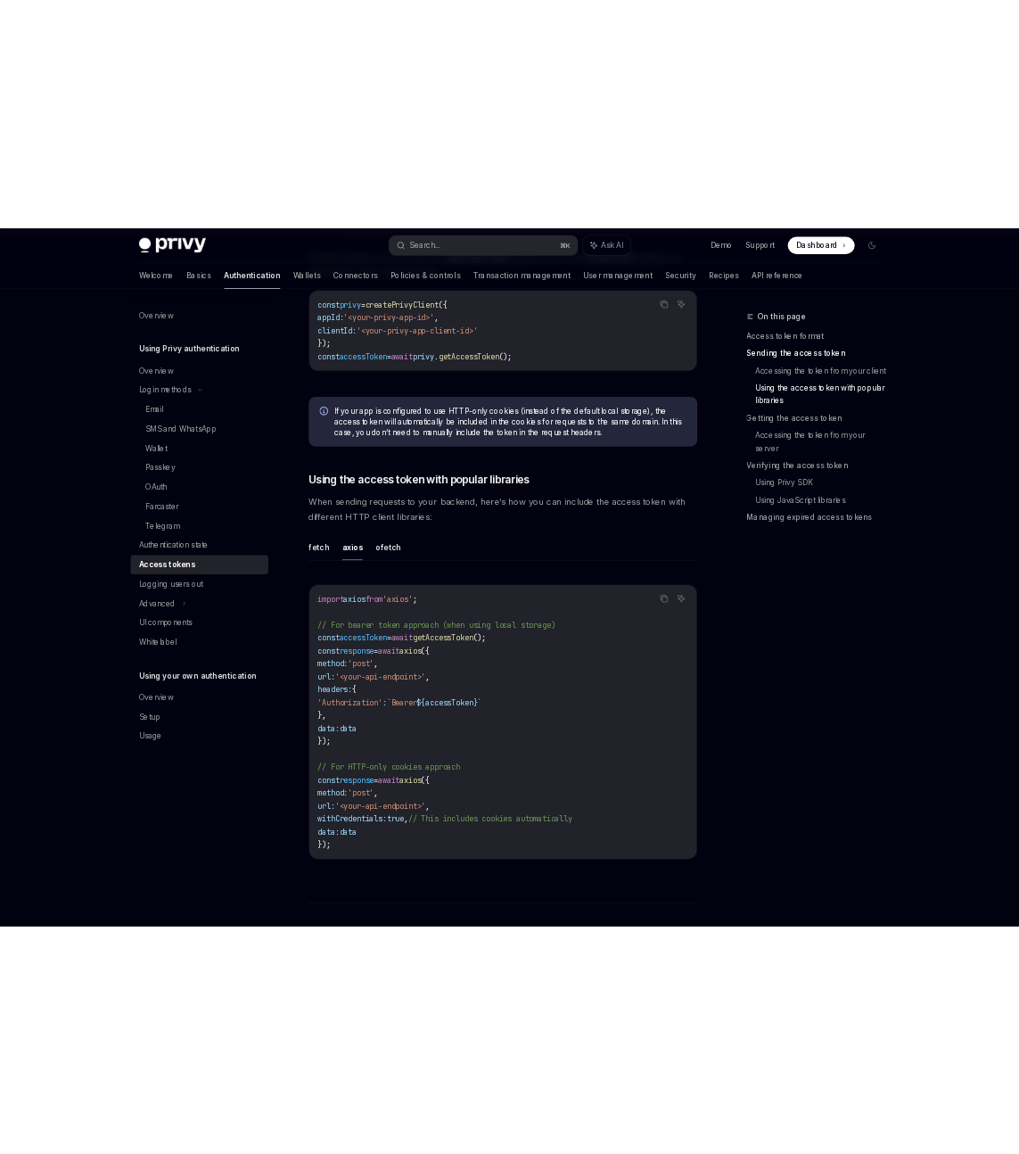
scroll to position [1549, 0]
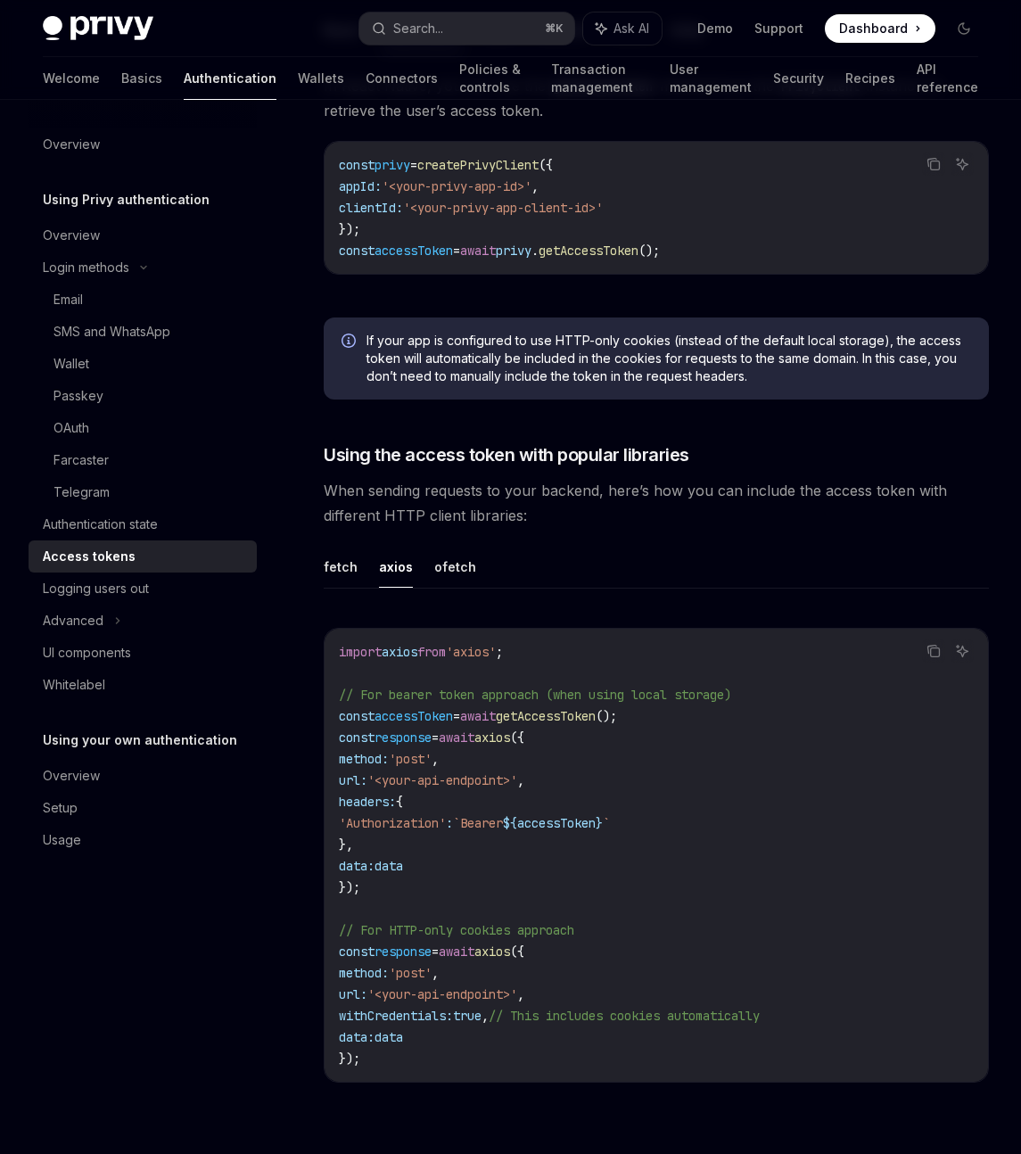
type textarea "*"
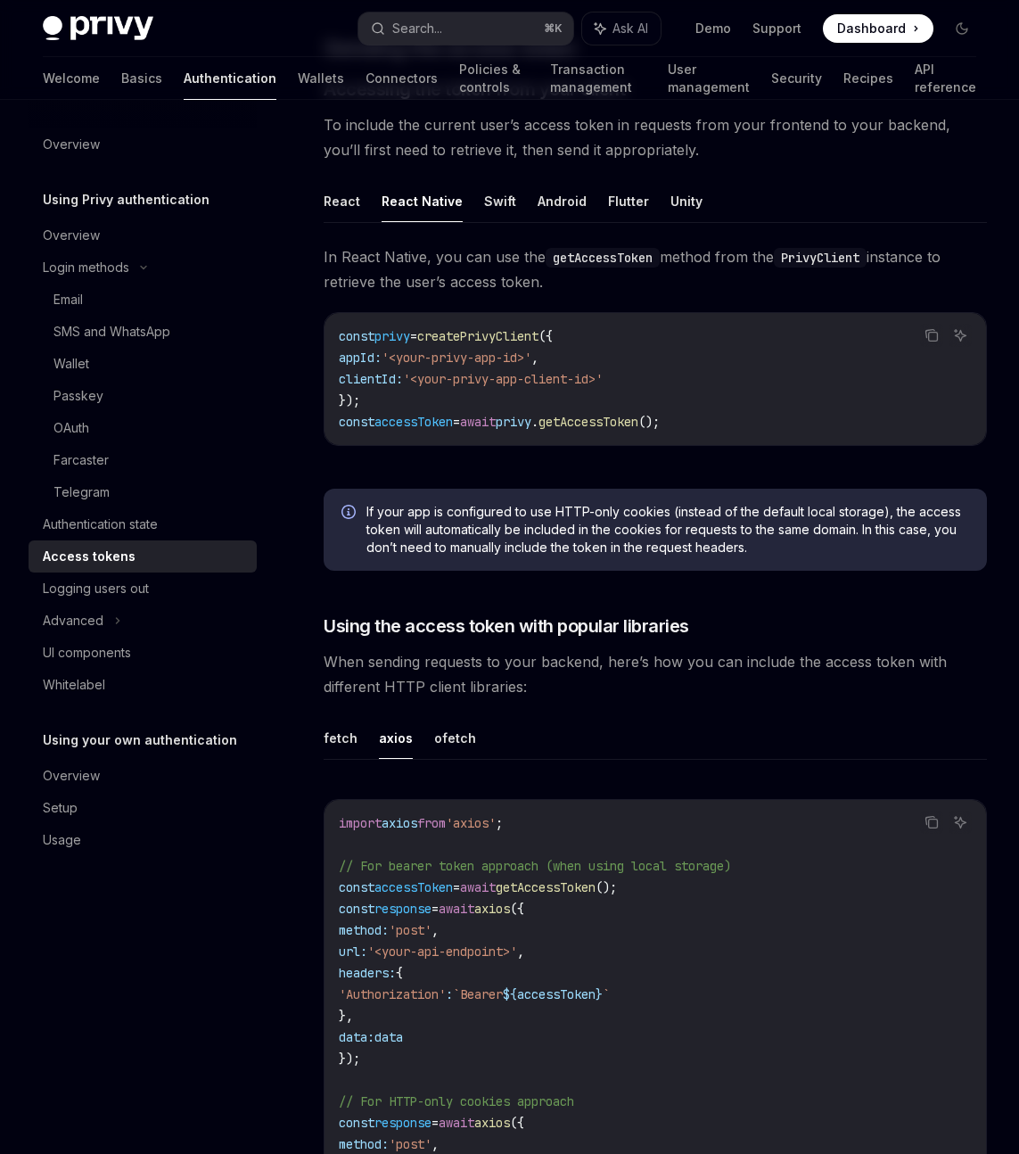
scroll to position [1335, 0]
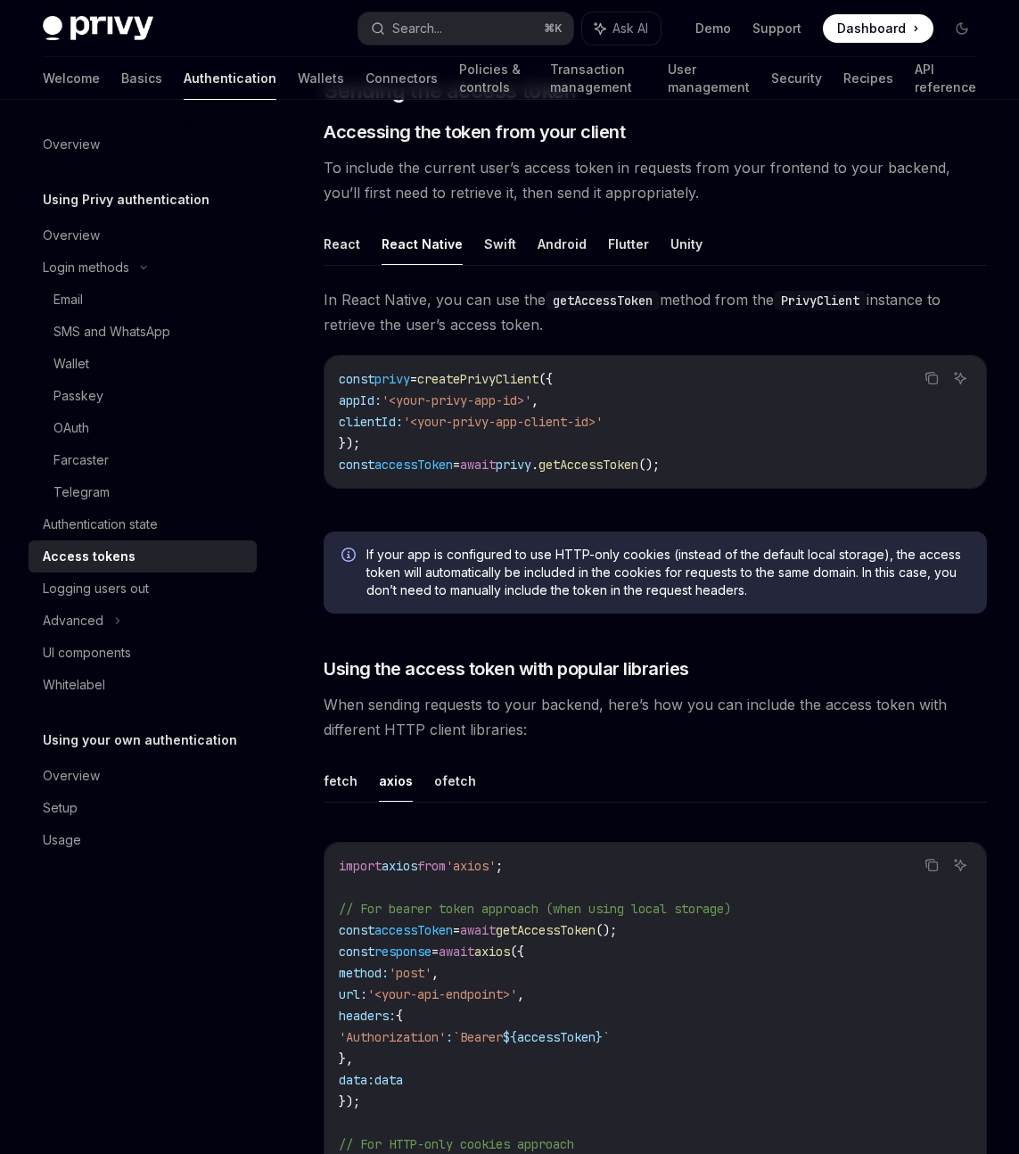
click at [375, 400] on span "appId:" at bounding box center [360, 400] width 43 height 16
click at [444, 426] on span "'<your-privy-app-client-id>'" at bounding box center [503, 422] width 200 height 16
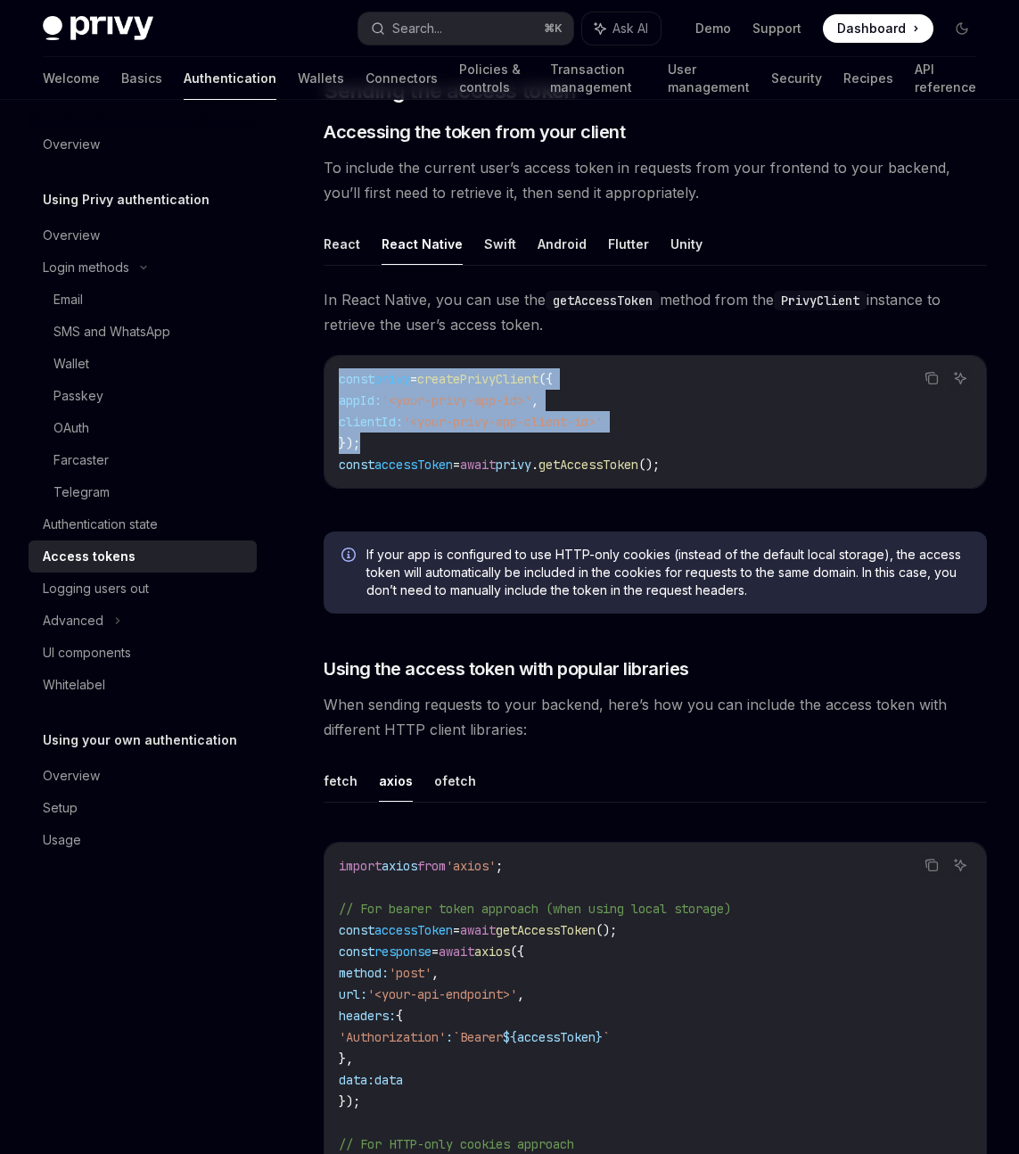
drag, startPoint x: 383, startPoint y: 438, endPoint x: 334, endPoint y: 383, distance: 73.9
click at [334, 383] on div "const privy = createPrivyClient ({ appId: '<your-privy-app-id>' , clientId: '<y…" at bounding box center [656, 422] width 662 height 132
copy code "const privy = createPrivyClient ({ appId: '<your-privy-app-id>' , clientId: '<y…"
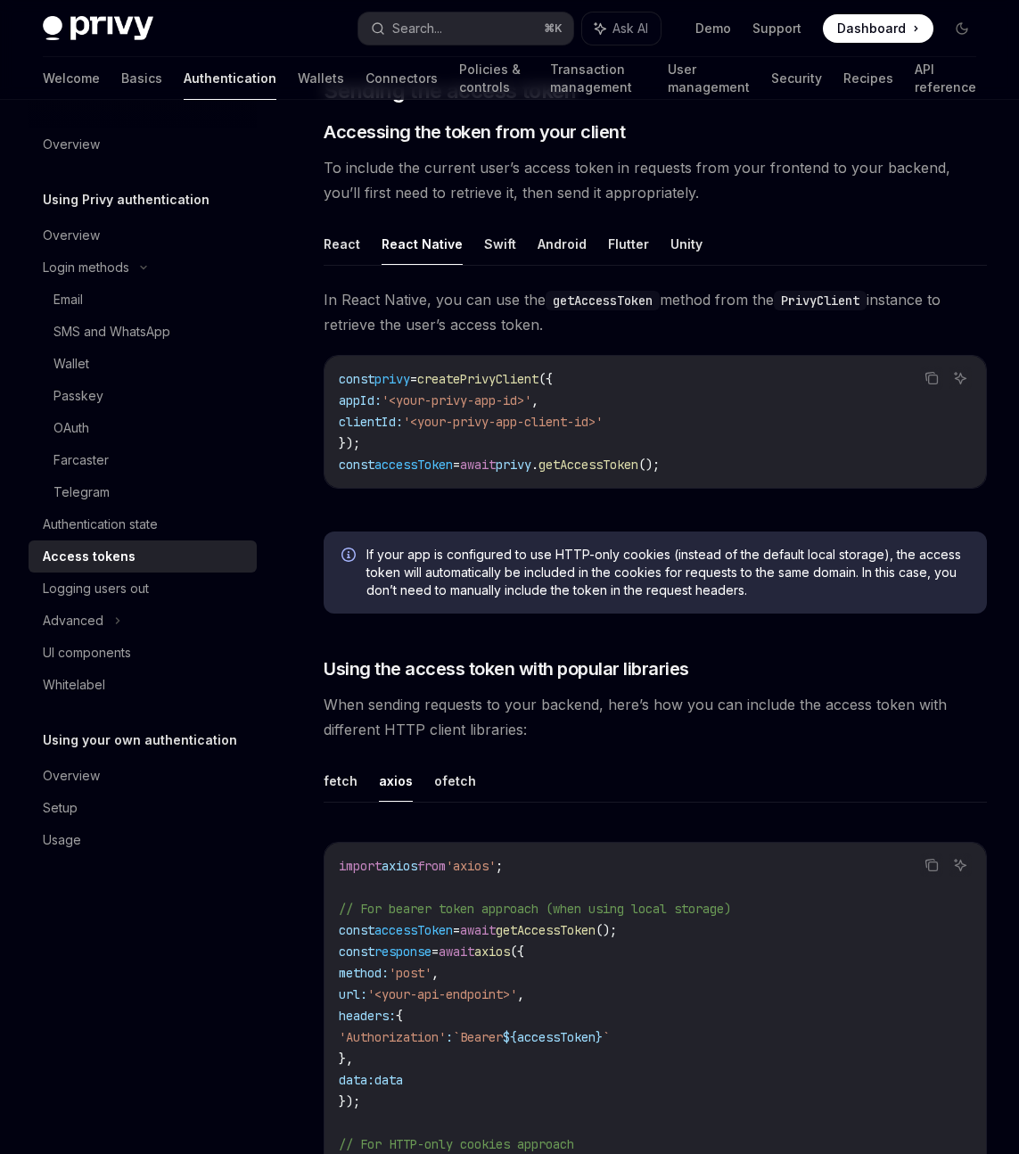
click at [660, 460] on span "();" at bounding box center [649, 465] width 21 height 16
copy div "const accessToken = await privy . getAccessToken ();"
